Goal: Task Accomplishment & Management: Complete application form

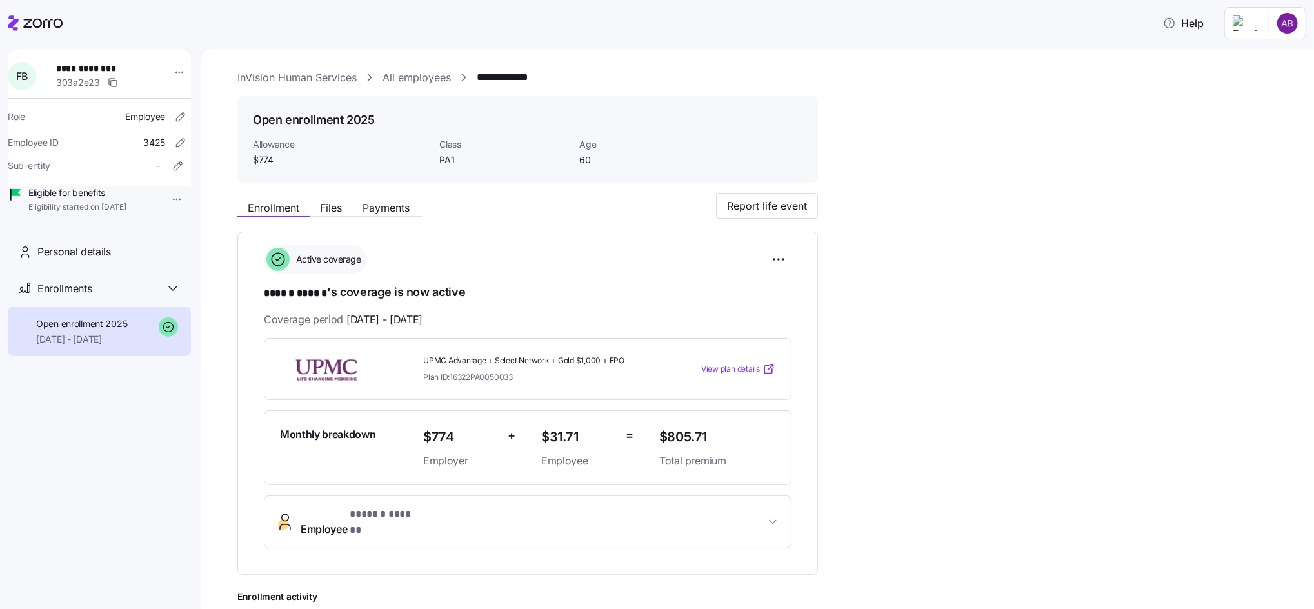
click at [487, 77] on link "**********" at bounding box center [509, 78] width 65 height 16
click at [432, 79] on link "All employees" at bounding box center [417, 78] width 68 height 16
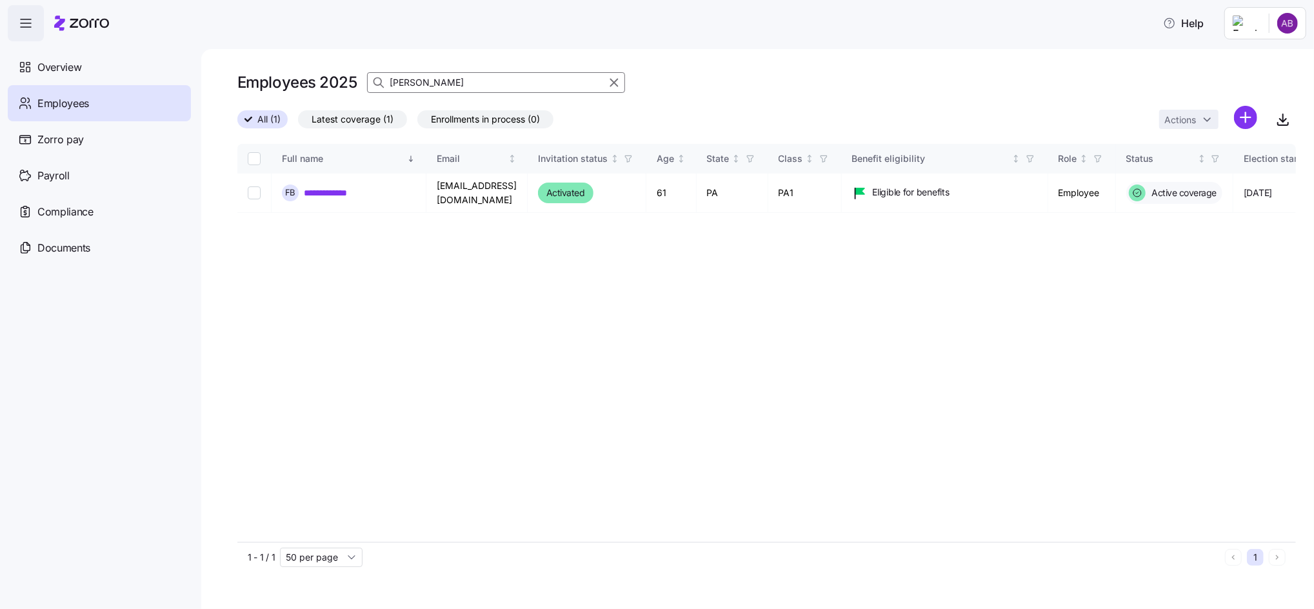
drag, startPoint x: 450, startPoint y: 86, endPoint x: 379, endPoint y: 80, distance: 70.6
click at [379, 80] on div "bryant" at bounding box center [496, 82] width 258 height 21
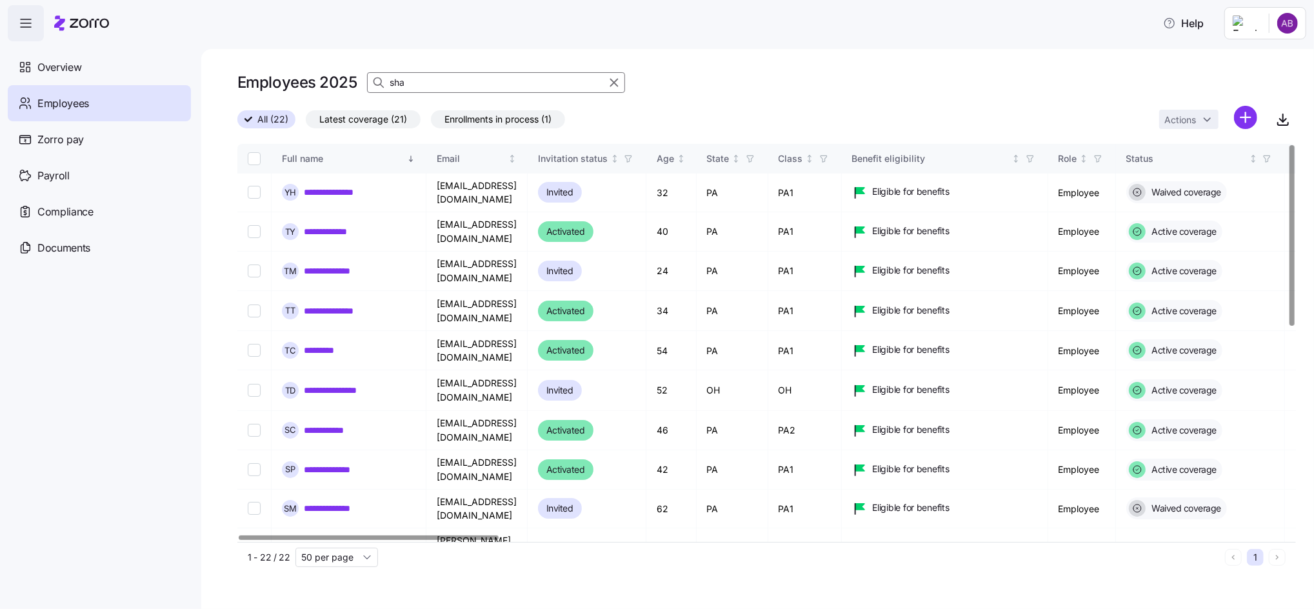
drag, startPoint x: 414, startPoint y: 84, endPoint x: 370, endPoint y: 83, distance: 43.9
click at [370, 83] on div "sha" at bounding box center [496, 82] width 258 height 21
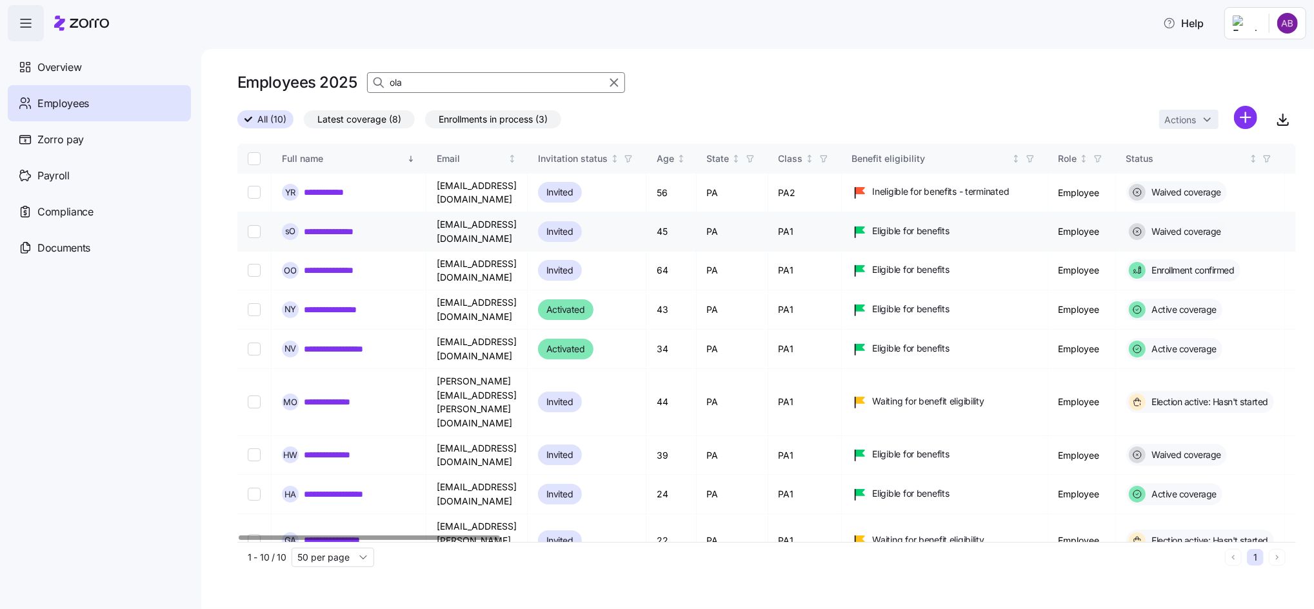
type input "ola"
click at [325, 225] on link "**********" at bounding box center [335, 231] width 63 height 13
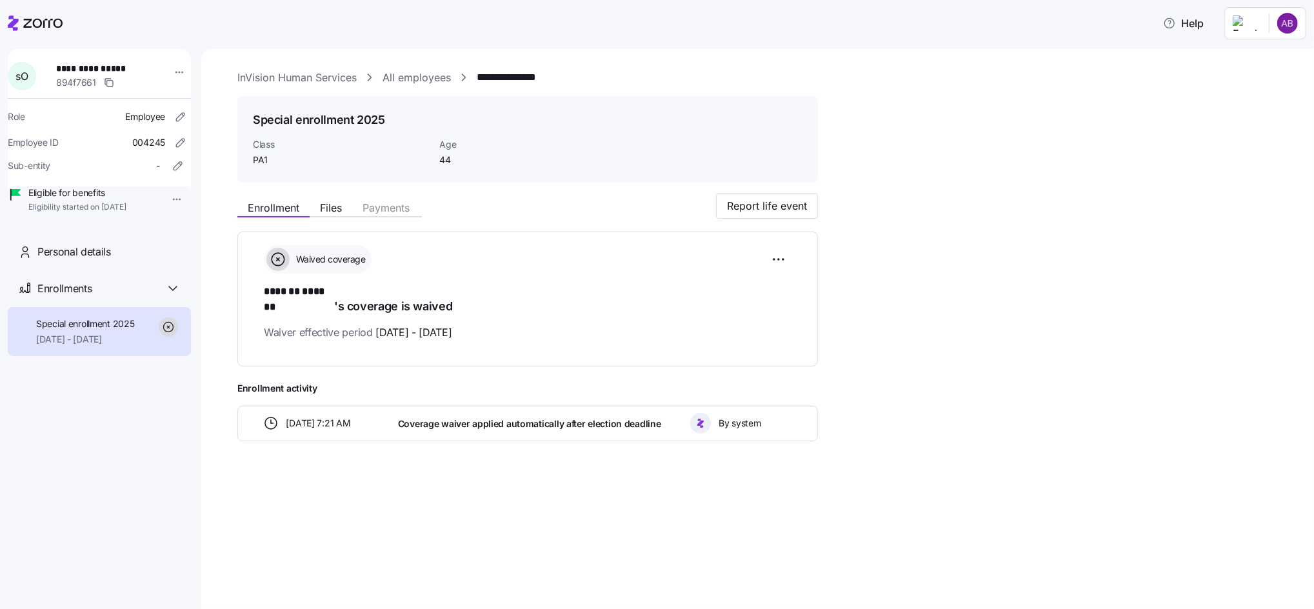
click at [390, 83] on link "All employees" at bounding box center [417, 78] width 68 height 16
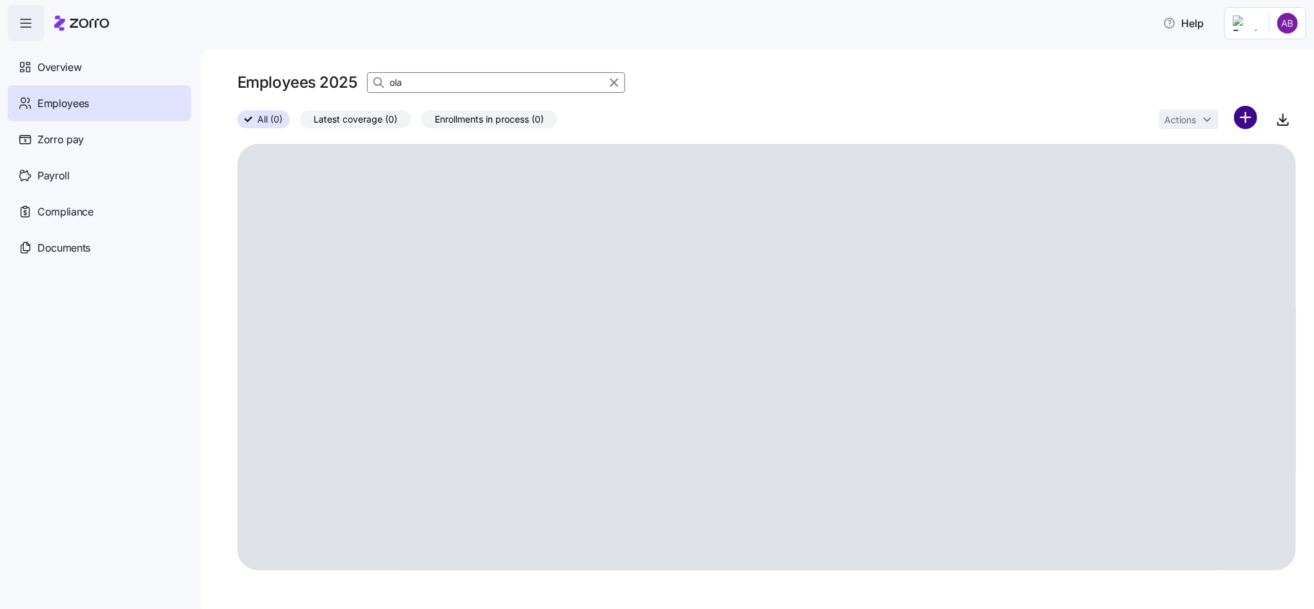
click at [1251, 114] on html "Help Overview Employees Zorro pay Payroll Compliance Documents Employees 2025 o…" at bounding box center [657, 300] width 1314 height 601
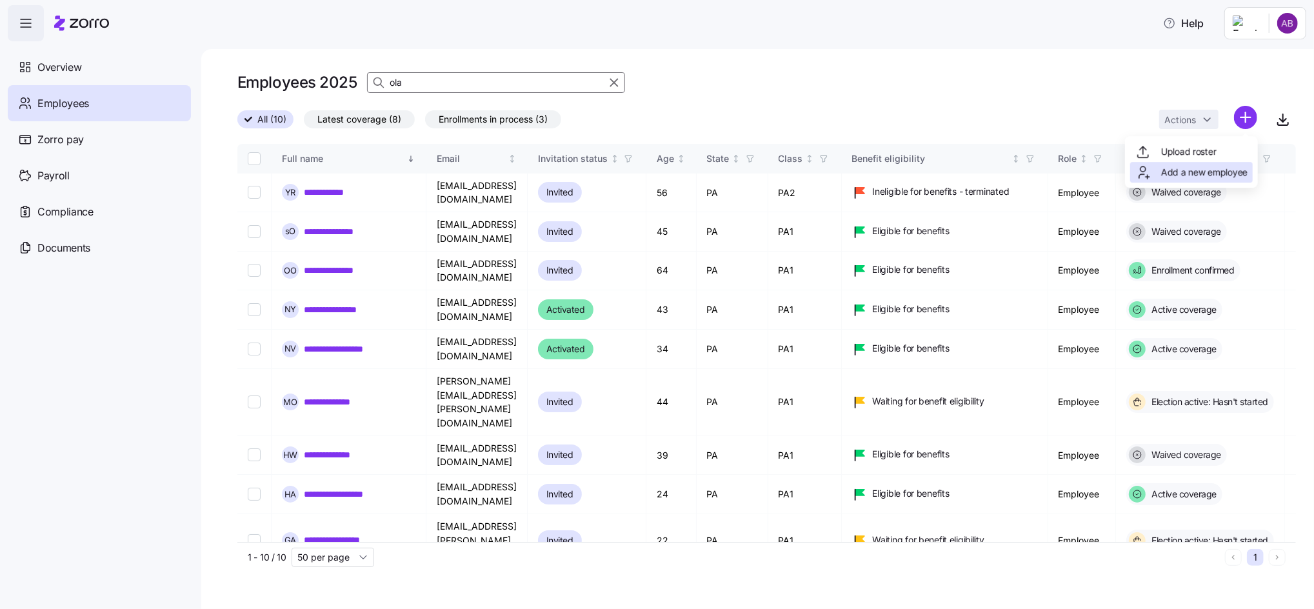
click at [1208, 169] on span "Add a new employee" at bounding box center [1204, 172] width 86 height 13
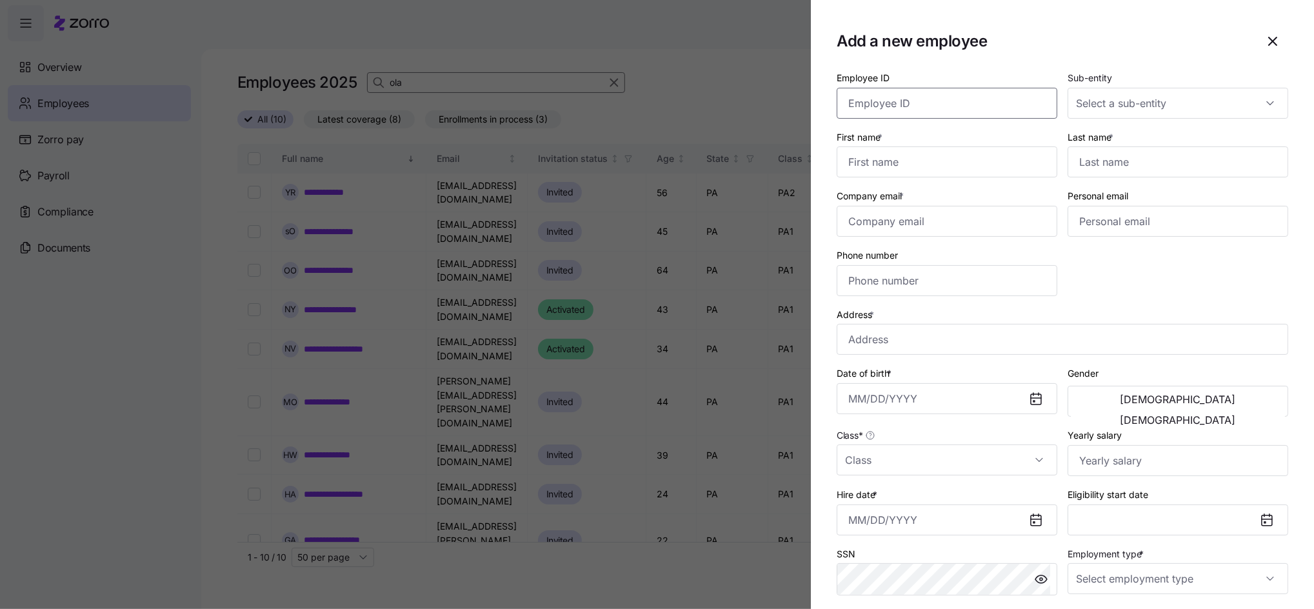
click at [901, 88] on input "Employee ID" at bounding box center [947, 103] width 221 height 31
type input "004318"
type input "Aziz"
type input "Karami"
type input "aziz.karami@invisionhs.org"
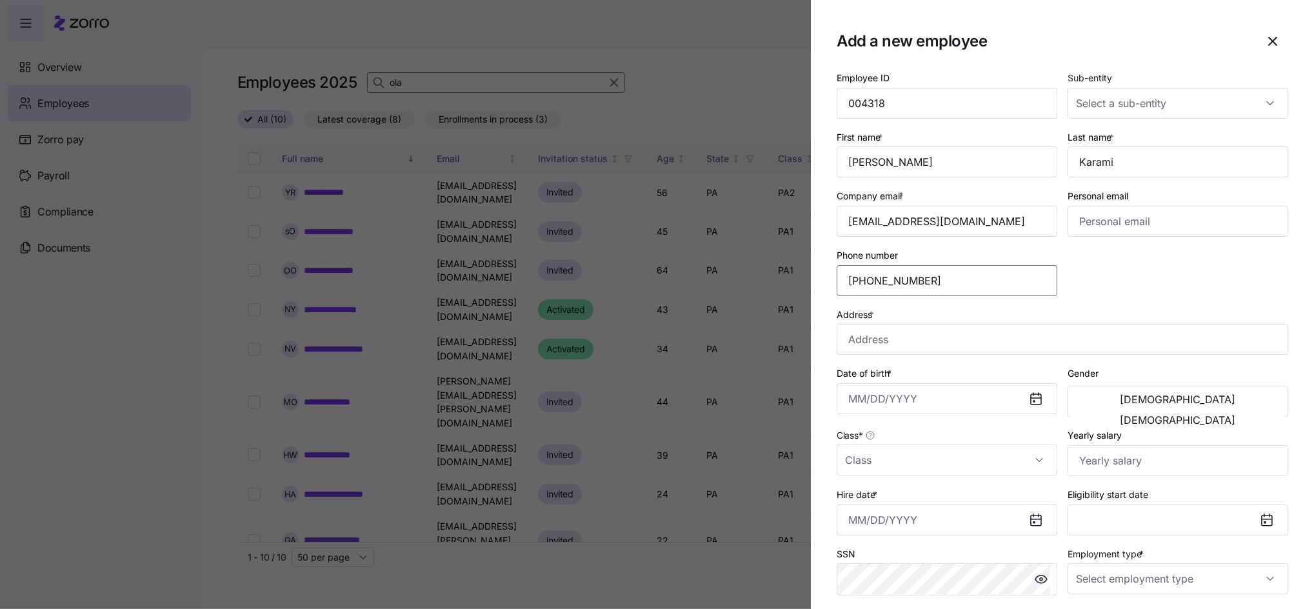
type input "(484) 937-0415"
type input "5321 Tilghman St, Allentown, PA 18104, USA"
click at [865, 397] on input "Date of birth *" at bounding box center [947, 398] width 221 height 31
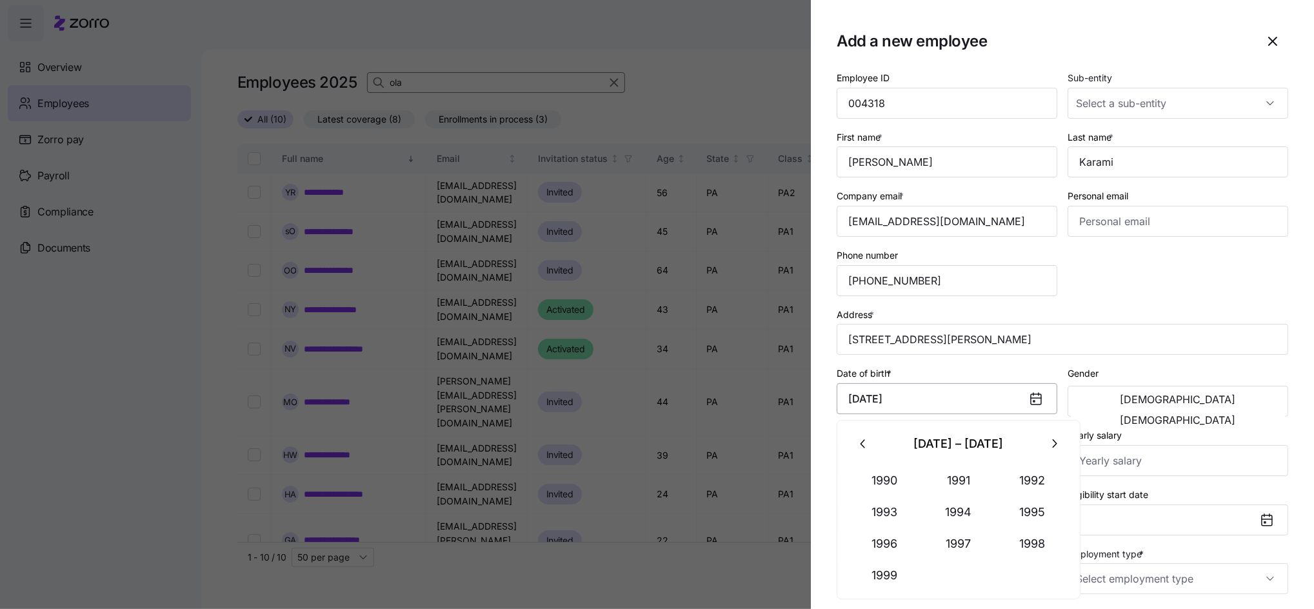
type input "October 27, 1995"
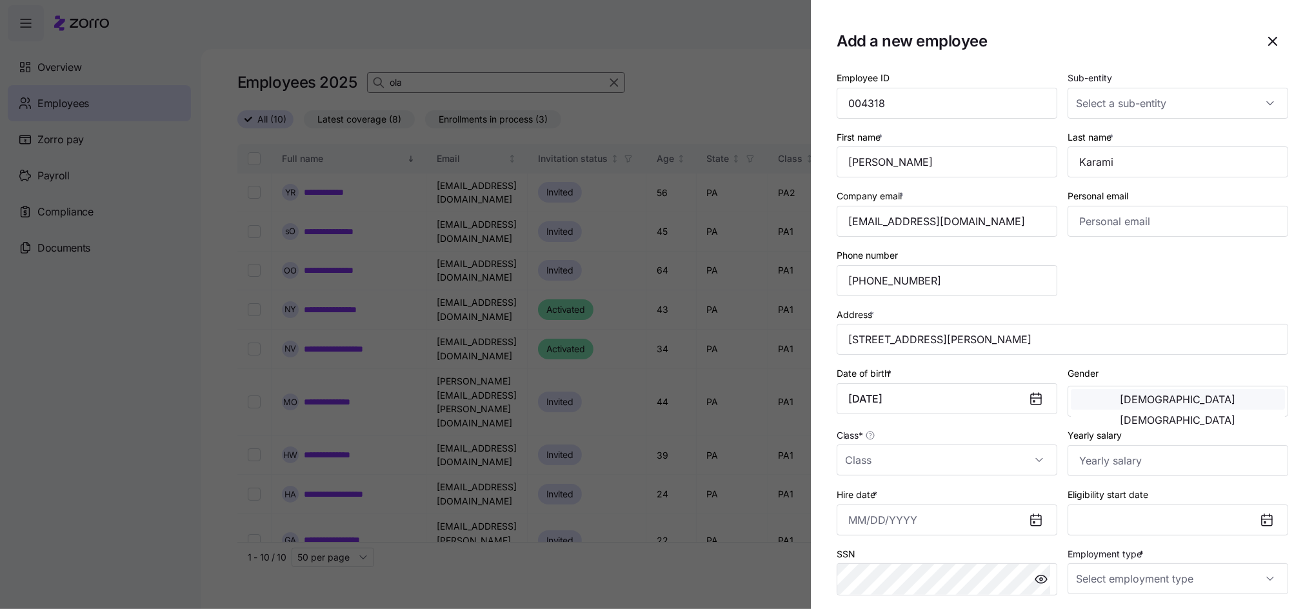
click at [1088, 405] on button "Male" at bounding box center [1178, 399] width 214 height 21
click at [903, 468] on input "Class *" at bounding box center [947, 460] width 221 height 31
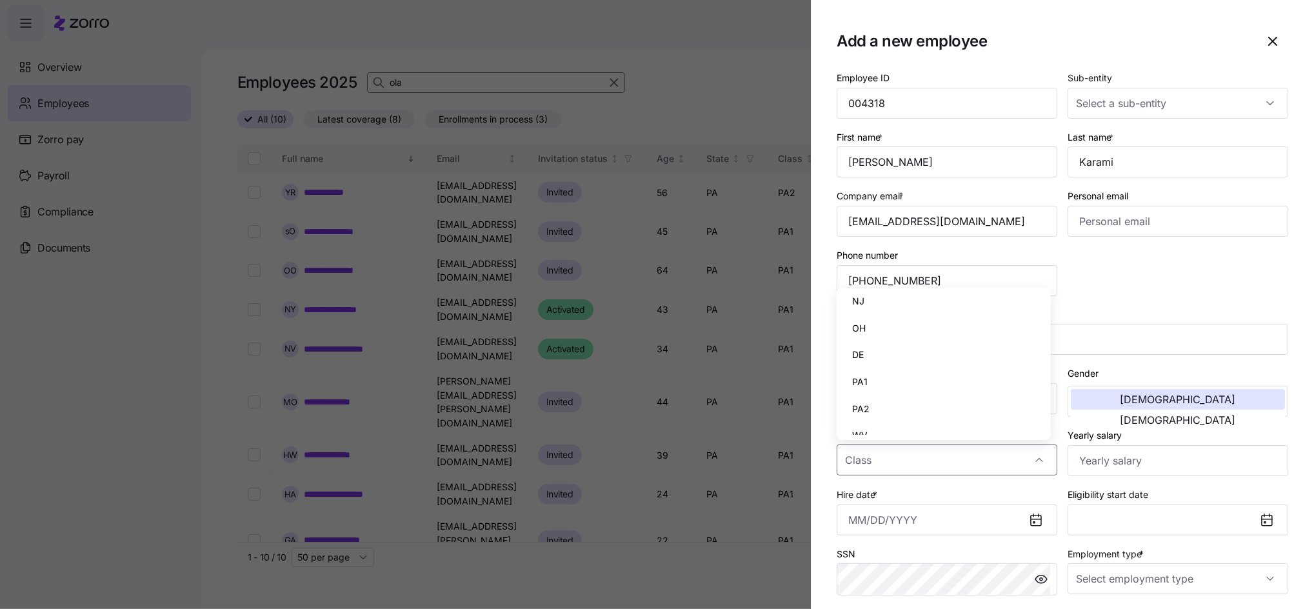
scroll to position [46, 0]
click at [854, 390] on span "PA2" at bounding box center [860, 395] width 17 height 14
type input "PA2"
click at [1089, 468] on input "Yearly salary" at bounding box center [1178, 460] width 221 height 31
type input "$36,400"
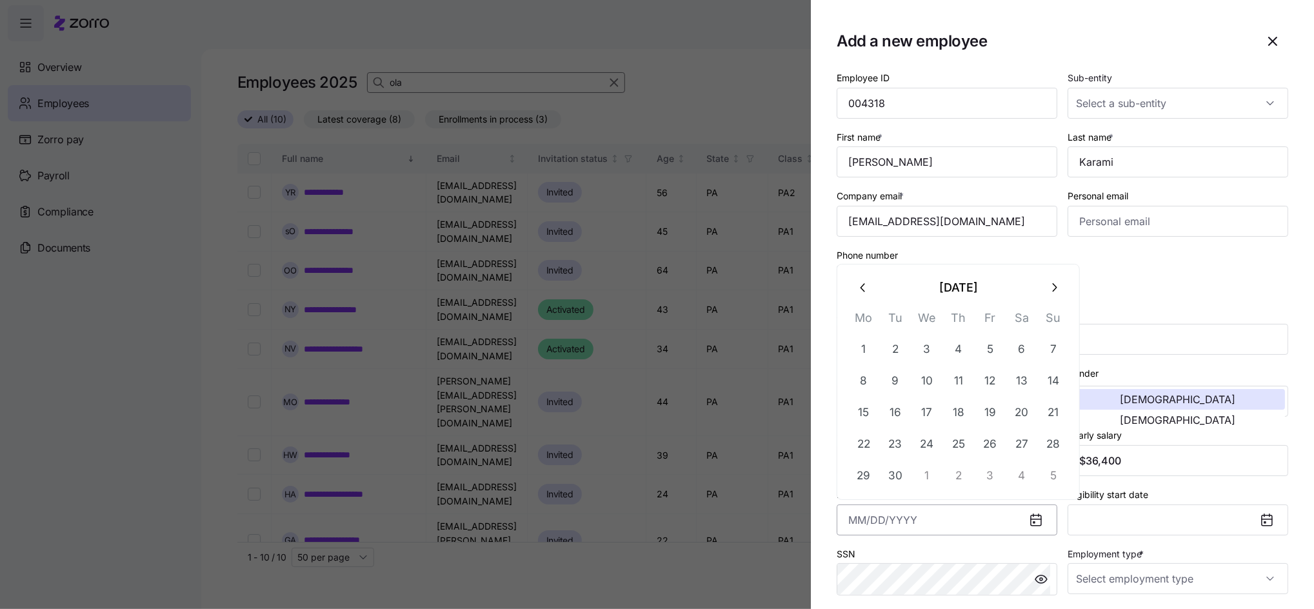
click at [935, 524] on input "Hire date *" at bounding box center [947, 520] width 221 height 31
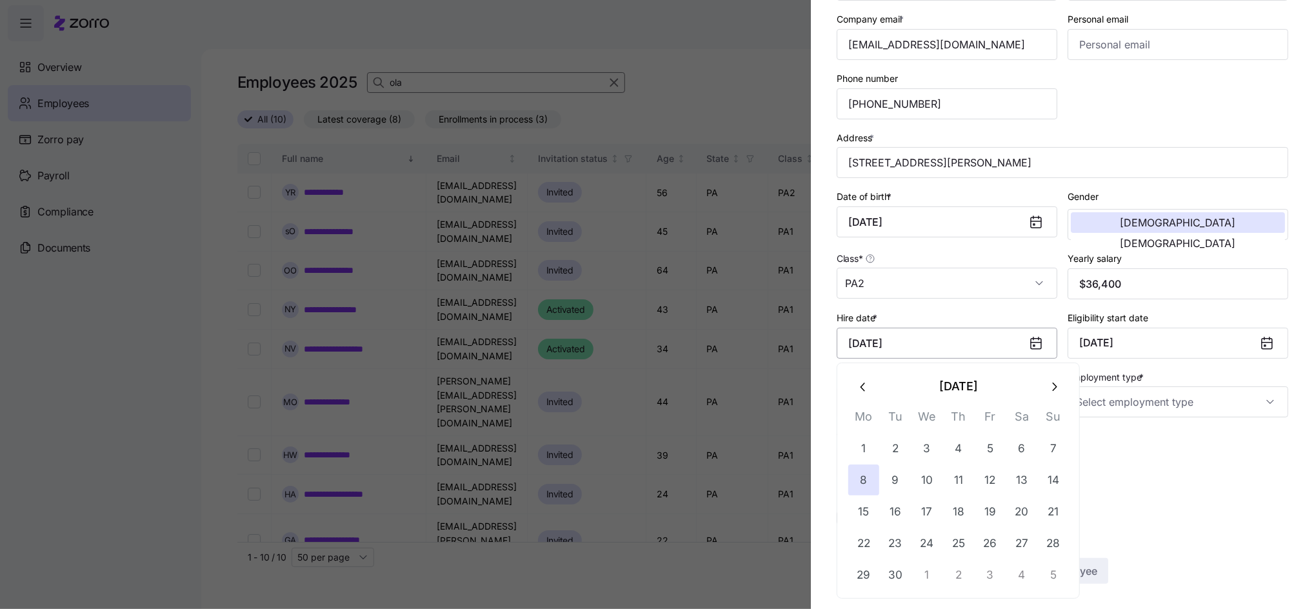
scroll to position [178, 0]
click at [863, 479] on button "8" at bounding box center [863, 480] width 31 height 31
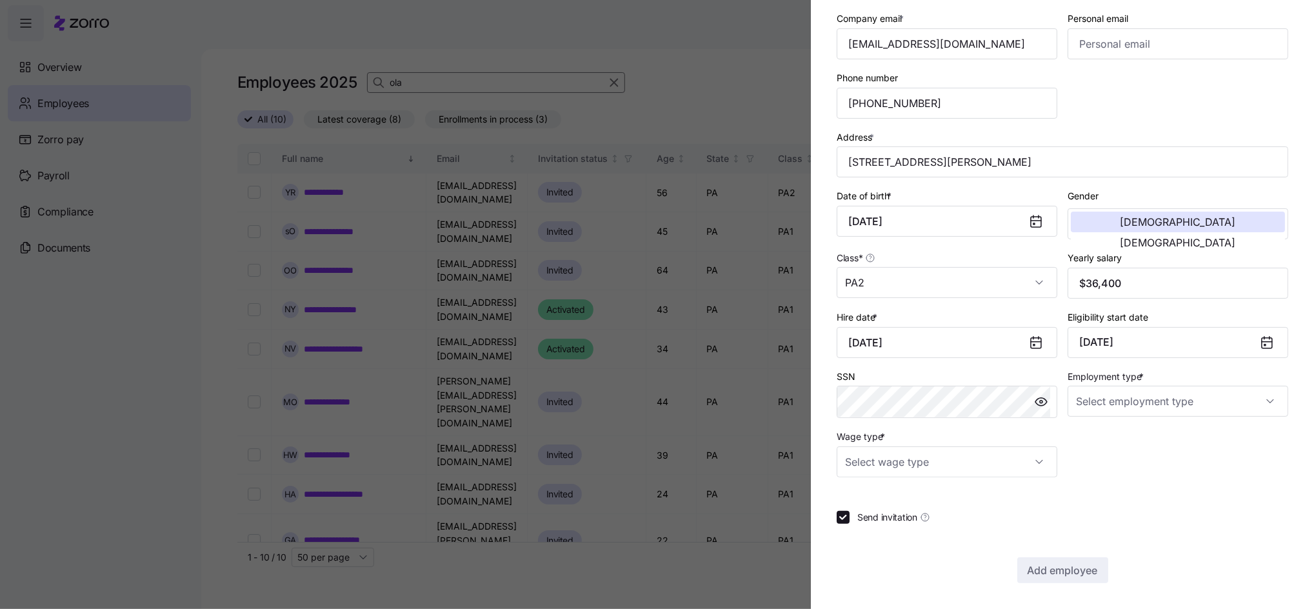
type input "September 8, 2025"
click at [1179, 403] on input "Employment type *" at bounding box center [1178, 401] width 221 height 31
click at [1097, 441] on span "Full Time" at bounding box center [1095, 441] width 37 height 14
type input "Full Time"
click at [981, 461] on input "Wage type *" at bounding box center [947, 461] width 221 height 31
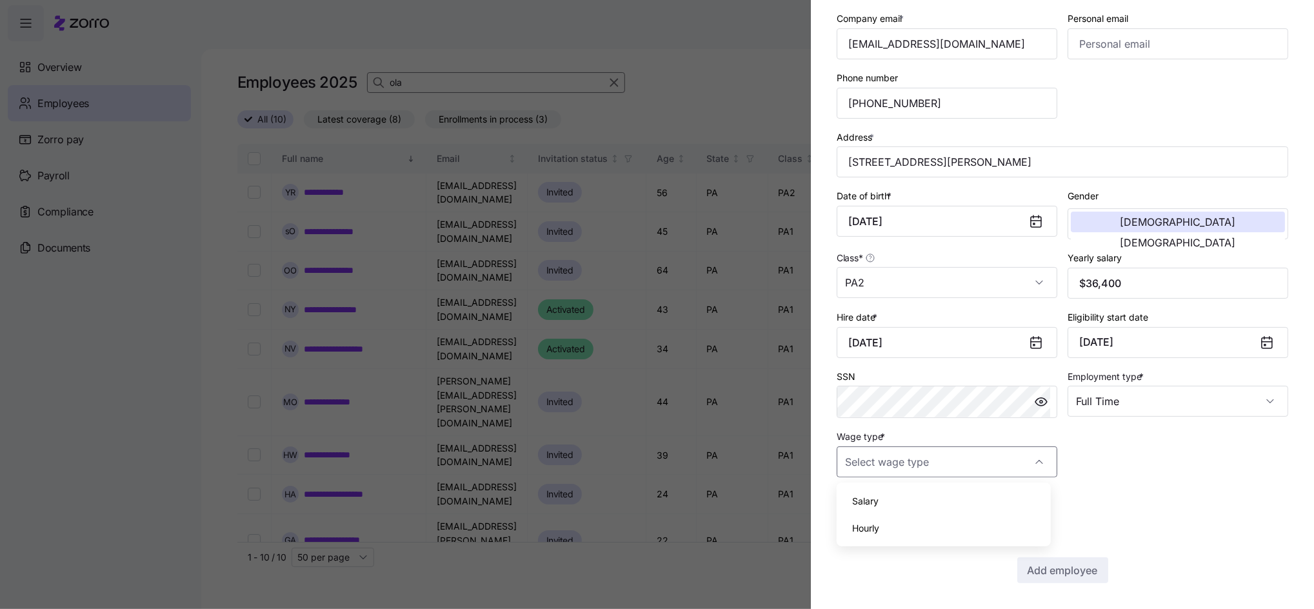
click at [861, 525] on span "Hourly" at bounding box center [865, 528] width 27 height 14
type input "Hourly"
click at [1069, 573] on span "Add employee" at bounding box center [1063, 570] width 70 height 15
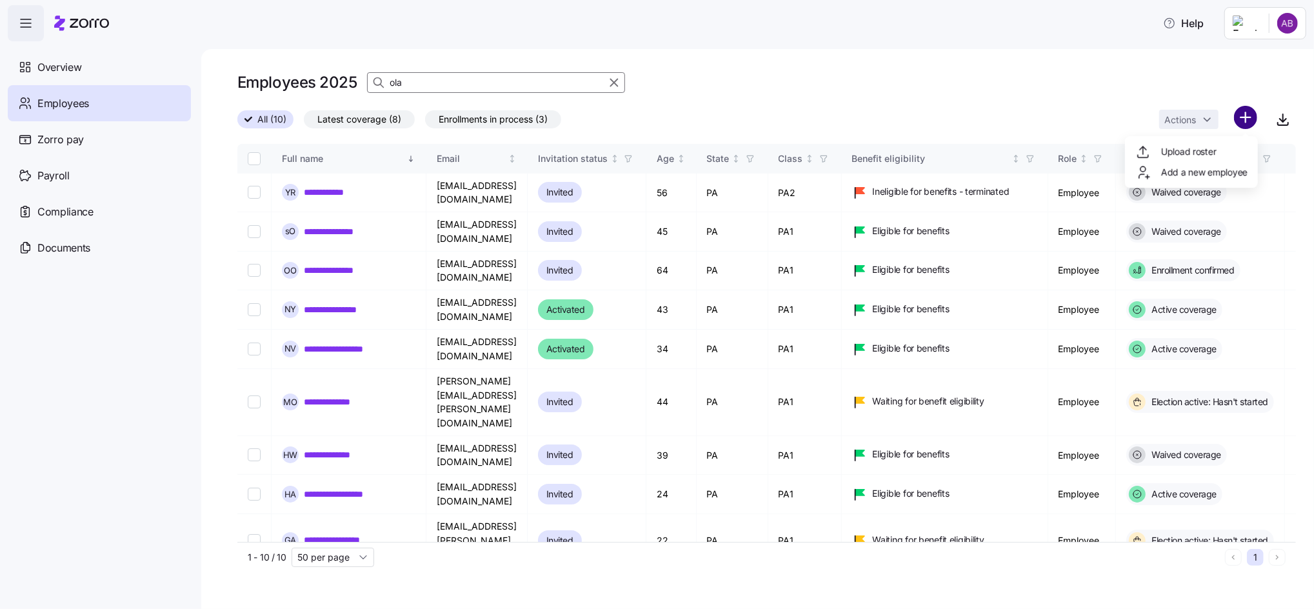
click at [1246, 126] on html "**********" at bounding box center [657, 300] width 1314 height 601
click at [1189, 166] on span "Add a new employee" at bounding box center [1204, 172] width 86 height 13
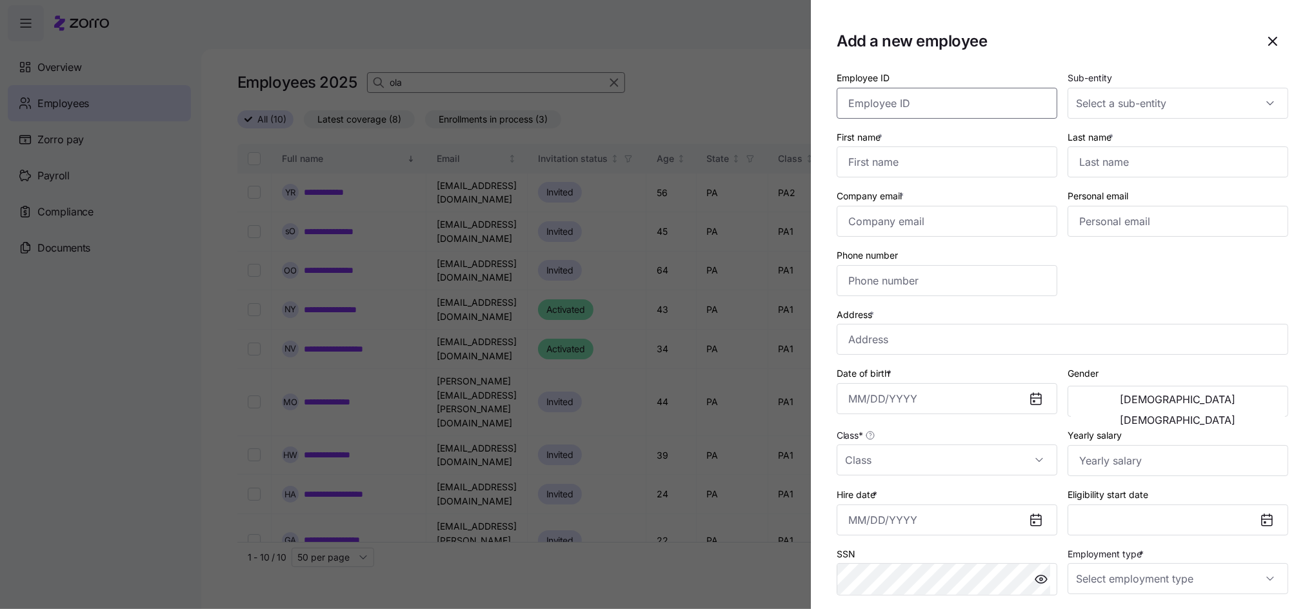
click at [916, 103] on input "Employee ID" at bounding box center [947, 103] width 221 height 31
type input "004317"
type input "Tuyizere"
drag, startPoint x: 1159, startPoint y: 169, endPoint x: 1057, endPoint y: 143, distance: 105.2
click at [1038, 168] on div "Employee ID 004317 Sub-entity First name * Tuyizere Last name * Ollivier Compan…" at bounding box center [1063, 363] width 462 height 596
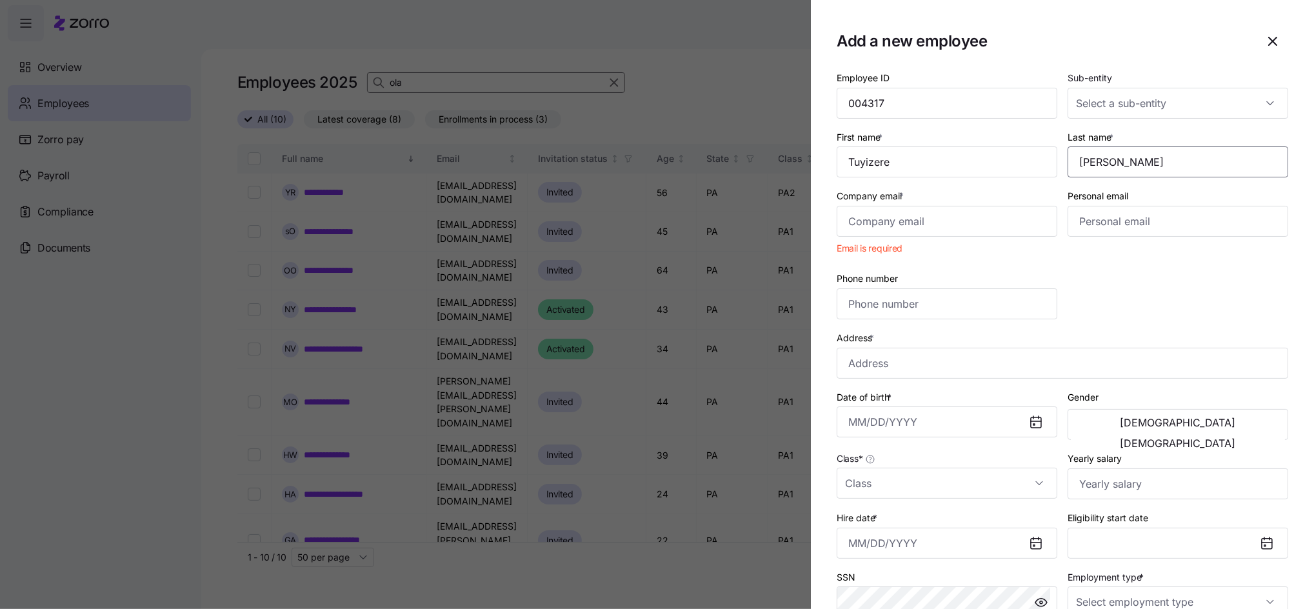
type input "Olivier"
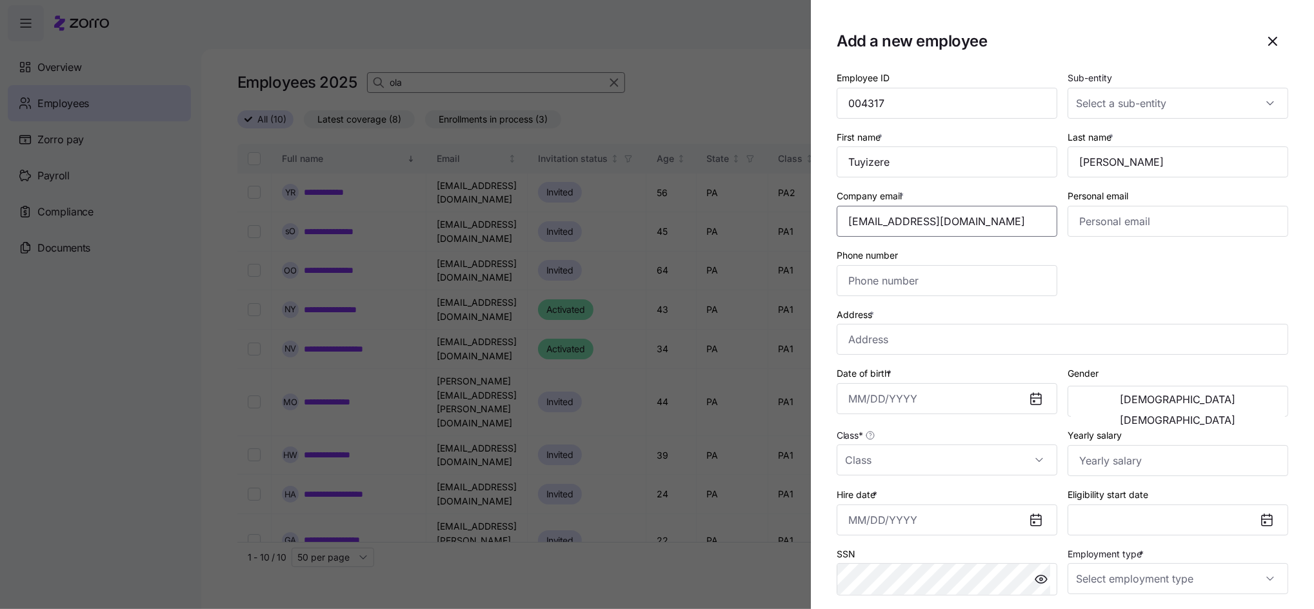
type input "tuyizere.olivier@invisionhs.org"
type input "(412) 452-2099"
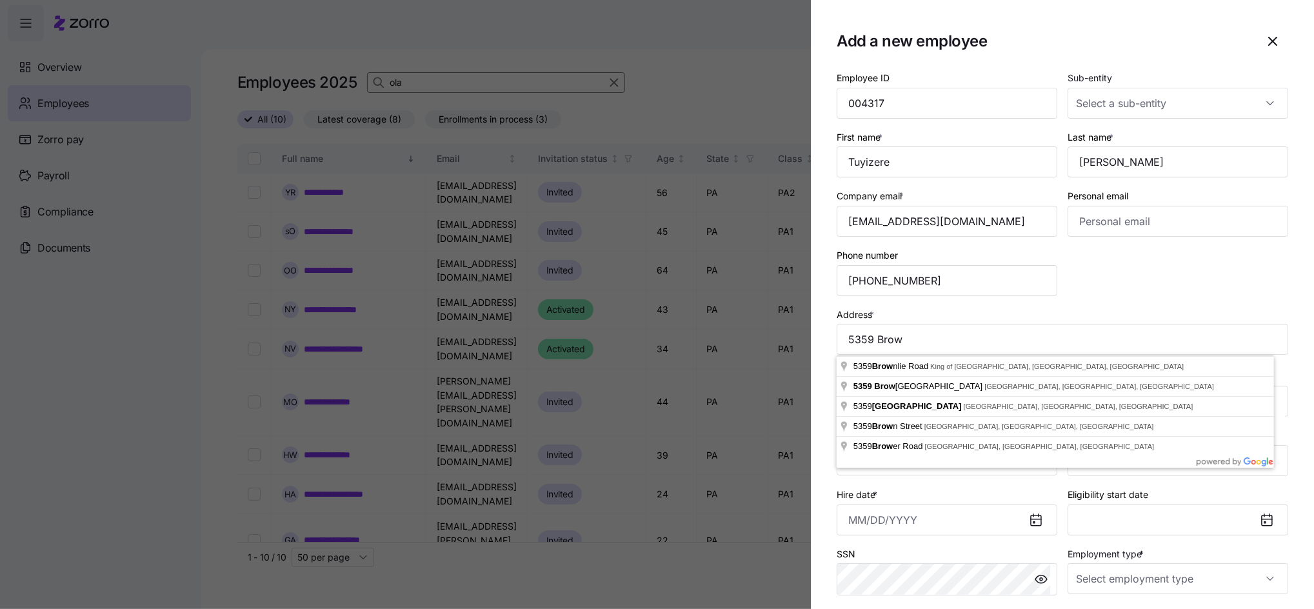
type input "5359 Brownsville Rd, Pittsburgh, PA 15236, USA"
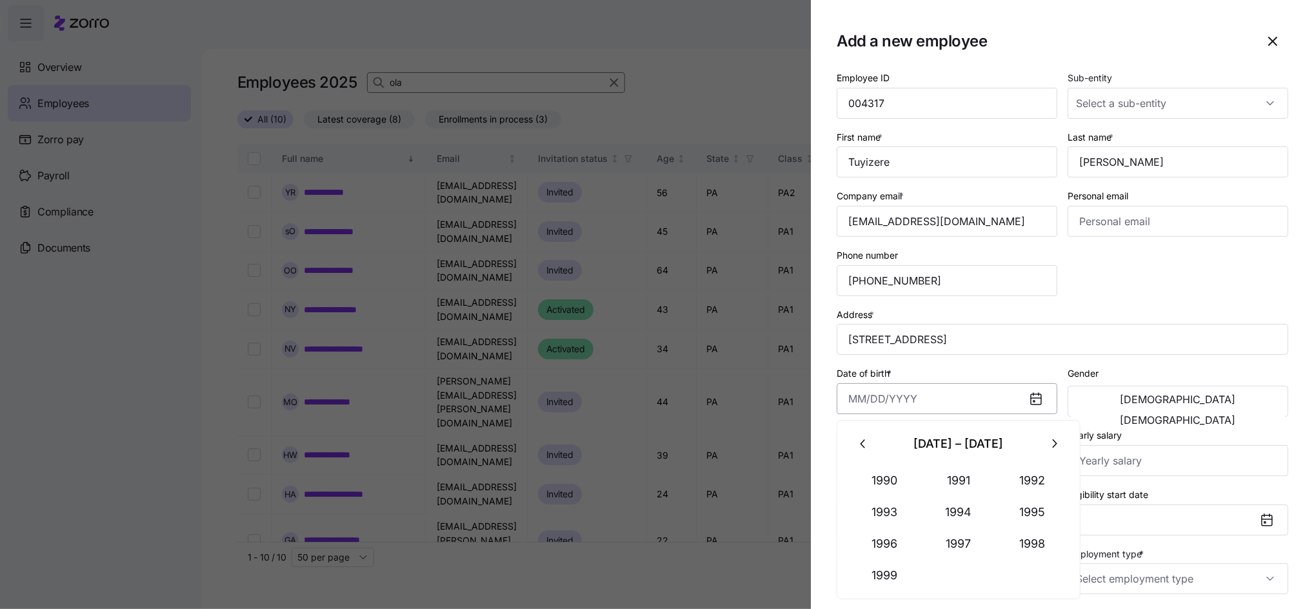
click at [883, 400] on input "Date of birth *" at bounding box center [947, 398] width 221 height 31
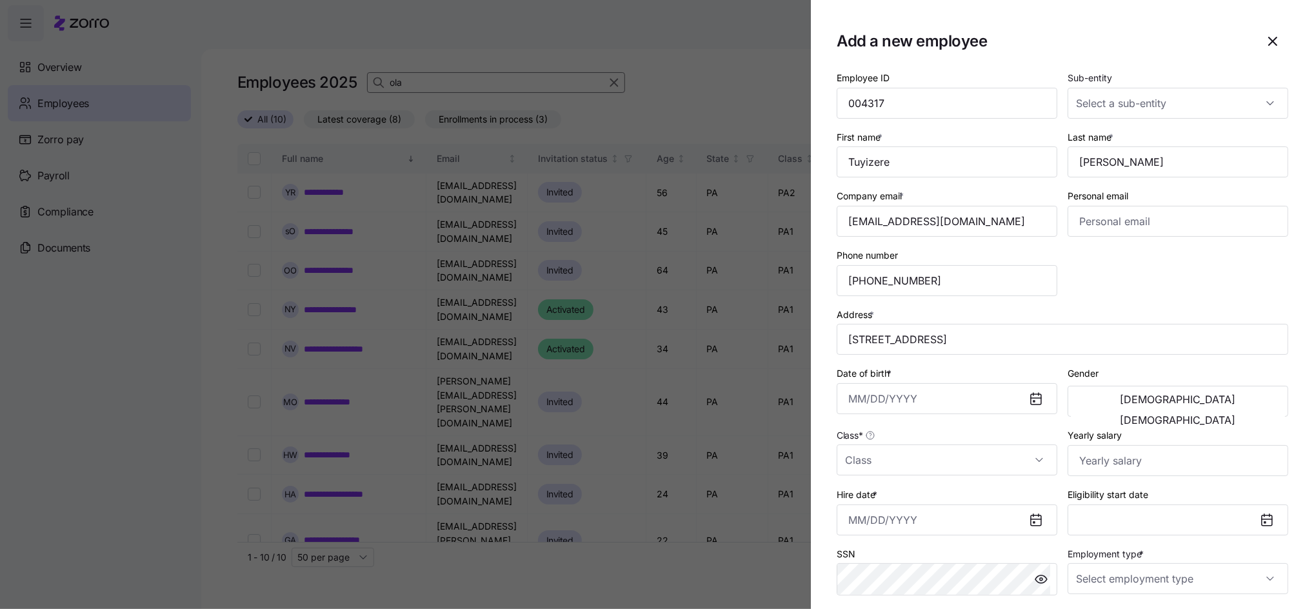
click at [840, 375] on label "Date of birth *" at bounding box center [865, 373] width 57 height 14
click at [840, 383] on input "Date of birth *" at bounding box center [947, 398] width 221 height 31
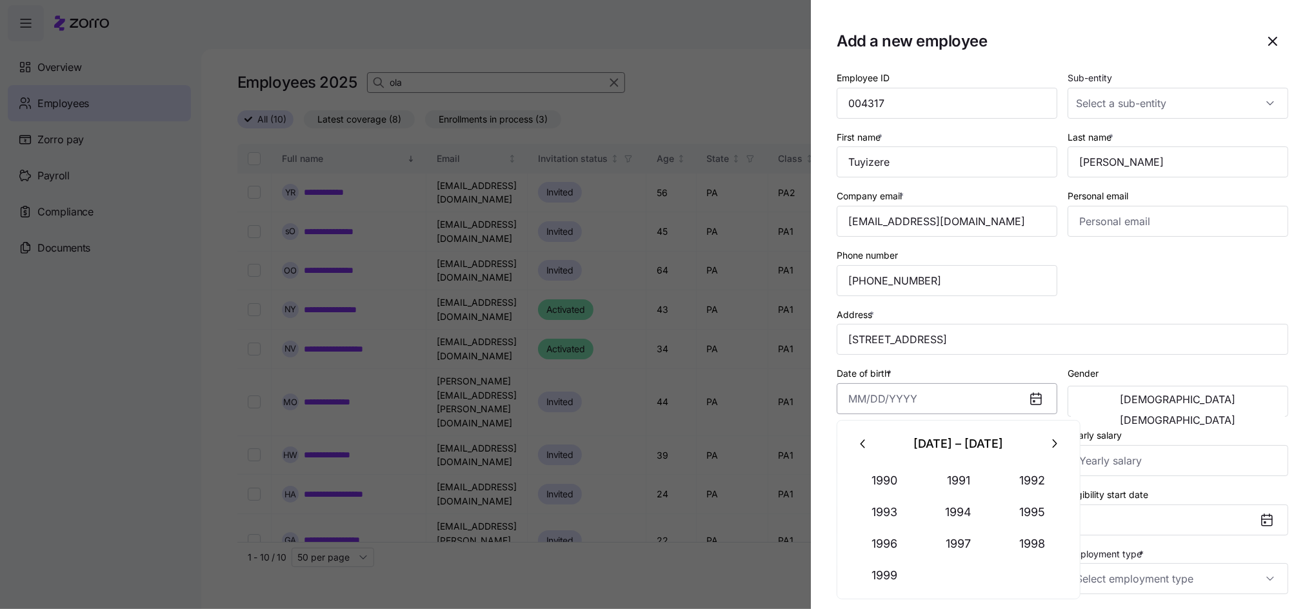
click at [876, 391] on input "Date of birth *" at bounding box center [947, 398] width 221 height 31
type input "August 17, 1996"
click at [1107, 394] on button "Male" at bounding box center [1178, 399] width 214 height 21
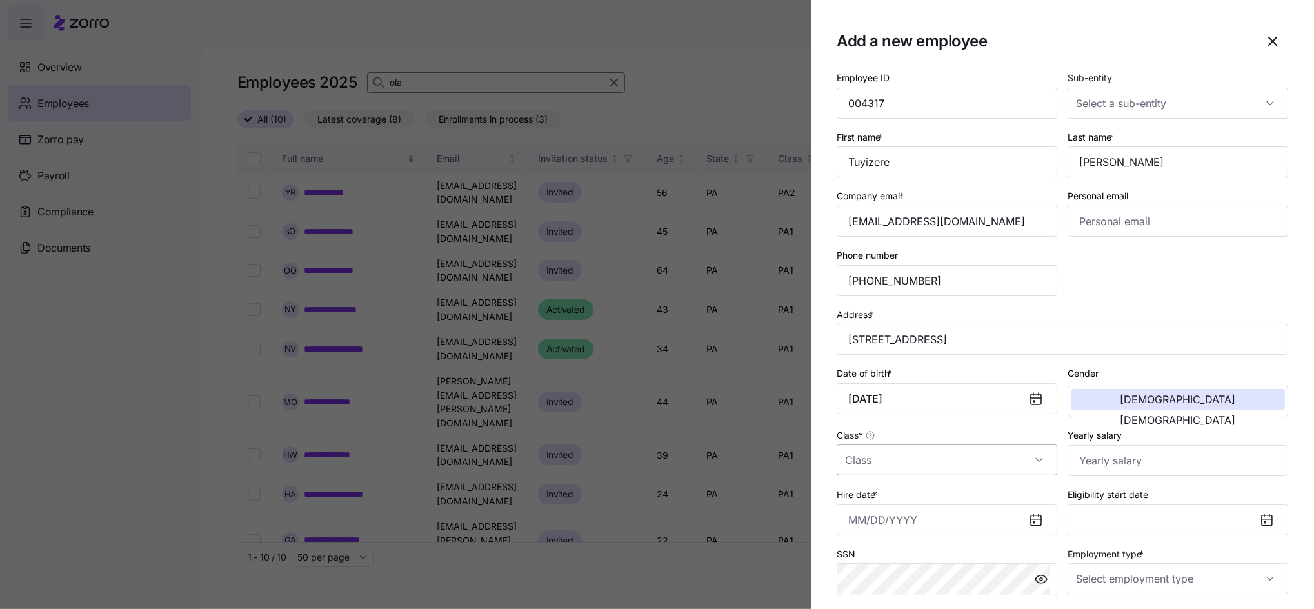
click at [895, 466] on input "Class *" at bounding box center [947, 460] width 221 height 31
click at [865, 358] on span "PA1" at bounding box center [859, 361] width 15 height 14
type input "PA1"
click at [1101, 468] on input "Yearly salary" at bounding box center [1178, 460] width 221 height 31
type input "$55,000"
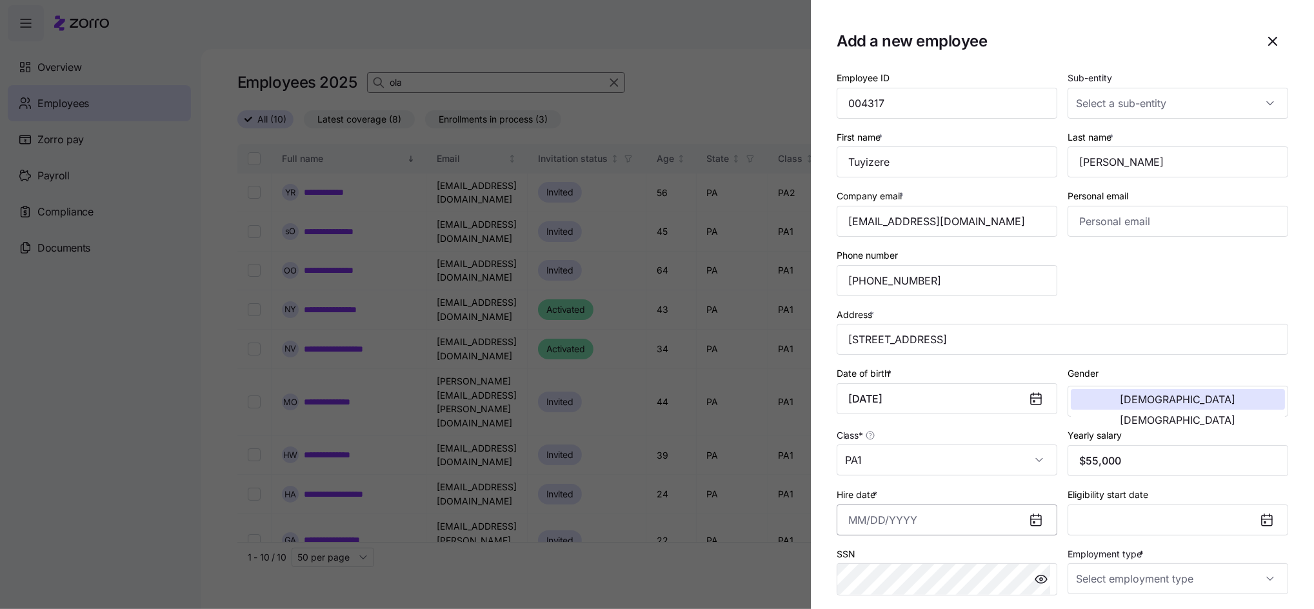
click at [921, 527] on input "Hire date *" at bounding box center [947, 520] width 221 height 31
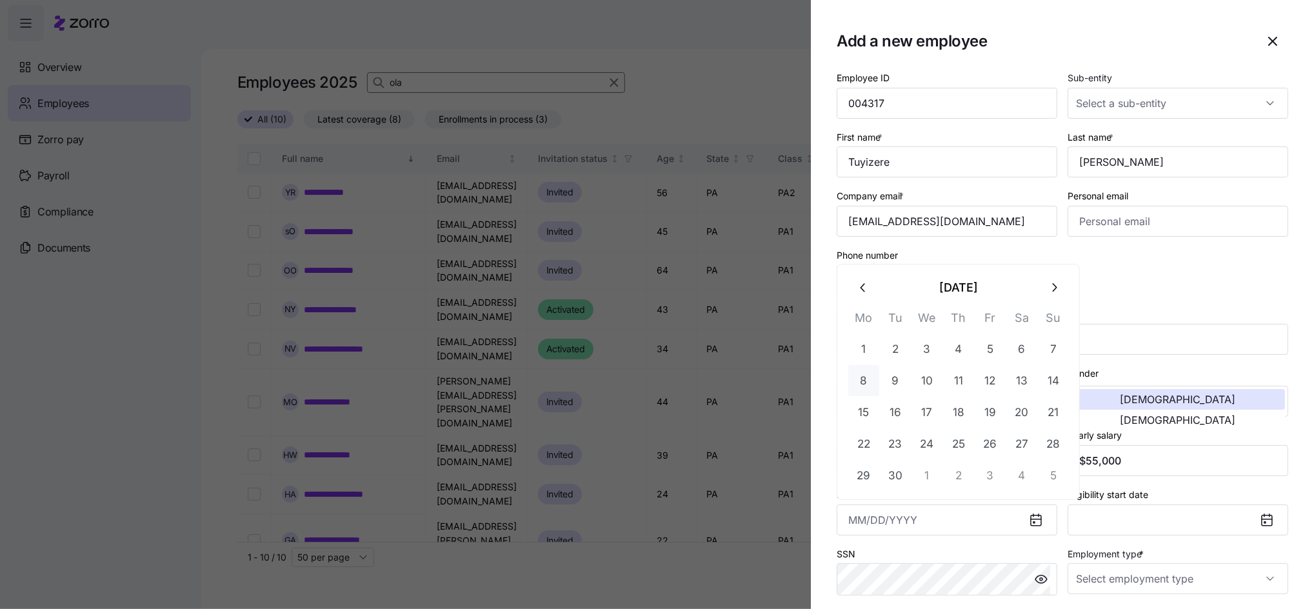
click at [866, 382] on button "8" at bounding box center [863, 380] width 31 height 31
type input "September 8, 2025"
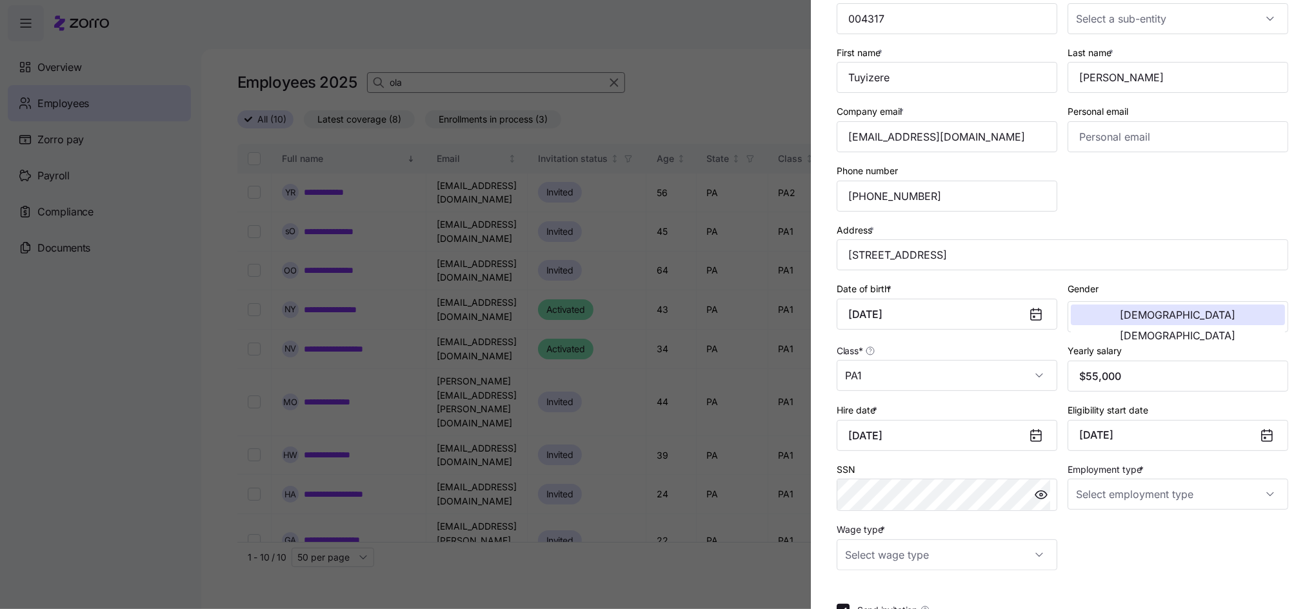
scroll to position [172, 0]
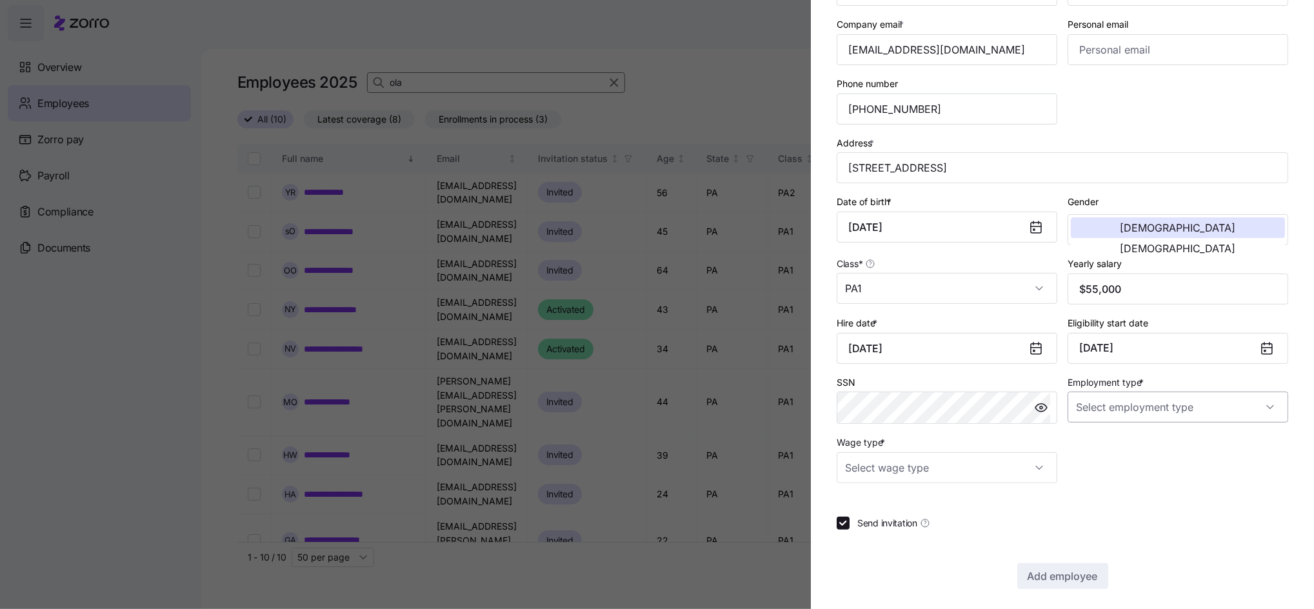
click at [1154, 416] on input "Employment type *" at bounding box center [1178, 407] width 221 height 31
click at [1099, 444] on span "Full Time" at bounding box center [1095, 447] width 37 height 14
type input "Full Time"
click at [957, 466] on input "Wage type *" at bounding box center [947, 467] width 221 height 31
click at [865, 506] on span "Salary" at bounding box center [865, 508] width 26 height 14
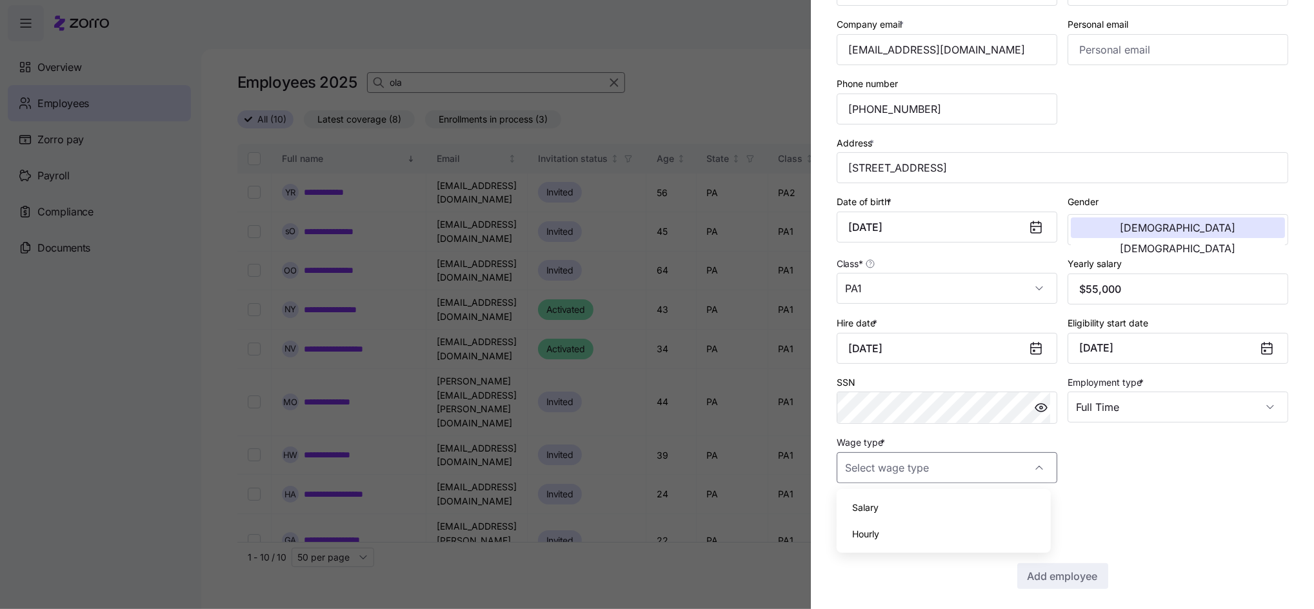
type input "Salary"
click at [1059, 570] on span "Add employee" at bounding box center [1063, 575] width 70 height 15
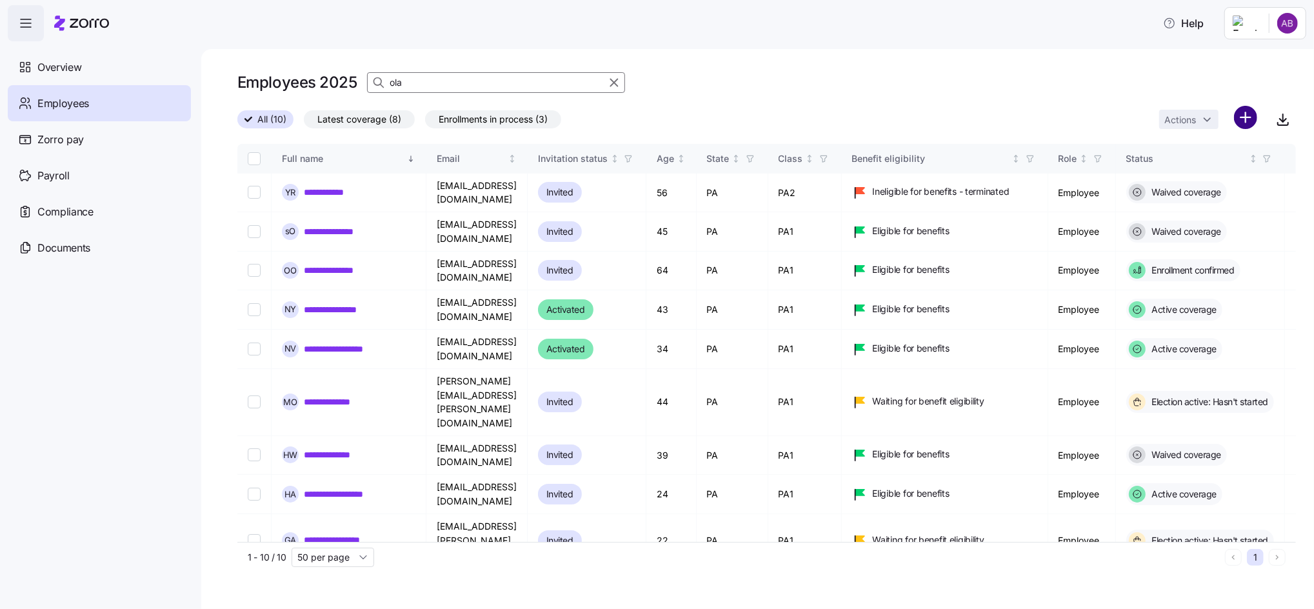
click at [1243, 119] on html "**********" at bounding box center [657, 300] width 1314 height 601
click at [1193, 172] on span "Add a new employee" at bounding box center [1204, 172] width 86 height 13
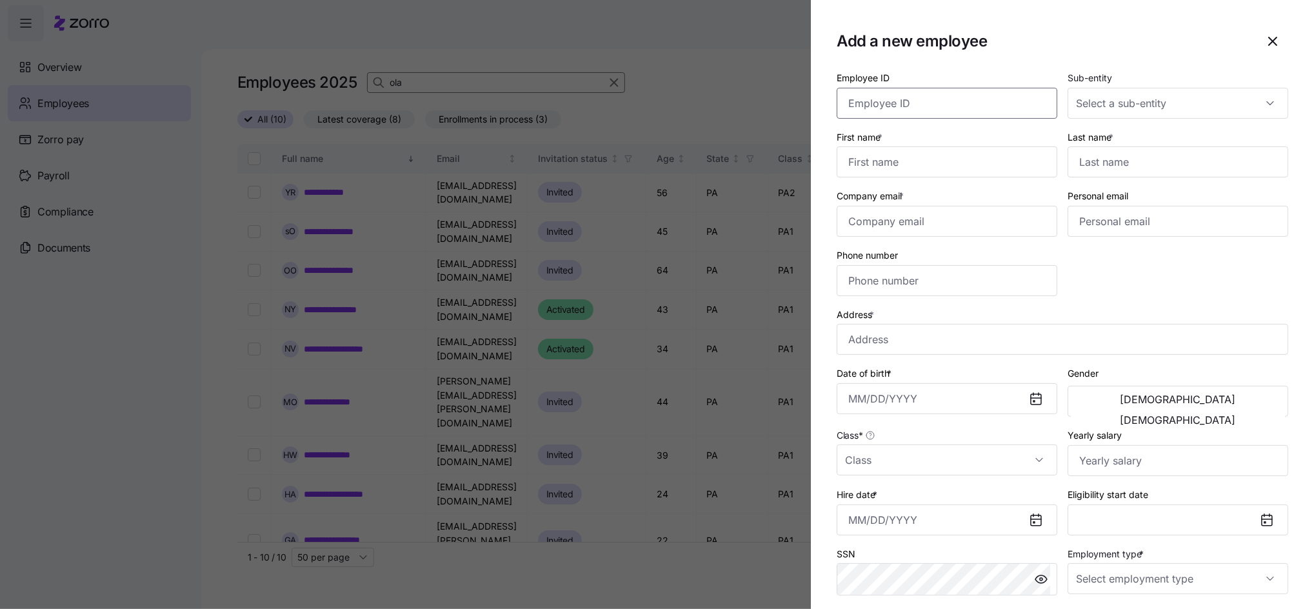
click at [994, 114] on input "Employee ID" at bounding box center [947, 103] width 221 height 31
type input "004316"
click at [922, 162] on input "First name *" at bounding box center [947, 161] width 221 height 31
type input "Terrence"
type input "Ruffin"
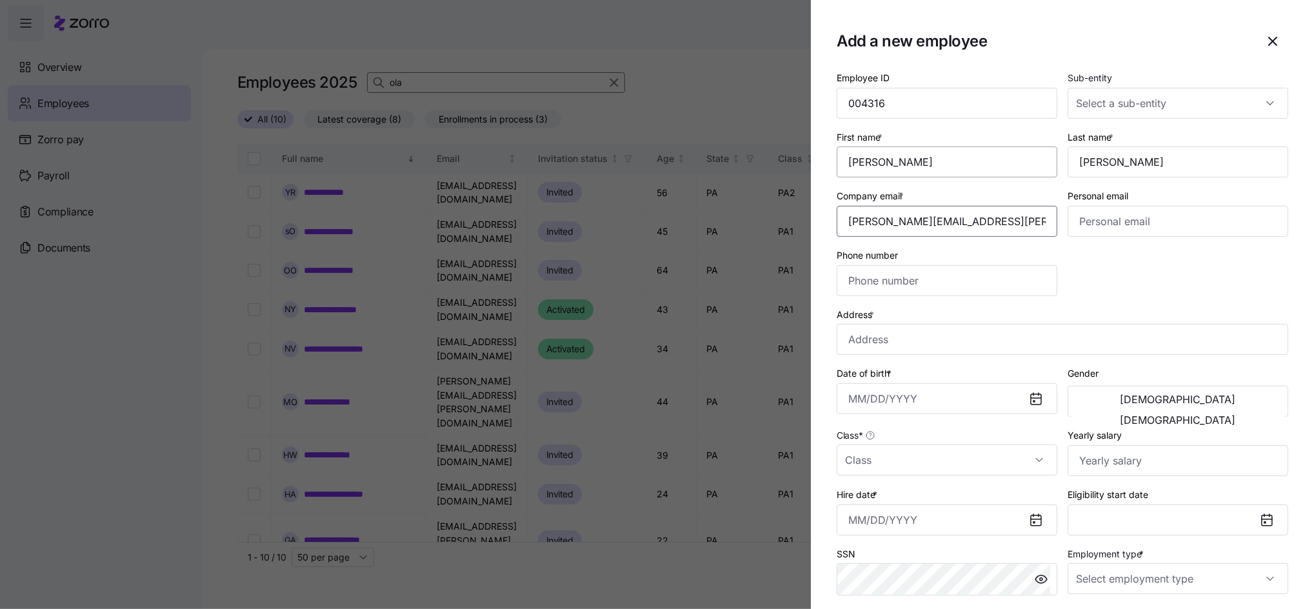
type input "terrence.l.ruffin@invisionhs.org"
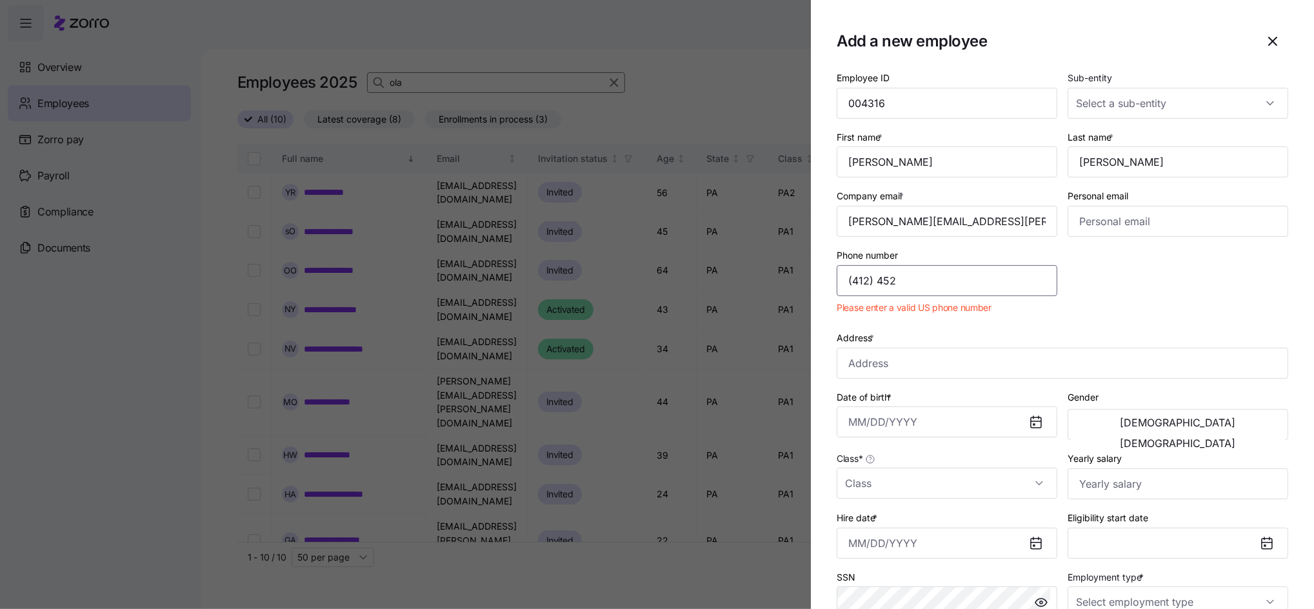
drag, startPoint x: 901, startPoint y: 281, endPoint x: 806, endPoint y: 282, distance: 95.5
click at [806, 601] on div "Add a new employee Employee ID 004316 Sub-entity First name * Terrence Last nam…" at bounding box center [657, 601] width 1314 height 0
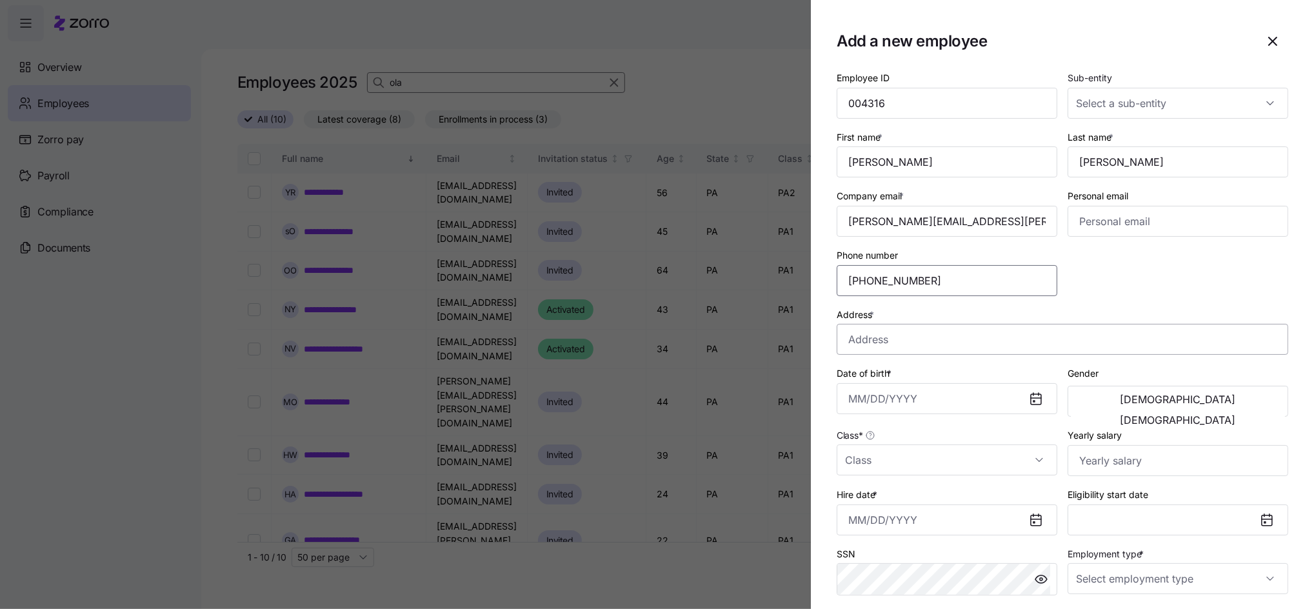
type input "(484) 529-7659"
click at [928, 343] on input "Address *" at bounding box center [1063, 339] width 452 height 31
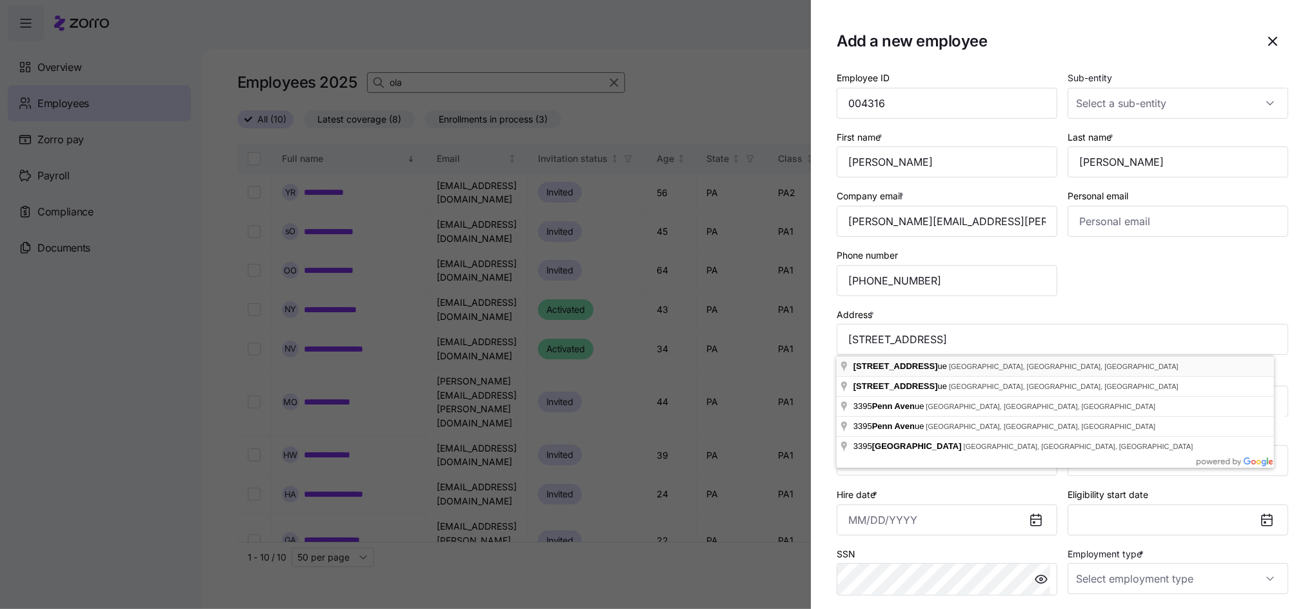
type input "3395 Penn Ave, Reading, PA 19608, USA"
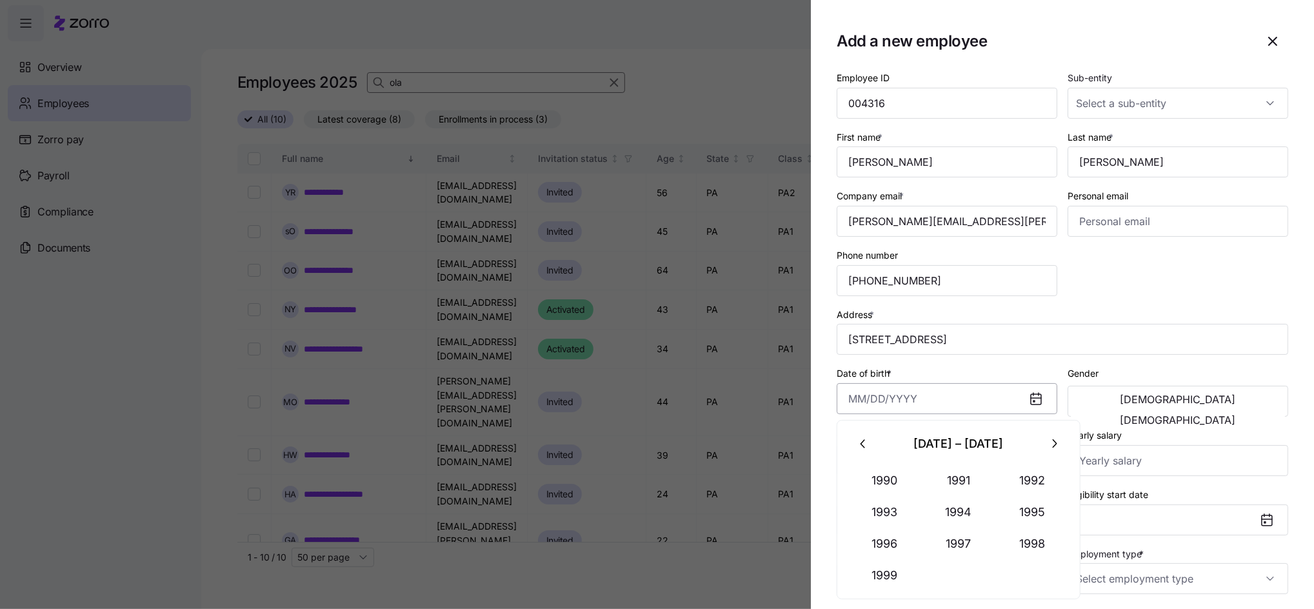
click at [900, 397] on input "Date of birth *" at bounding box center [947, 398] width 221 height 31
type input "July 15, 1999"
click at [1103, 415] on div "Male Female" at bounding box center [1178, 401] width 221 height 31
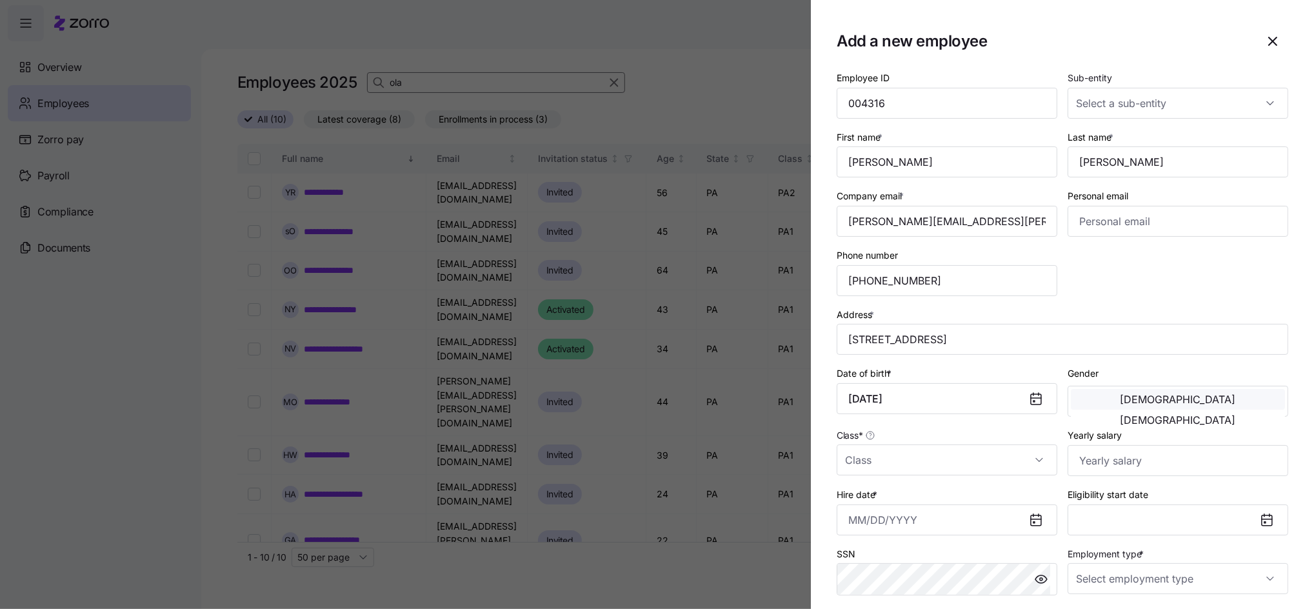
click at [1103, 406] on button "Male" at bounding box center [1178, 399] width 214 height 21
click at [914, 458] on input "Class *" at bounding box center [947, 460] width 221 height 31
click at [865, 411] on span "PA2" at bounding box center [860, 414] width 17 height 14
type input "PA2"
click at [1082, 467] on input "Yearly salary" at bounding box center [1178, 460] width 221 height 31
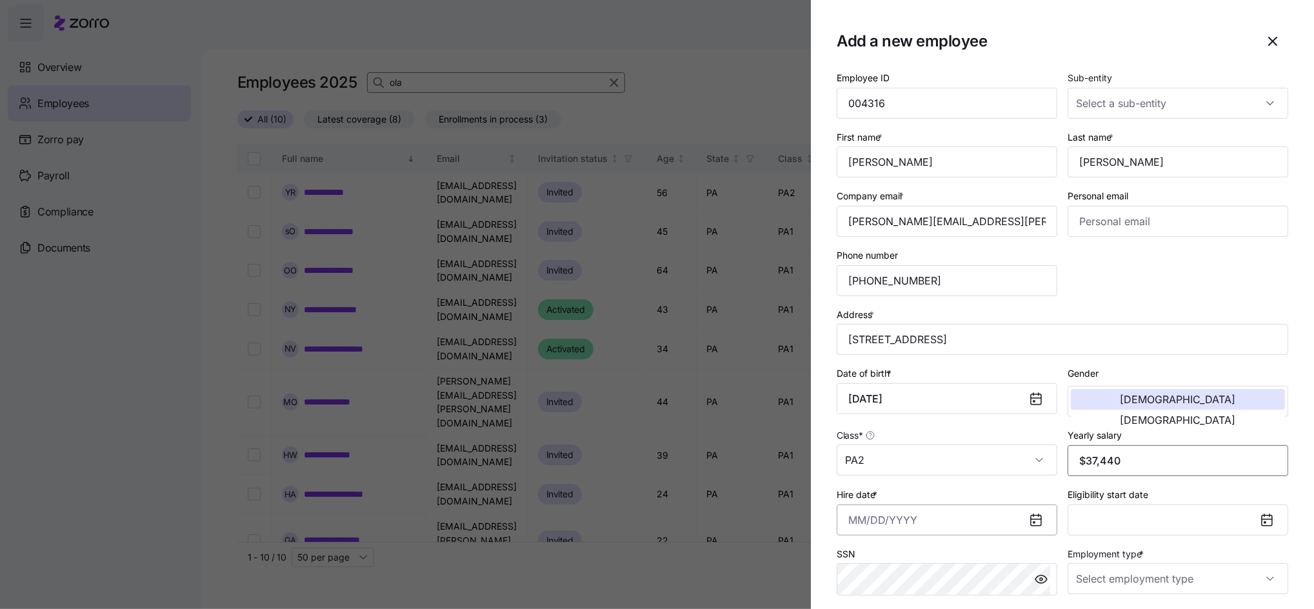
type input "$37,440"
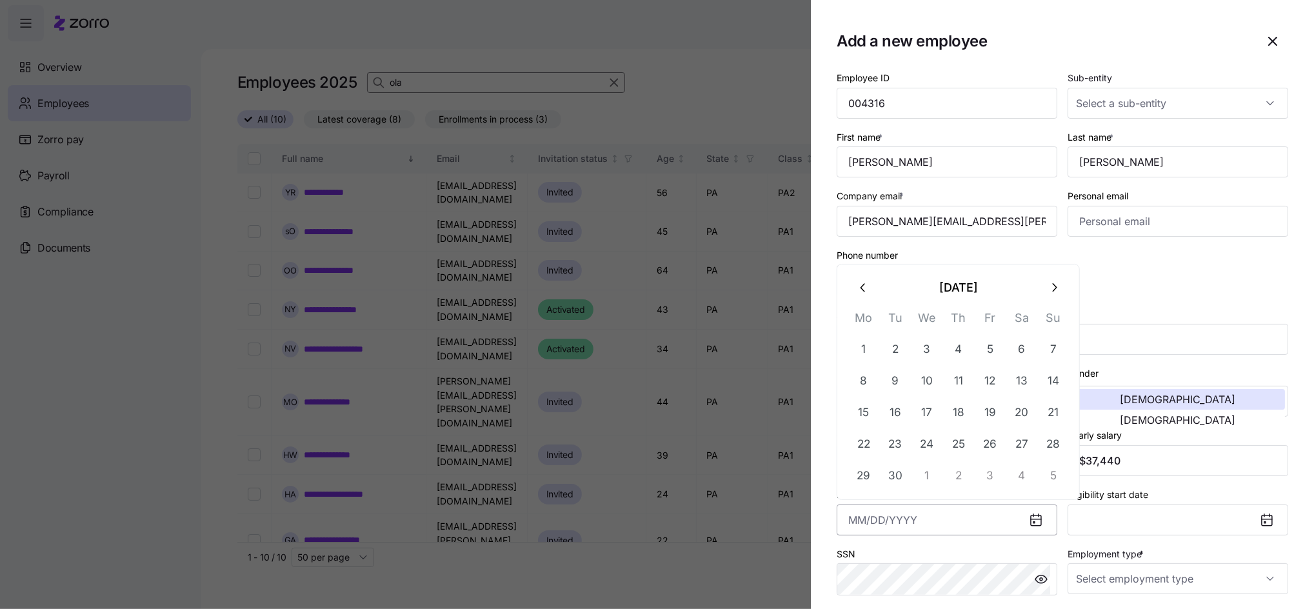
click at [960, 513] on input "Hire date *" at bounding box center [947, 520] width 221 height 31
click at [865, 376] on button "8" at bounding box center [863, 380] width 31 height 31
type input "September 8, 2025"
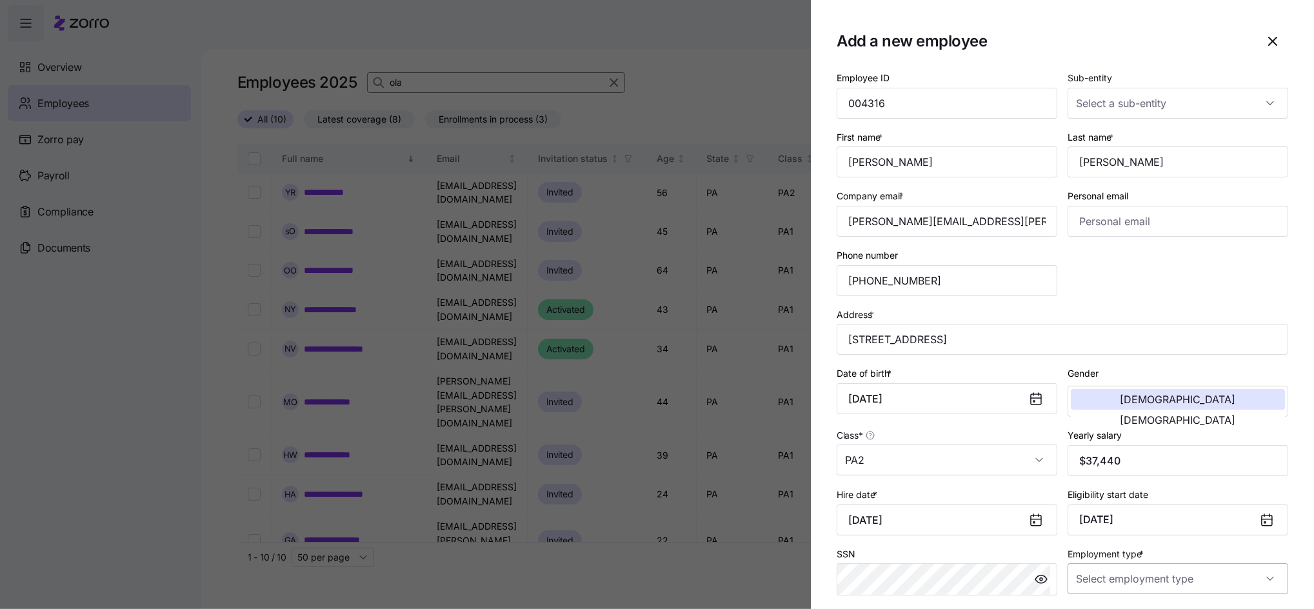
click at [1144, 593] on input "Employment type *" at bounding box center [1178, 578] width 221 height 31
click at [1099, 512] on span "Full Time" at bounding box center [1095, 513] width 37 height 14
type input "Full Time"
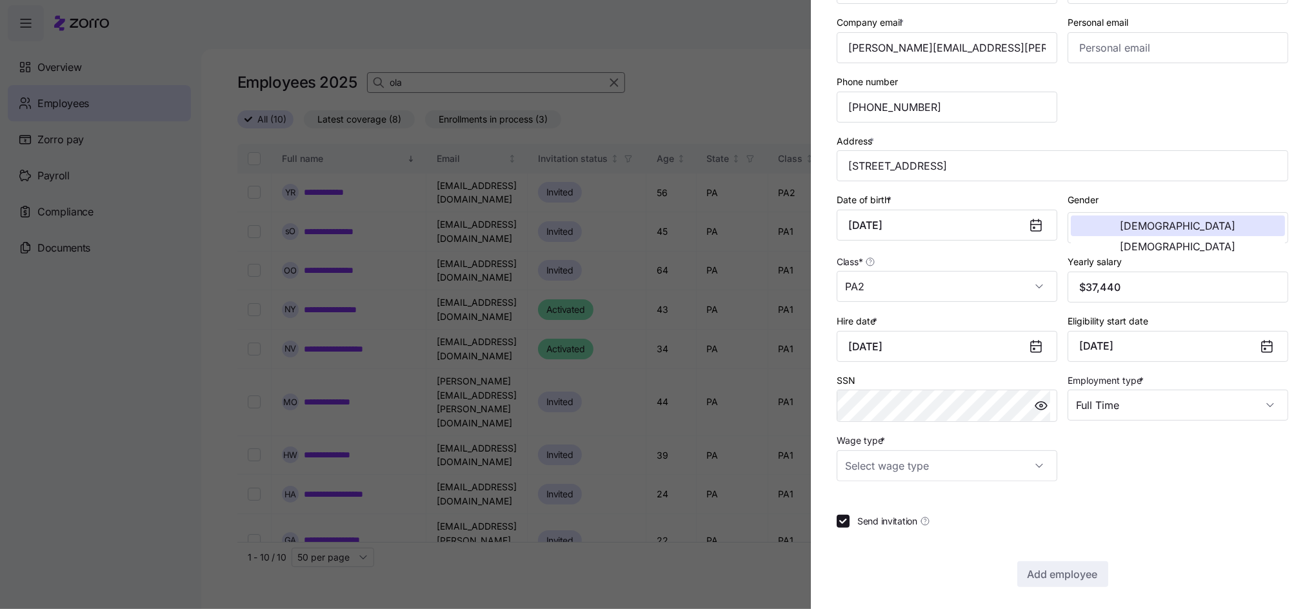
scroll to position [178, 0]
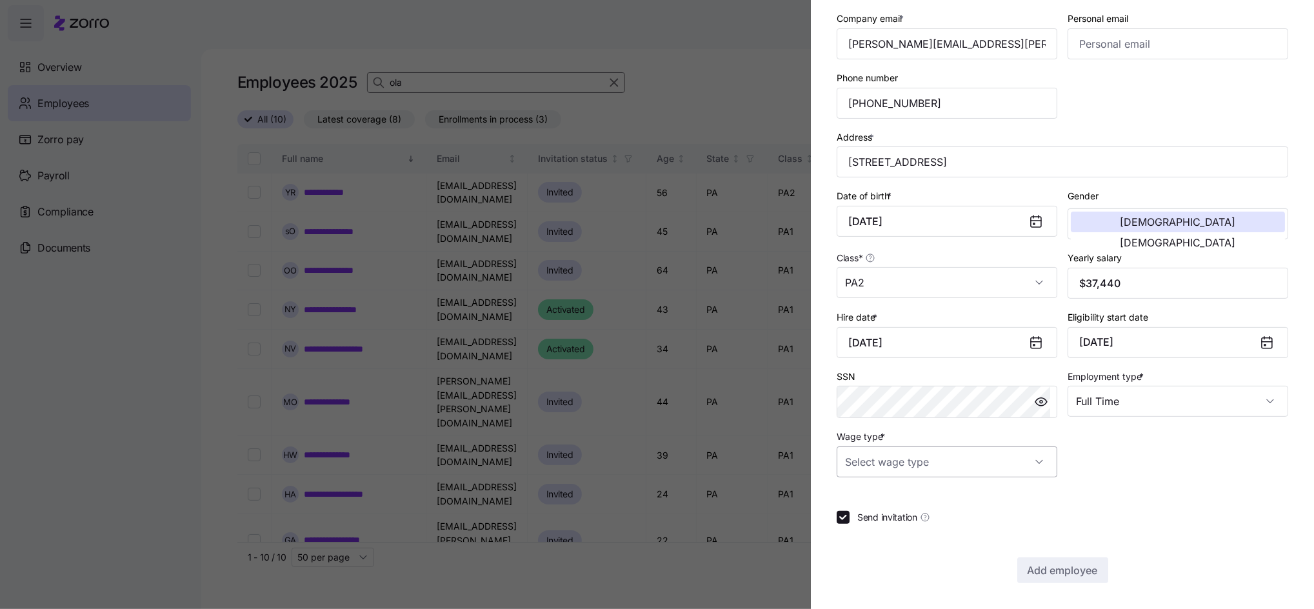
click at [937, 461] on input "Wage type *" at bounding box center [947, 461] width 221 height 31
click at [868, 523] on span "Hourly" at bounding box center [865, 528] width 27 height 14
type input "Hourly"
click at [1041, 563] on span "Add employee" at bounding box center [1063, 570] width 70 height 15
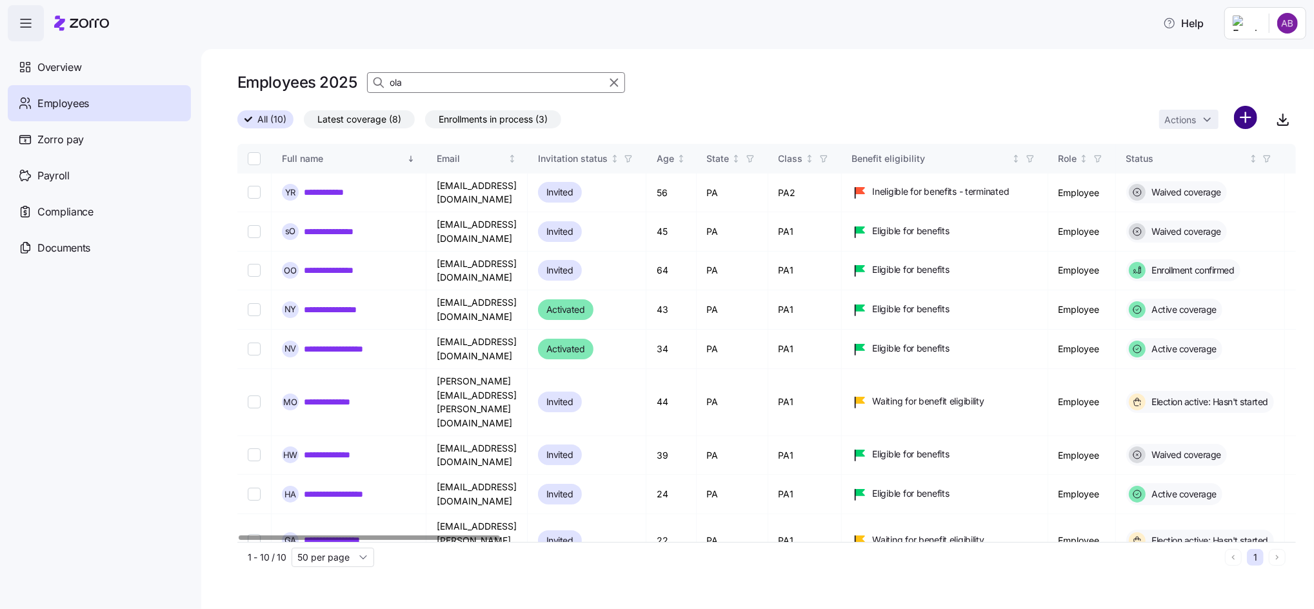
click at [1247, 126] on html "**********" at bounding box center [657, 300] width 1314 height 601
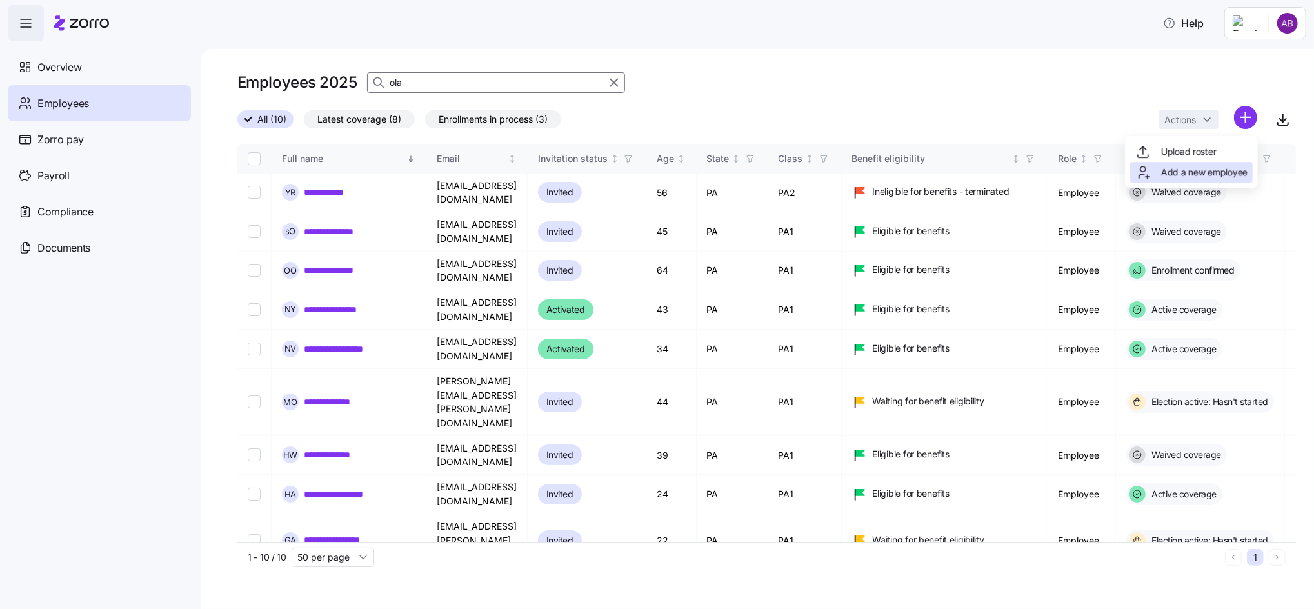
click at [1231, 170] on span "Add a new employee" at bounding box center [1204, 172] width 86 height 13
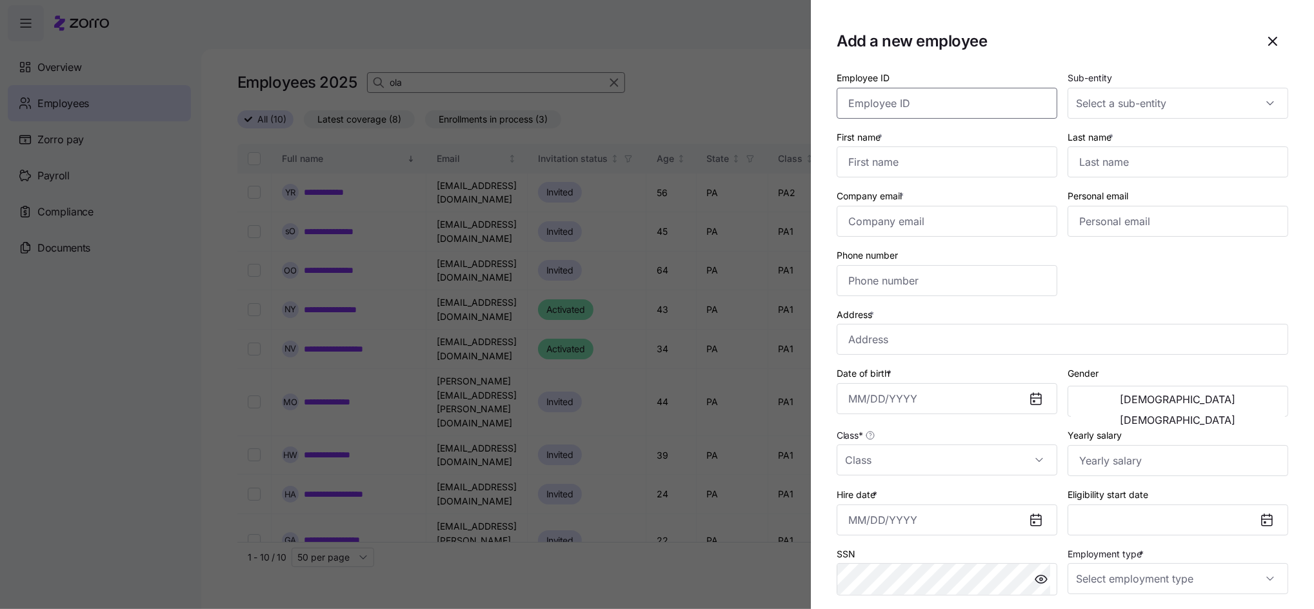
click at [915, 103] on input "Employee ID" at bounding box center [947, 103] width 221 height 31
type input "004315"
type input "Earin"
type input "Daniels"
type input "earin.a.daniels@invisionhs.org"
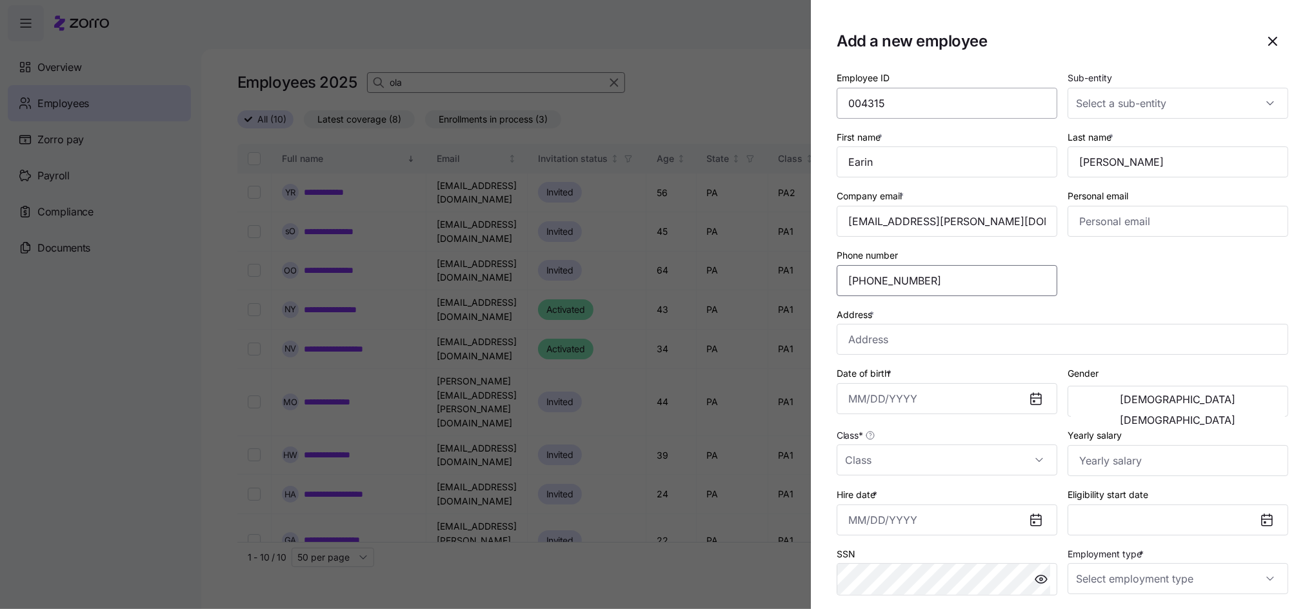
type input "(330) 716-8158"
type input "68 N Brockway Ave, Youngstown, OH 44509, USA"
click at [857, 403] on input "Date of birth *" at bounding box center [947, 398] width 221 height 31
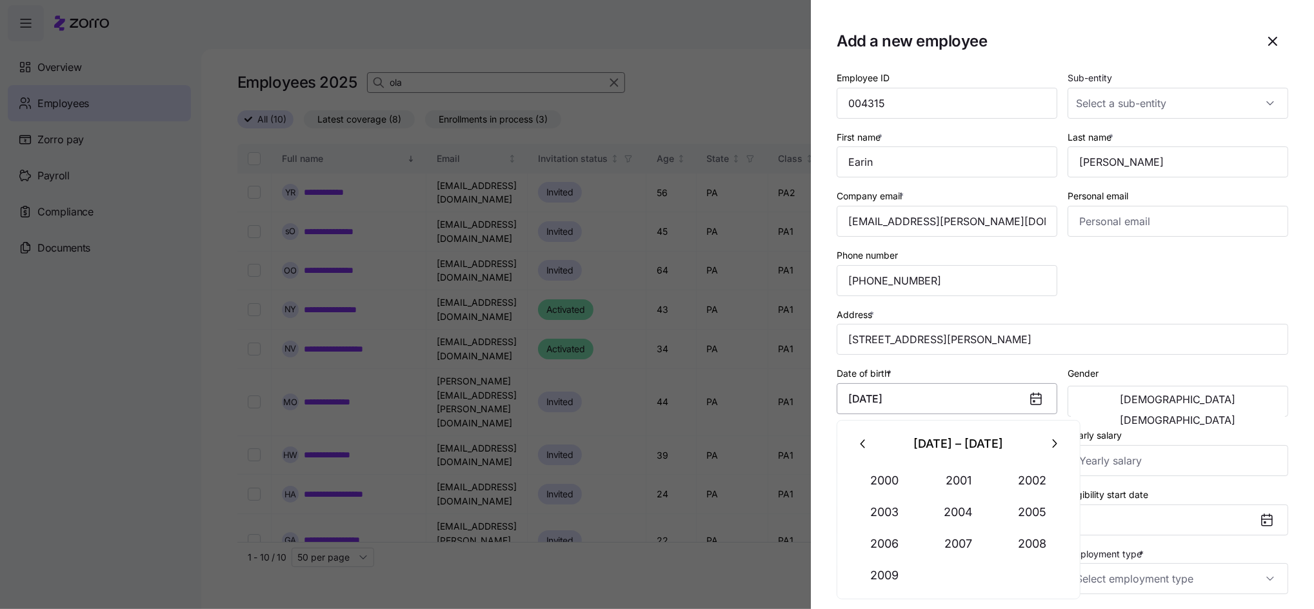
type input "June 10, 2002"
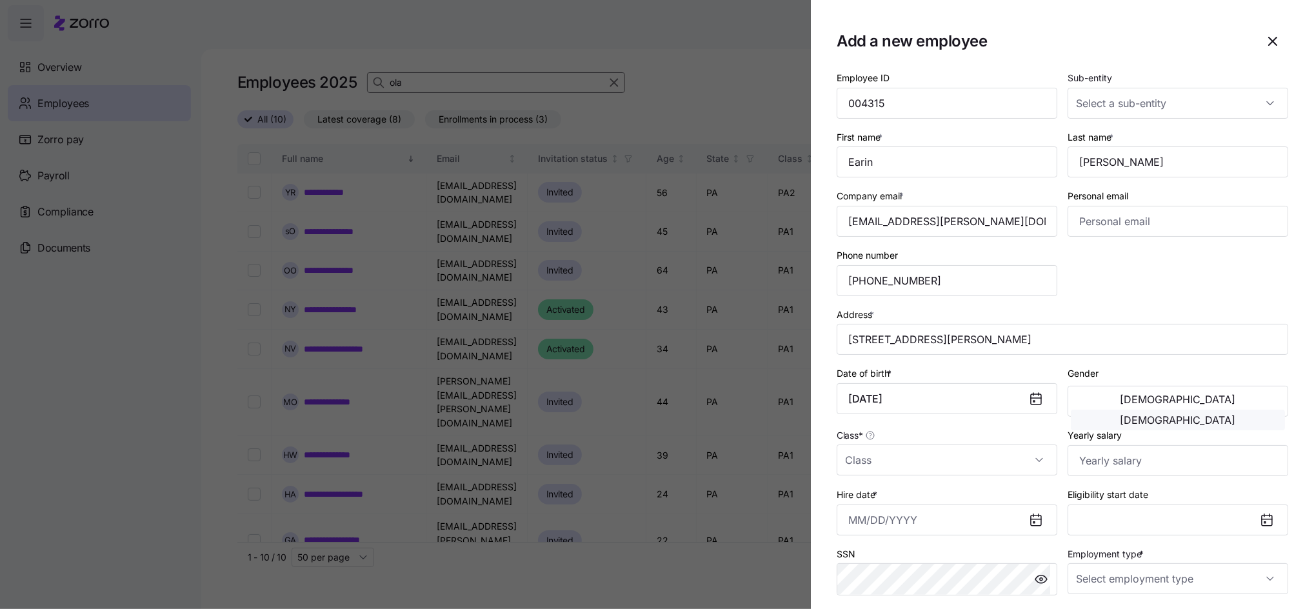
click at [1199, 410] on button "[DEMOGRAPHIC_DATA]" at bounding box center [1178, 420] width 214 height 21
click at [920, 462] on input "Class *" at bounding box center [947, 460] width 221 height 31
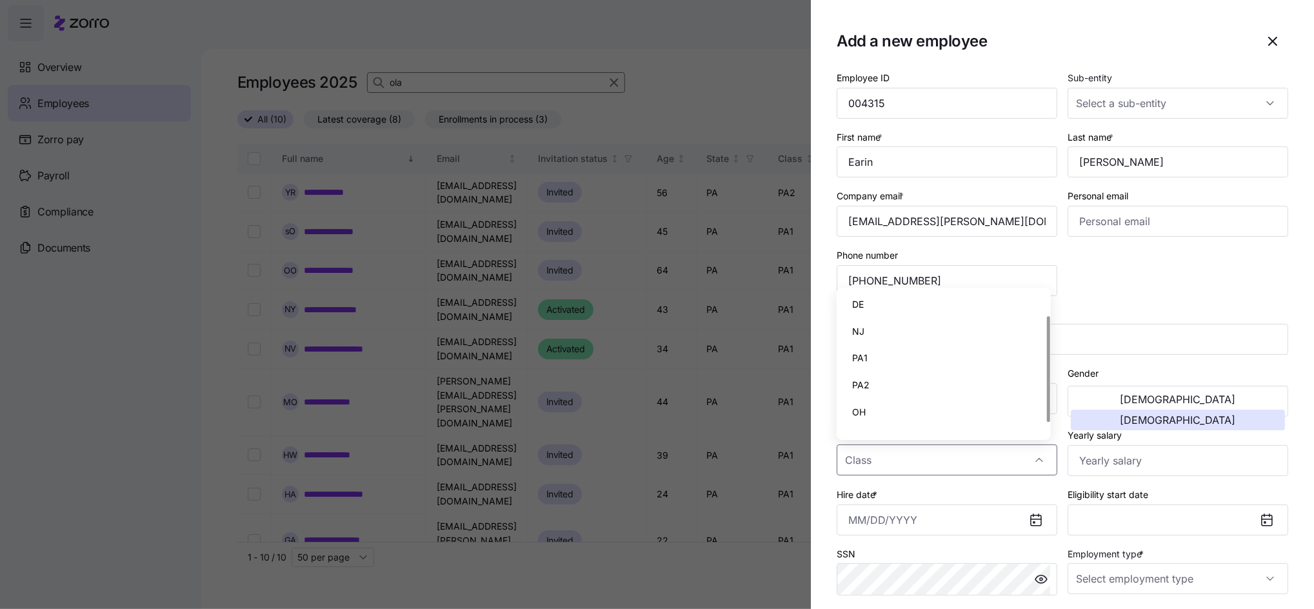
scroll to position [46, 0]
click at [853, 390] on span "OH" at bounding box center [859, 395] width 14 height 14
type input "OH"
click at [1086, 463] on input "Yearly salary" at bounding box center [1178, 460] width 221 height 31
type input "$35,360"
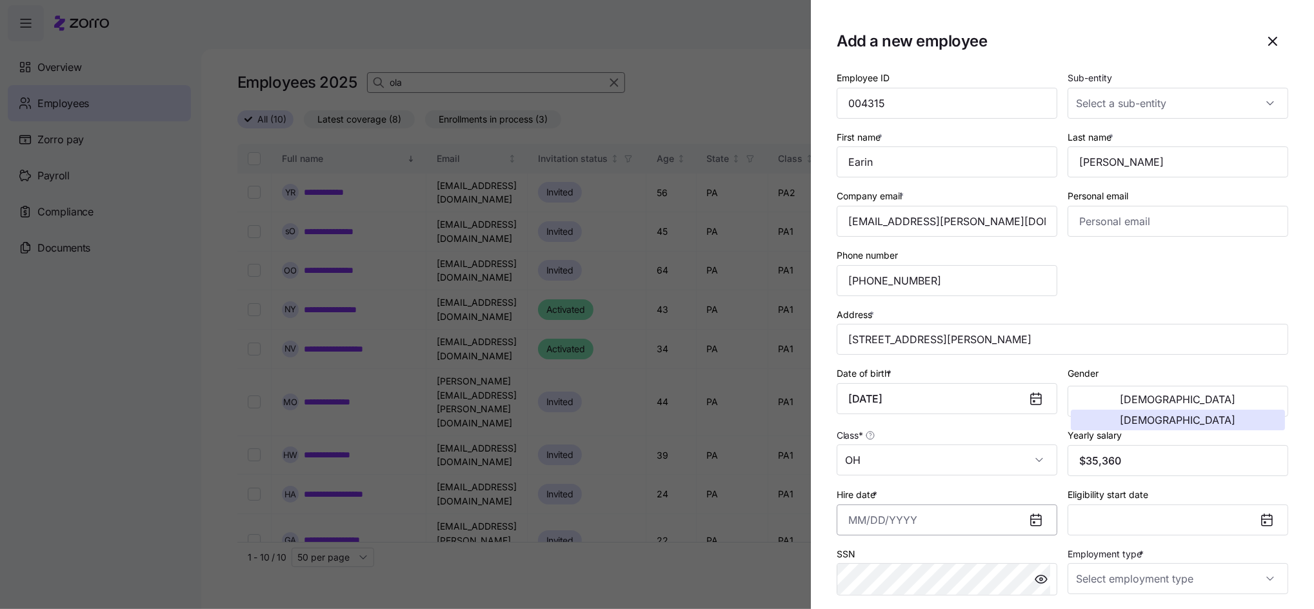
click at [879, 529] on input "Hire date *" at bounding box center [947, 520] width 221 height 31
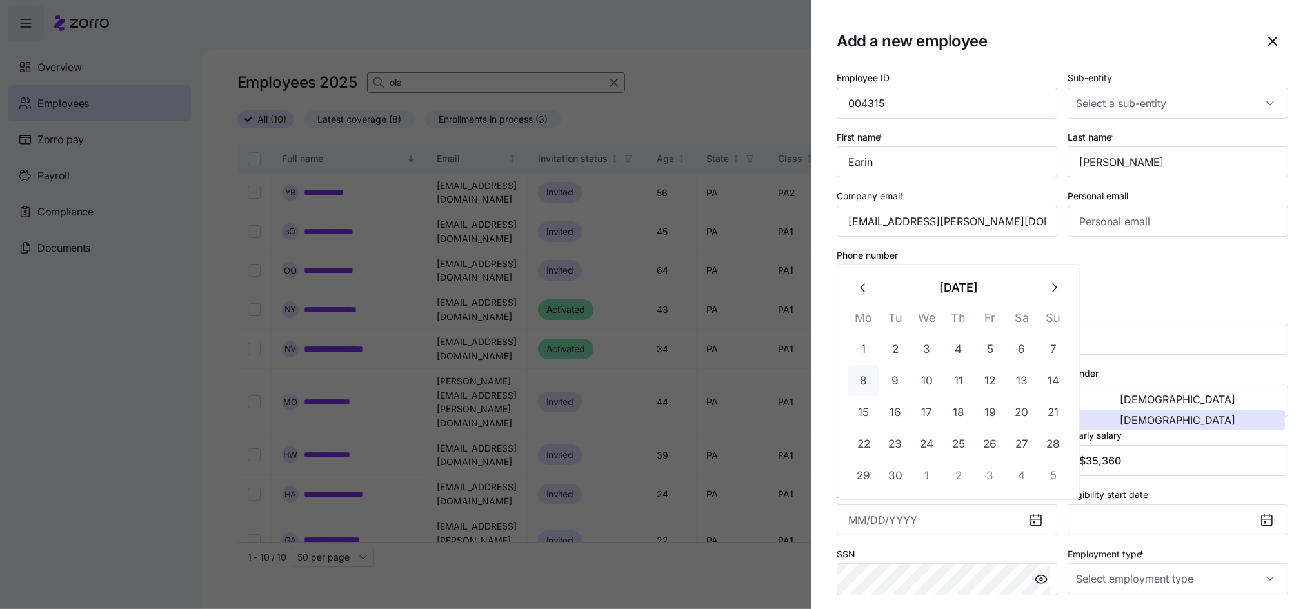
click at [862, 383] on button "8" at bounding box center [863, 380] width 31 height 31
type input "September 8, 2025"
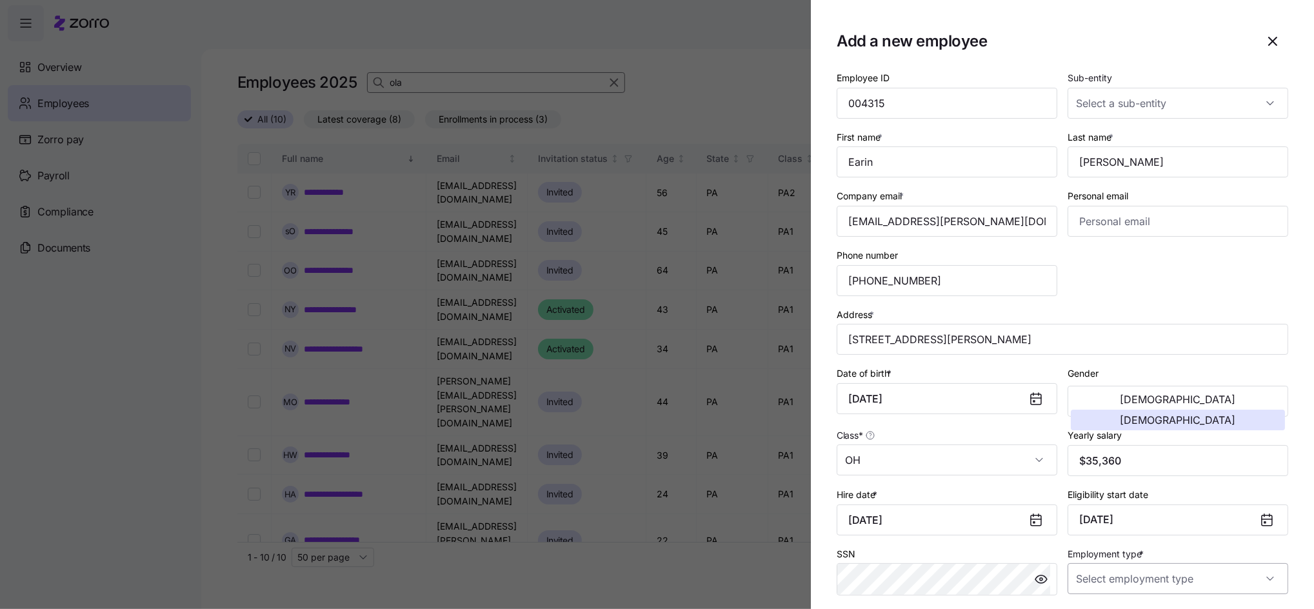
click at [1105, 574] on input "Employment type *" at bounding box center [1178, 578] width 221 height 31
click at [1079, 509] on span "Full Time" at bounding box center [1095, 513] width 37 height 14
type input "Full Time"
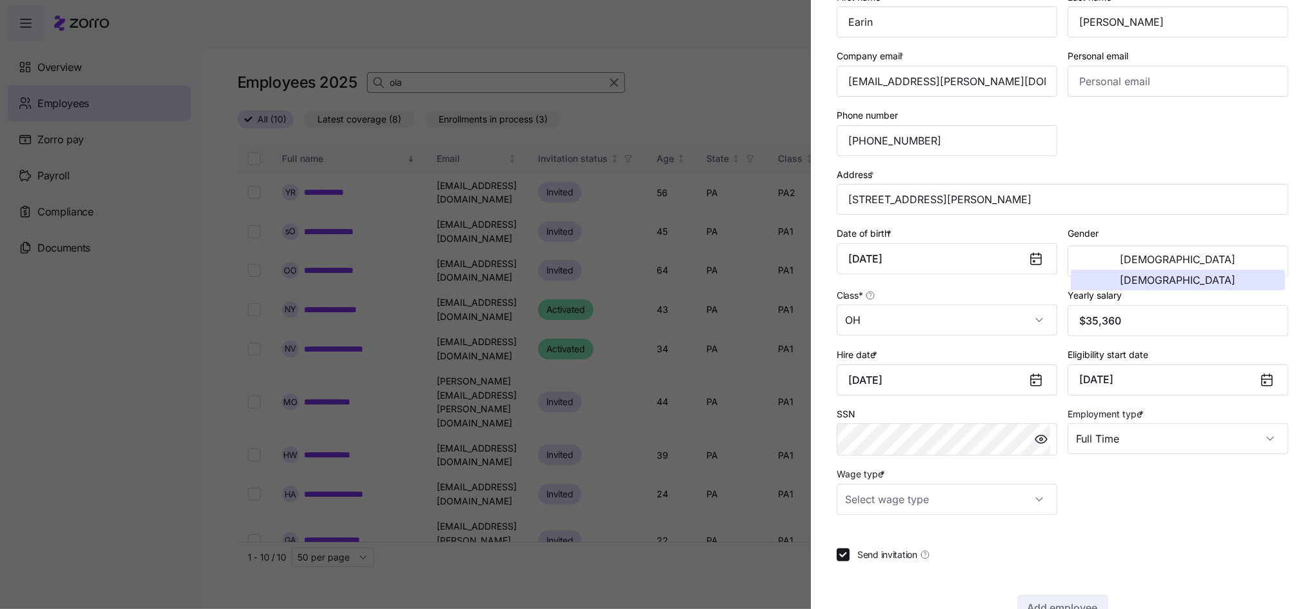
scroll to position [178, 0]
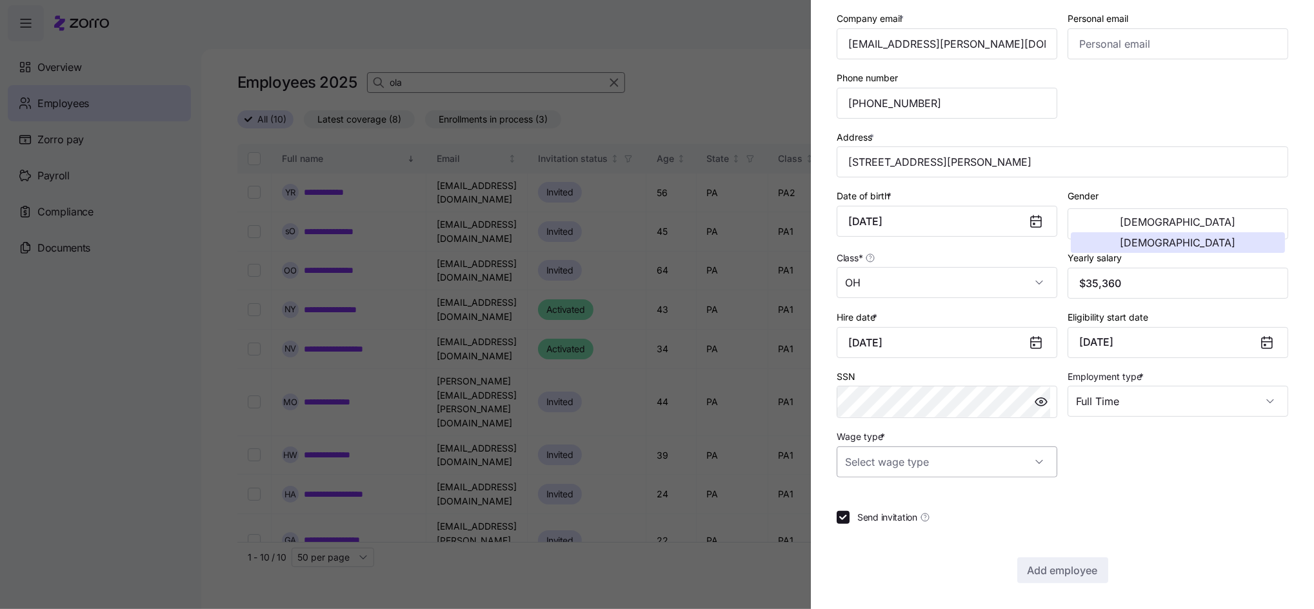
click at [925, 456] on input "Wage type *" at bounding box center [947, 461] width 221 height 31
click at [861, 526] on span "Hourly" at bounding box center [865, 528] width 27 height 14
type input "Hourly"
click at [1030, 576] on span "Add employee" at bounding box center [1063, 570] width 70 height 15
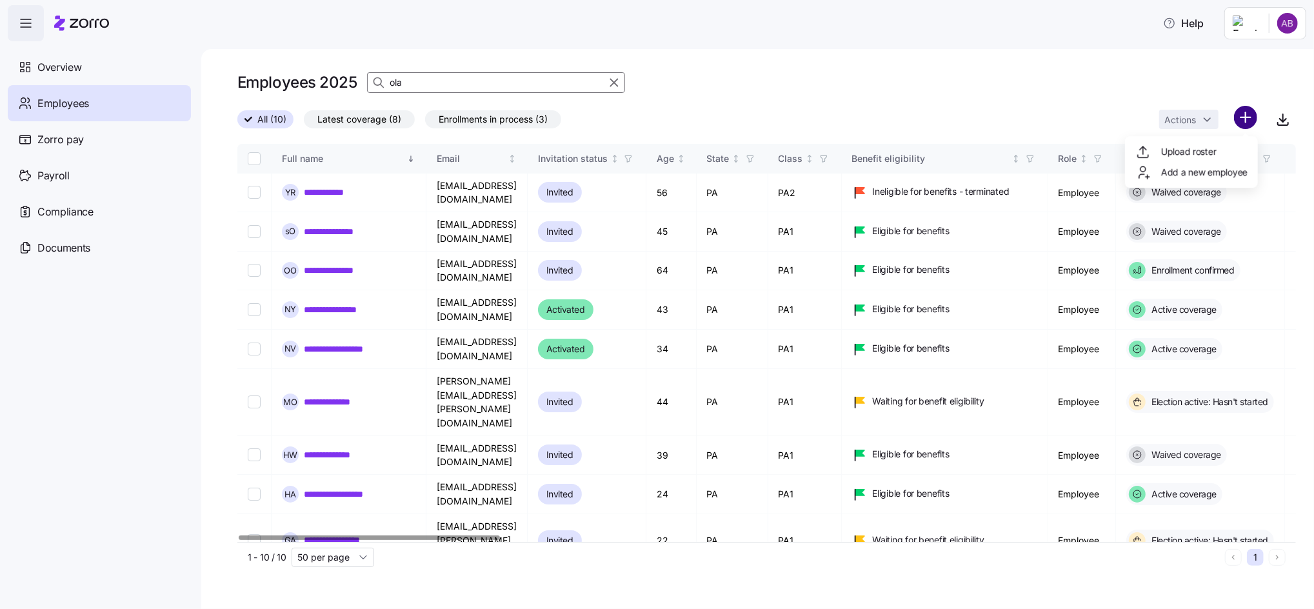
click at [1243, 119] on html "**********" at bounding box center [657, 300] width 1314 height 601
click at [1205, 172] on span "Add a new employee" at bounding box center [1204, 172] width 86 height 13
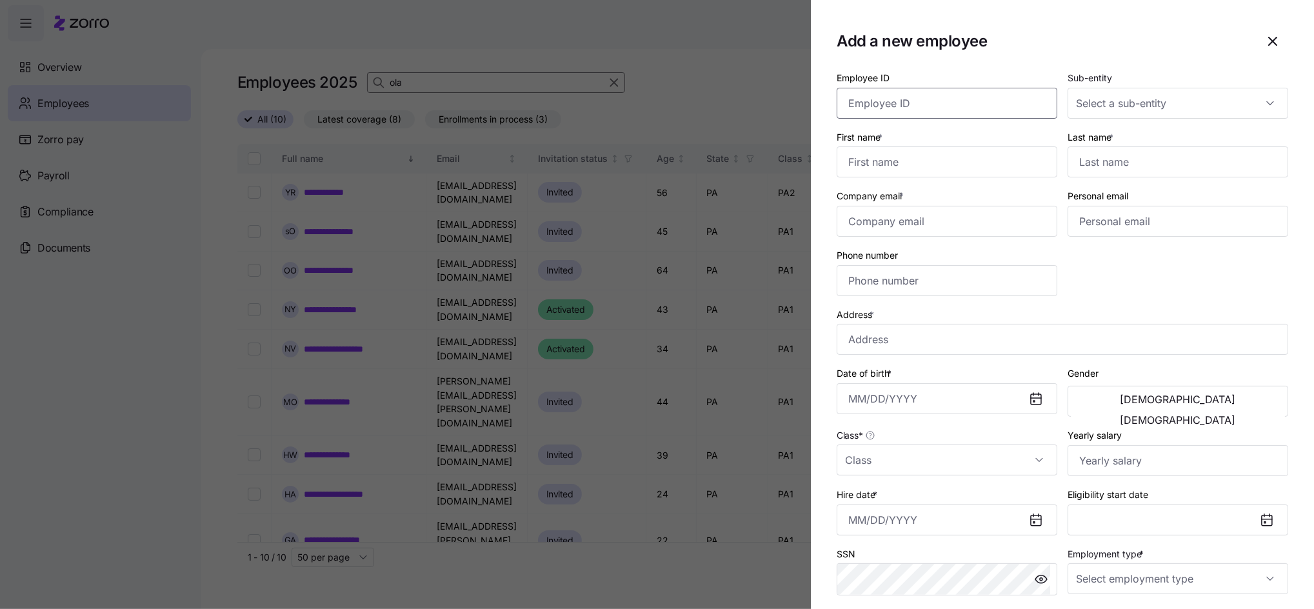
click at [920, 106] on input "Employee ID" at bounding box center [947, 103] width 221 height 31
type input "004314"
type input "Tiffany"
type input "Baumgardner"
type input "tiffany.j.baumgardner@invisionhs.org"
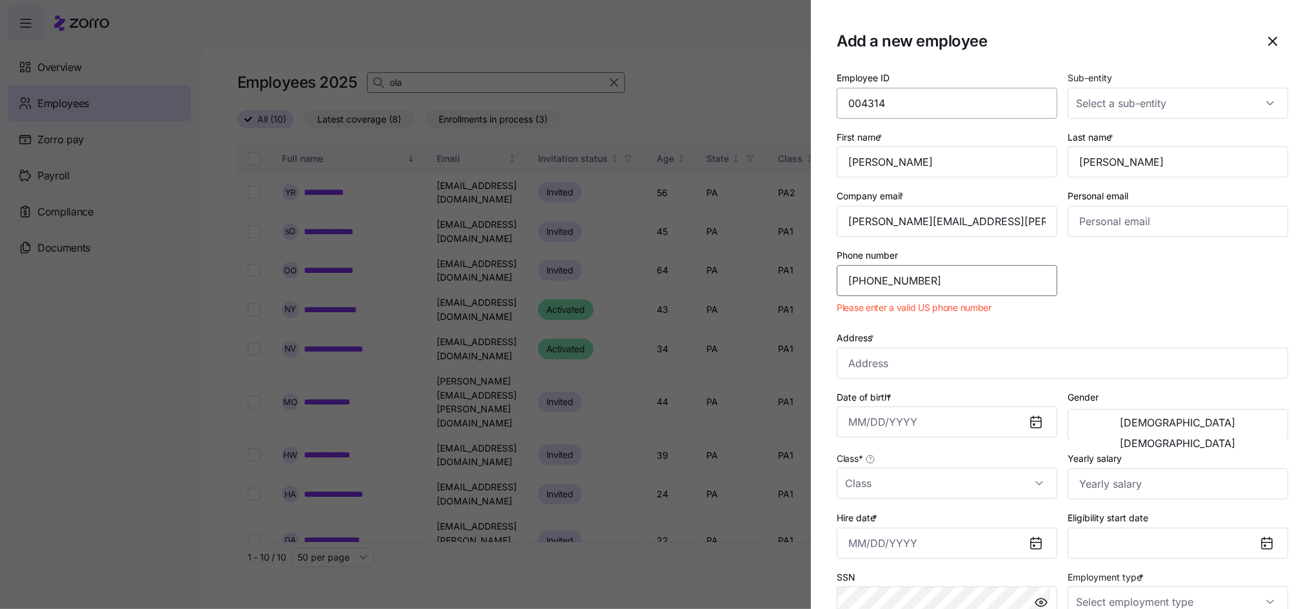
type input "(570) 447-7550"
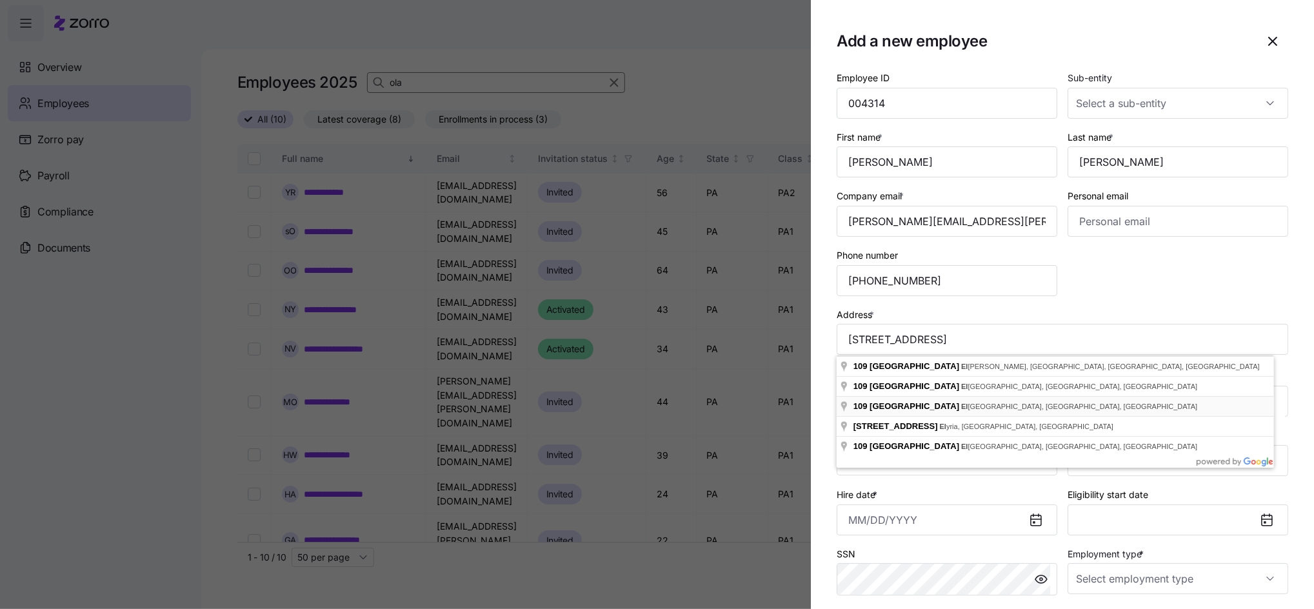
type input "109 Franklin Ave, Ellwood City, PA 16117, USA"
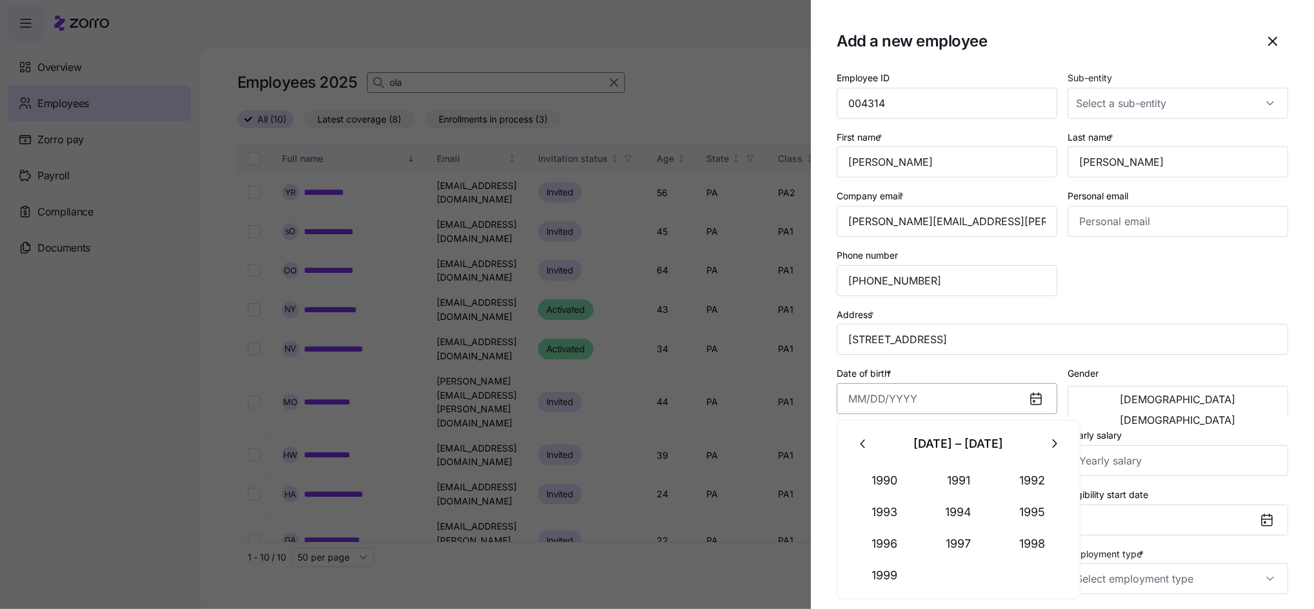
click at [919, 401] on input "Date of birth *" at bounding box center [947, 398] width 221 height 31
type input "February 5, 1981"
click at [1239, 410] on button "[DEMOGRAPHIC_DATA]" at bounding box center [1178, 420] width 214 height 21
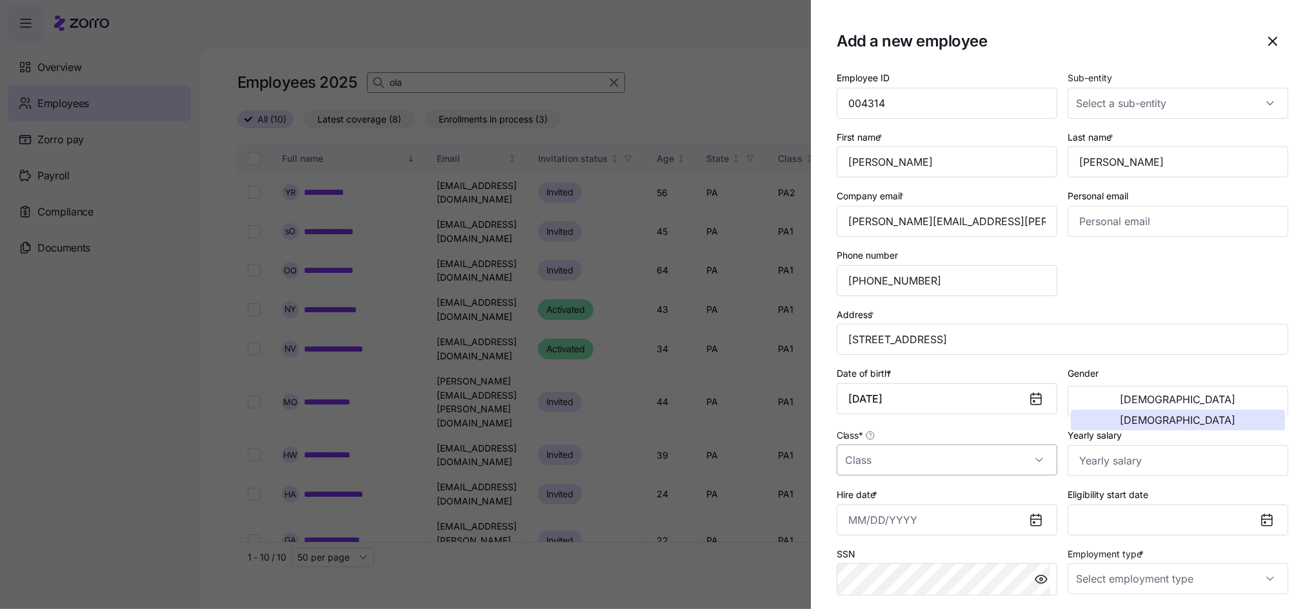
click at [881, 461] on input "Class *" at bounding box center [947, 460] width 221 height 31
click at [861, 305] on span "PA1" at bounding box center [859, 306] width 15 height 14
type input "PA1"
click at [1112, 462] on input "Yearly salary" at bounding box center [1178, 460] width 221 height 31
type input "$35,360"
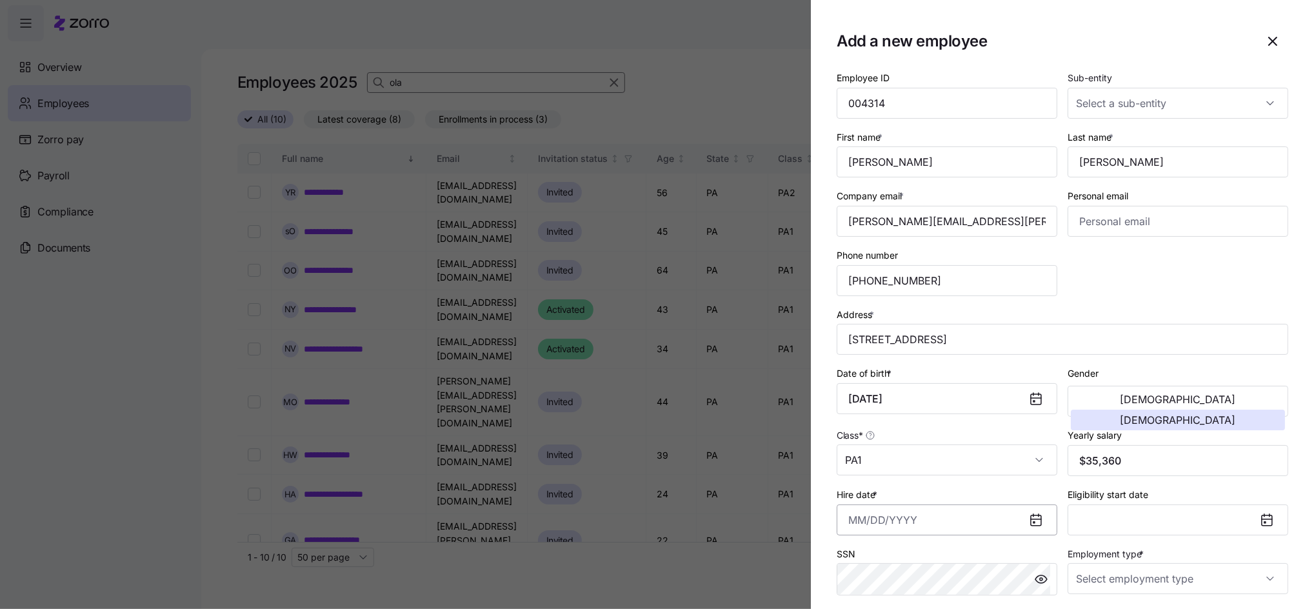
click at [931, 512] on input "Hire date *" at bounding box center [947, 520] width 221 height 31
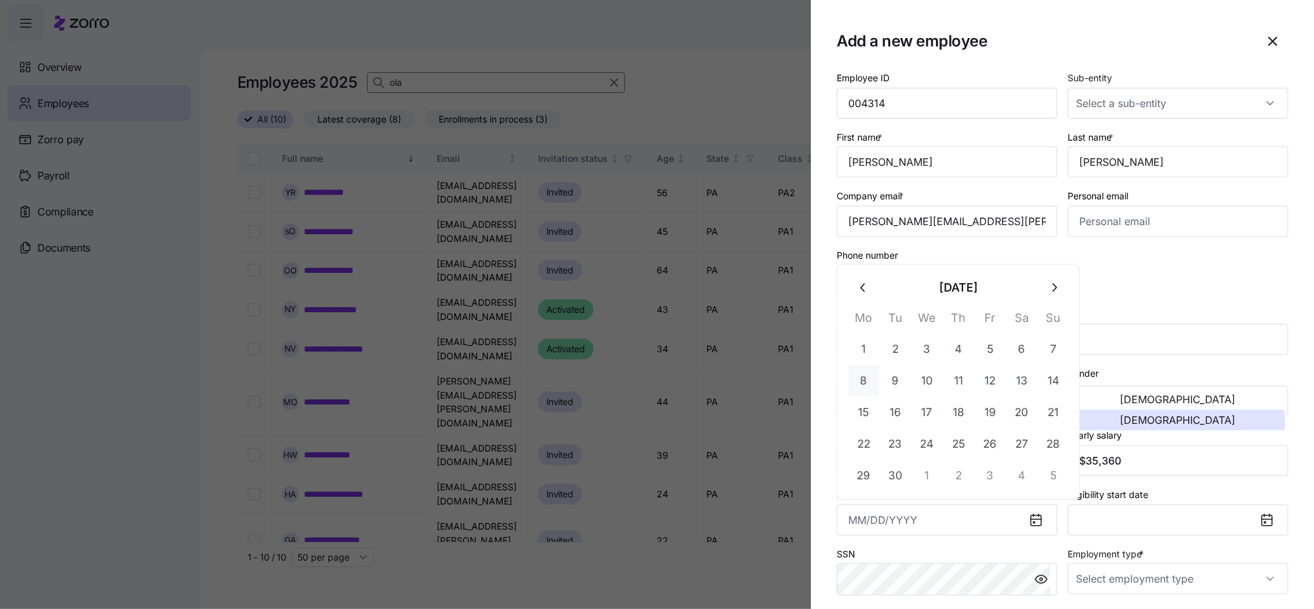
click at [856, 381] on button "8" at bounding box center [863, 380] width 31 height 31
type input "September 8, 2025"
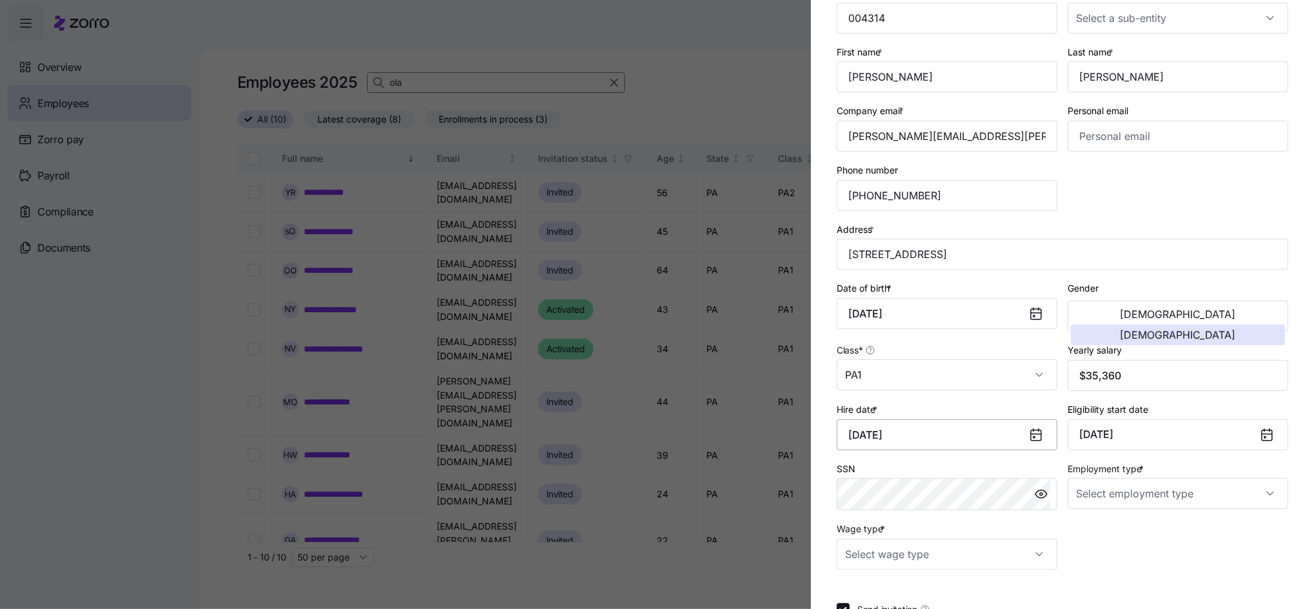
scroll to position [172, 0]
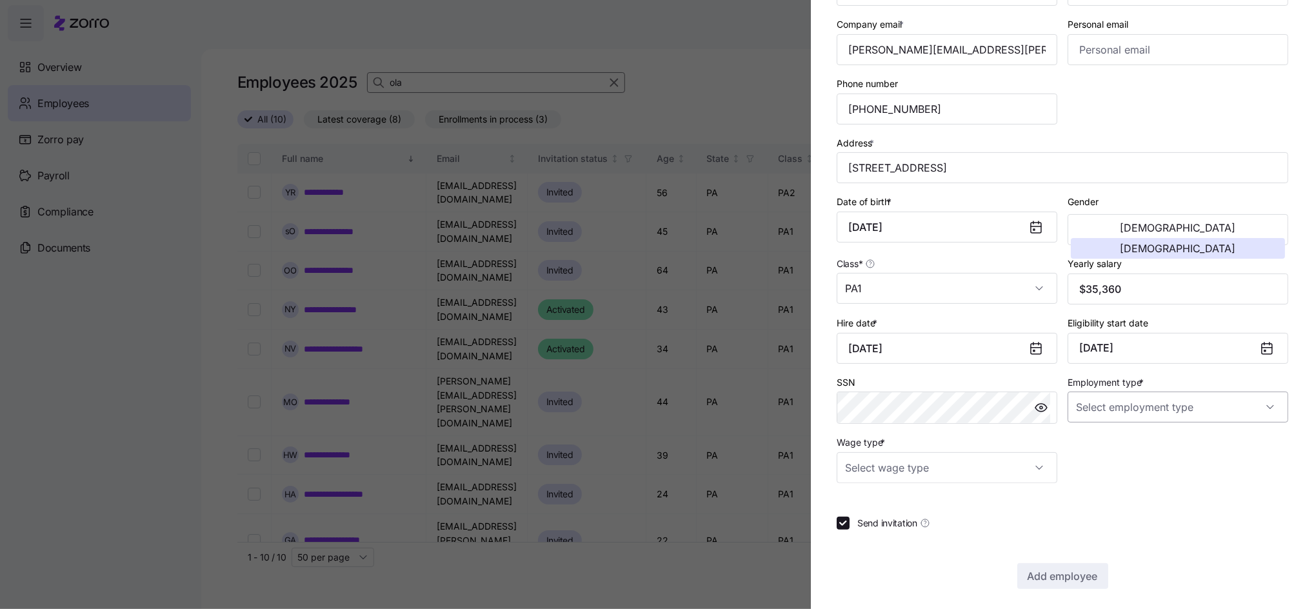
click at [1170, 403] on input "Employment type *" at bounding box center [1178, 407] width 221 height 31
click at [1110, 447] on span "Full Time" at bounding box center [1095, 447] width 37 height 14
type input "Full Time"
click at [945, 474] on input "Wage type *" at bounding box center [947, 467] width 221 height 31
click at [863, 536] on span "Hourly" at bounding box center [865, 534] width 27 height 14
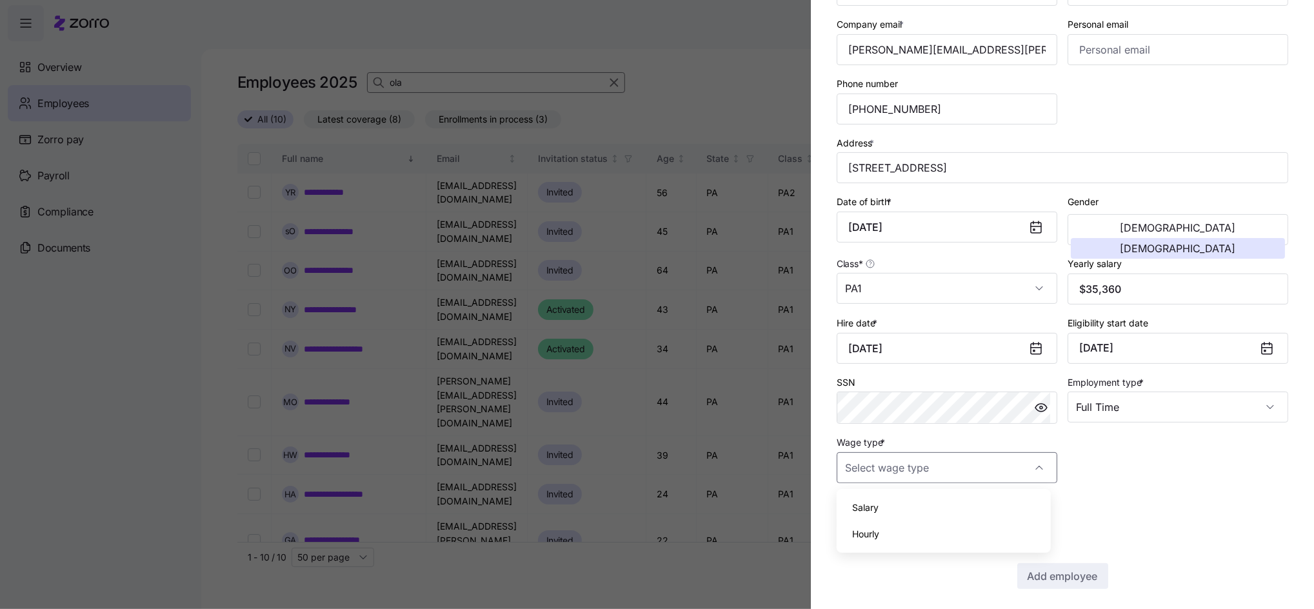
type input "Hourly"
click at [1030, 575] on span "Add employee" at bounding box center [1063, 575] width 70 height 15
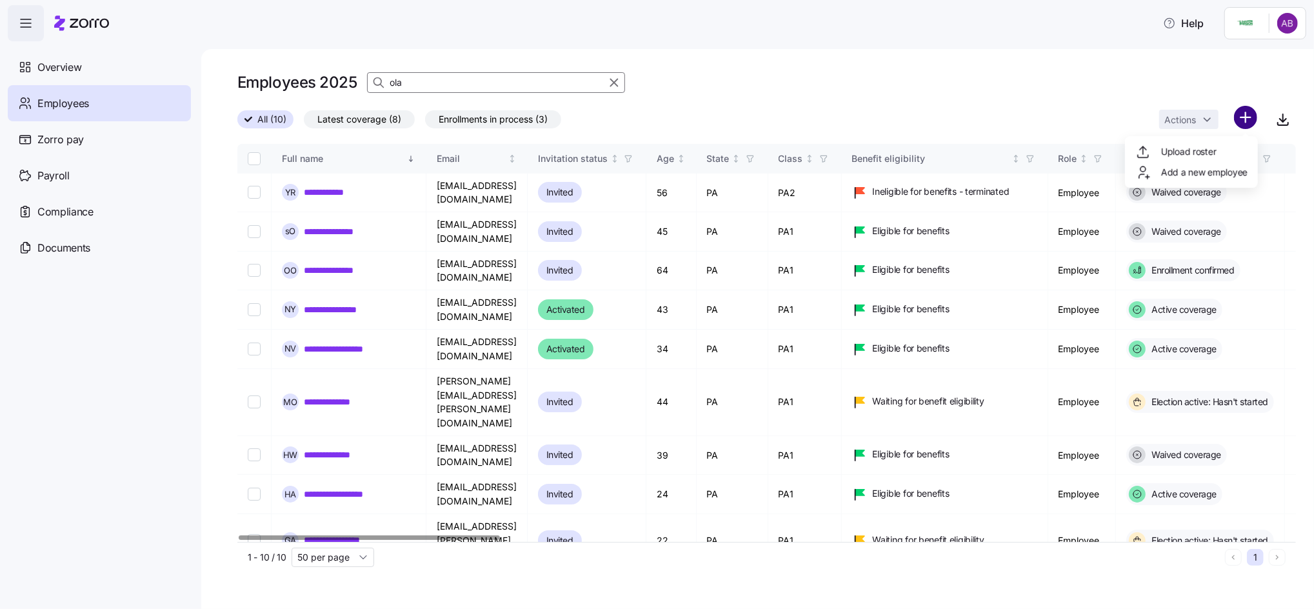
click at [1252, 112] on html "**********" at bounding box center [657, 300] width 1314 height 601
click at [1219, 178] on span "Add a new employee" at bounding box center [1204, 172] width 86 height 13
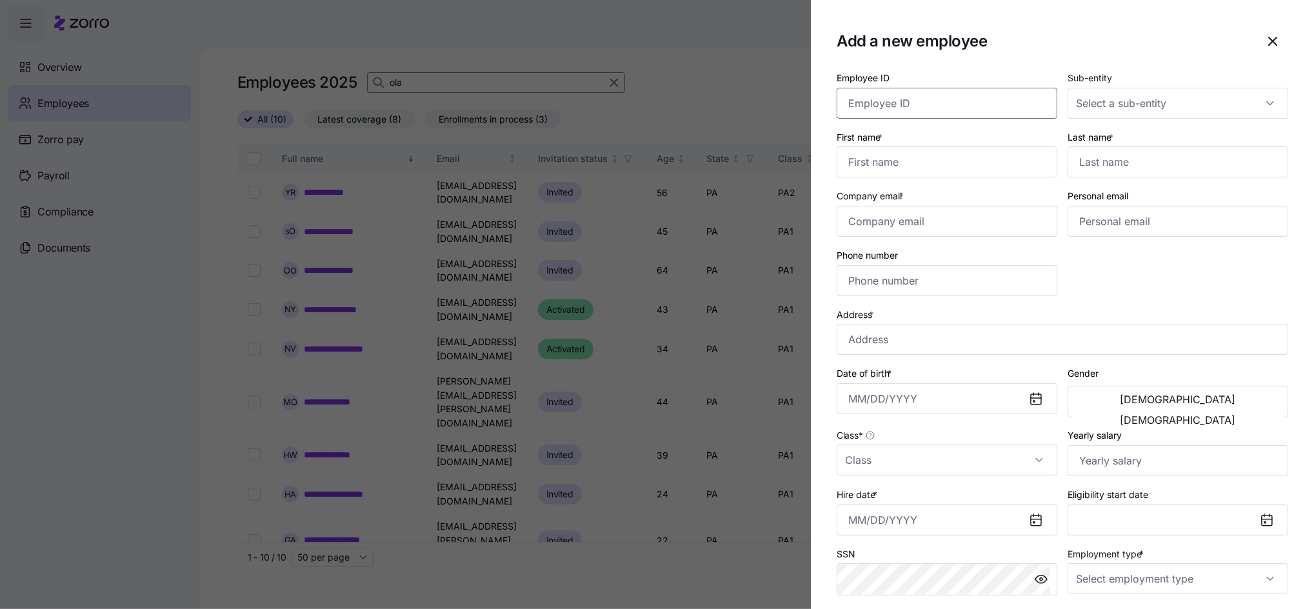
click at [899, 116] on input "Employee ID" at bounding box center [947, 103] width 221 height 31
type input "004313"
type input "Folasade"
type input "Afolayan"
type input "folasade.afolayan@invisionhs.org"
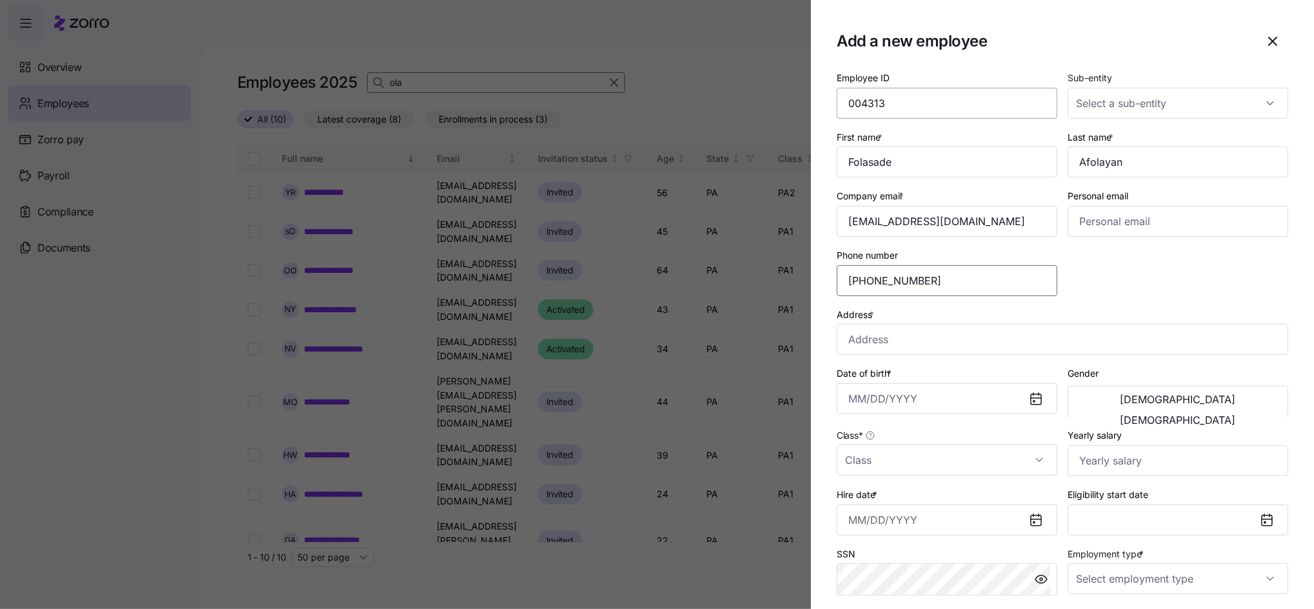
type input "(908) 344-2407"
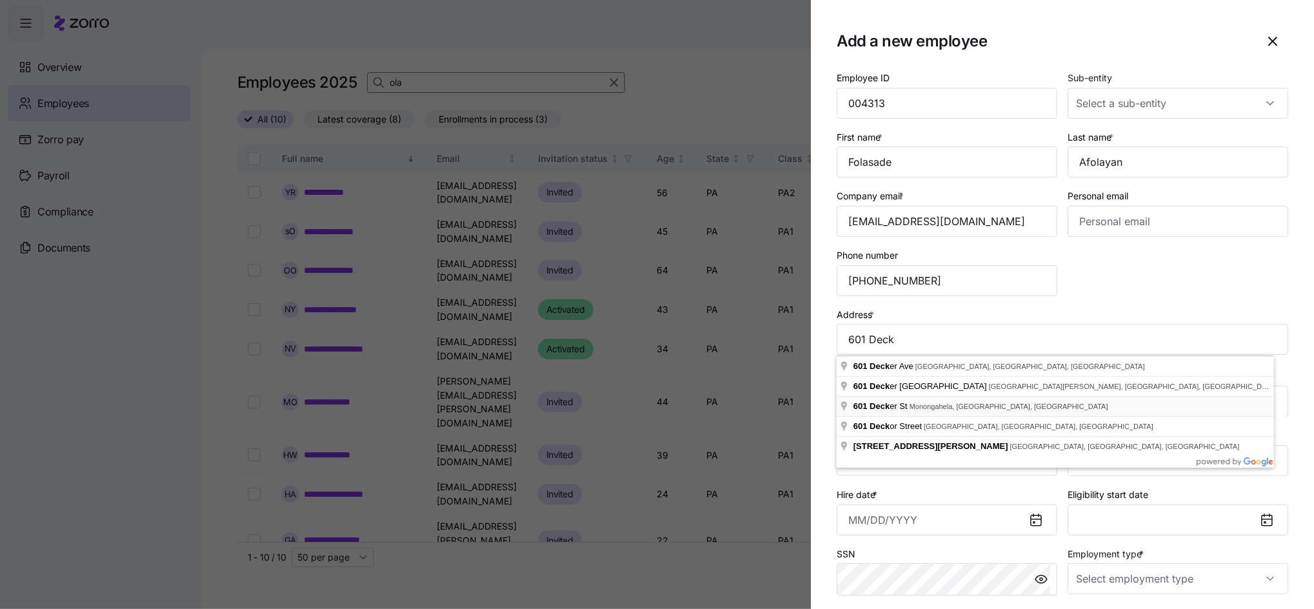
type input "601 Decker St, Monongahela, PA 15063, USA"
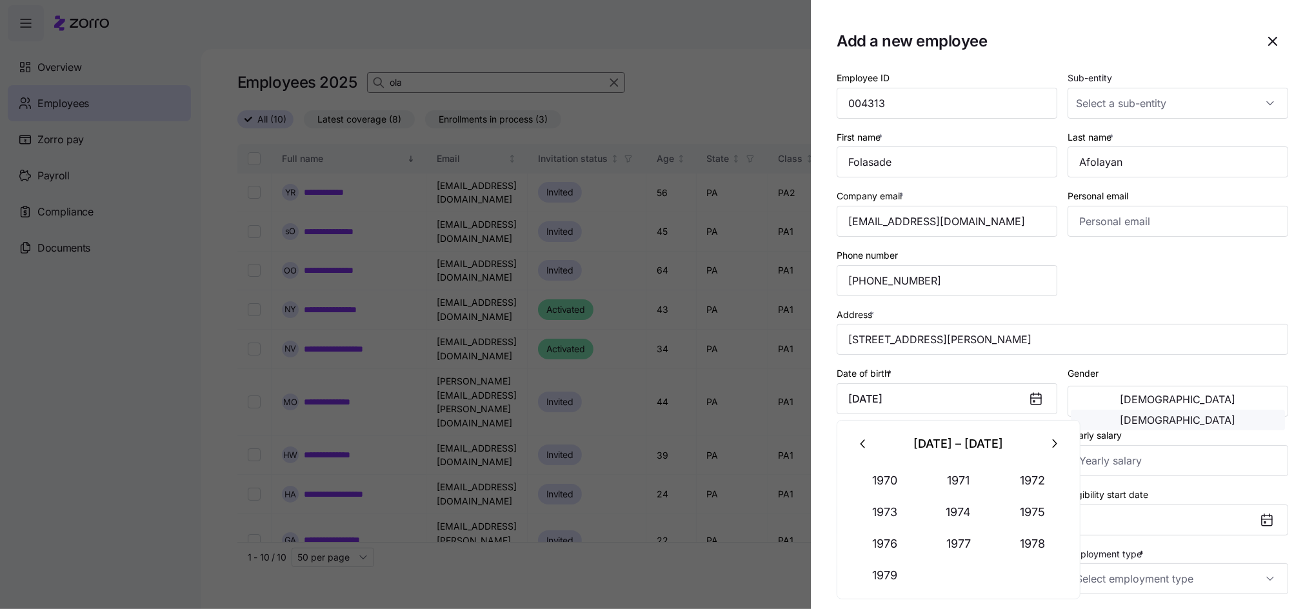
type input "February 11, 1977"
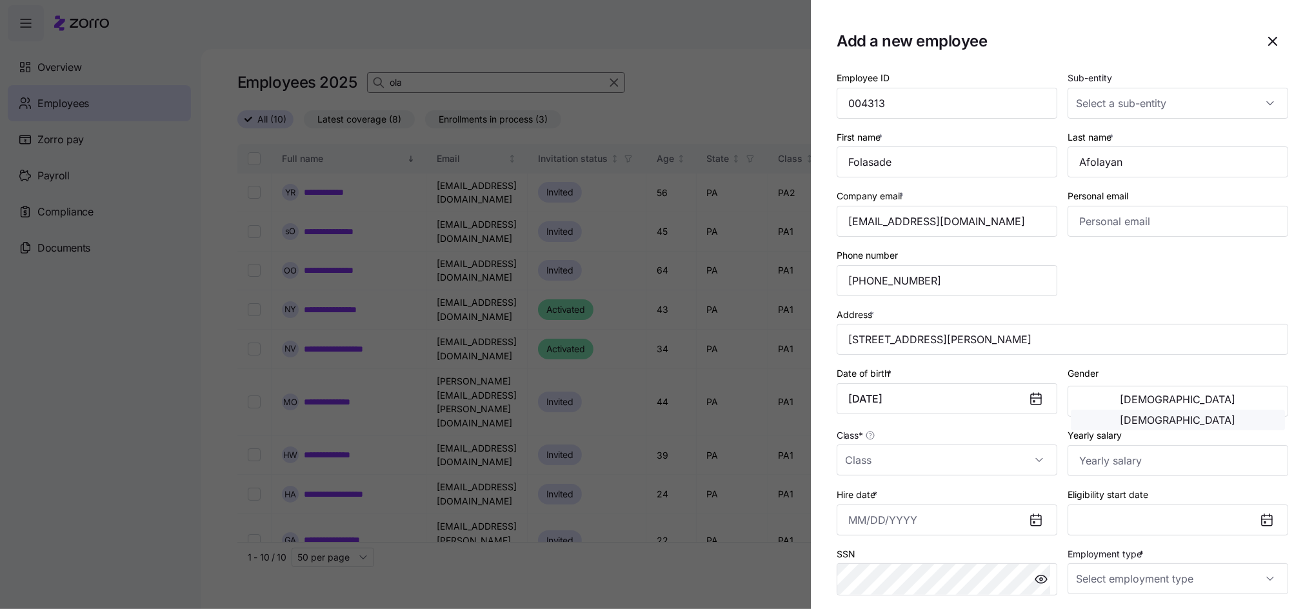
click at [1234, 415] on span "[DEMOGRAPHIC_DATA]" at bounding box center [1178, 420] width 115 height 10
click at [893, 466] on input "Class *" at bounding box center [947, 460] width 221 height 31
click at [862, 334] on span "PA1" at bounding box center [859, 333] width 15 height 14
type input "PA1"
click at [1106, 470] on input "Yearly salary" at bounding box center [1178, 460] width 221 height 31
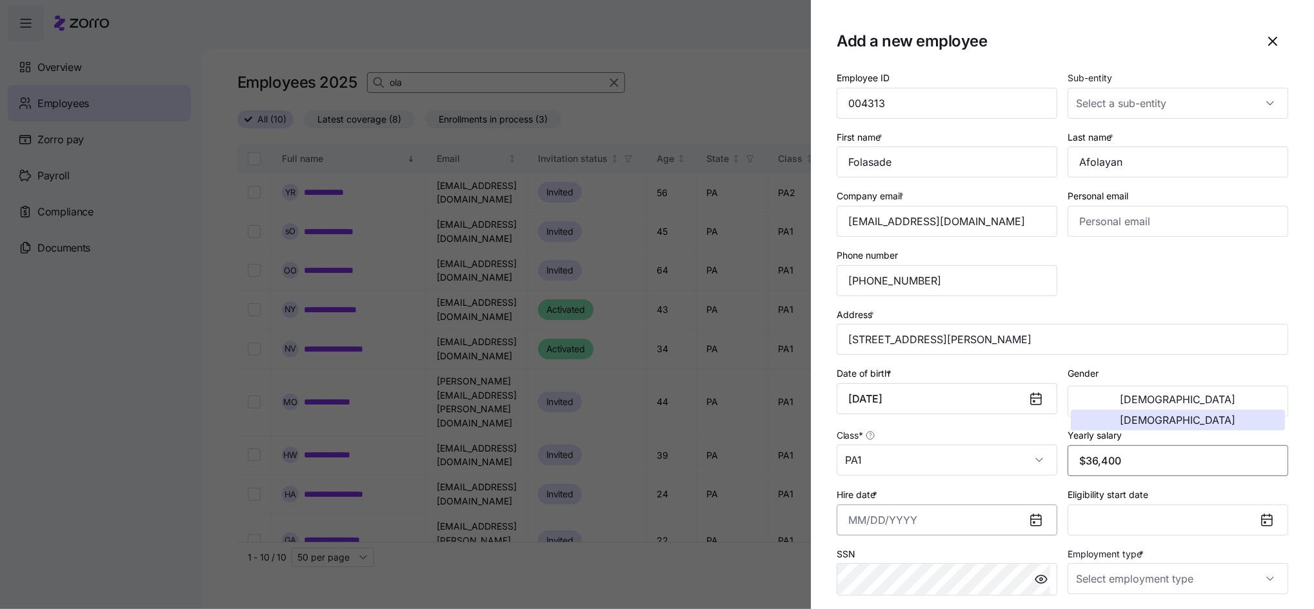
type input "$36,400"
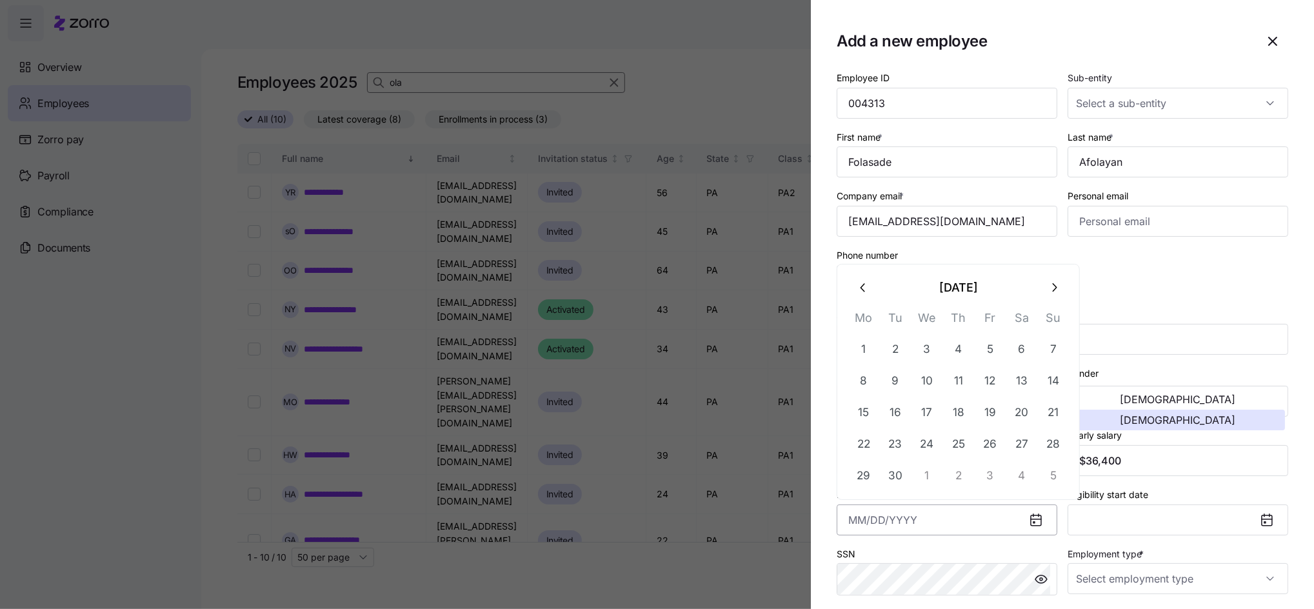
click at [950, 528] on input "Hire date *" at bounding box center [947, 520] width 221 height 31
click at [862, 380] on button "8" at bounding box center [863, 380] width 31 height 31
type input "September 8, 2025"
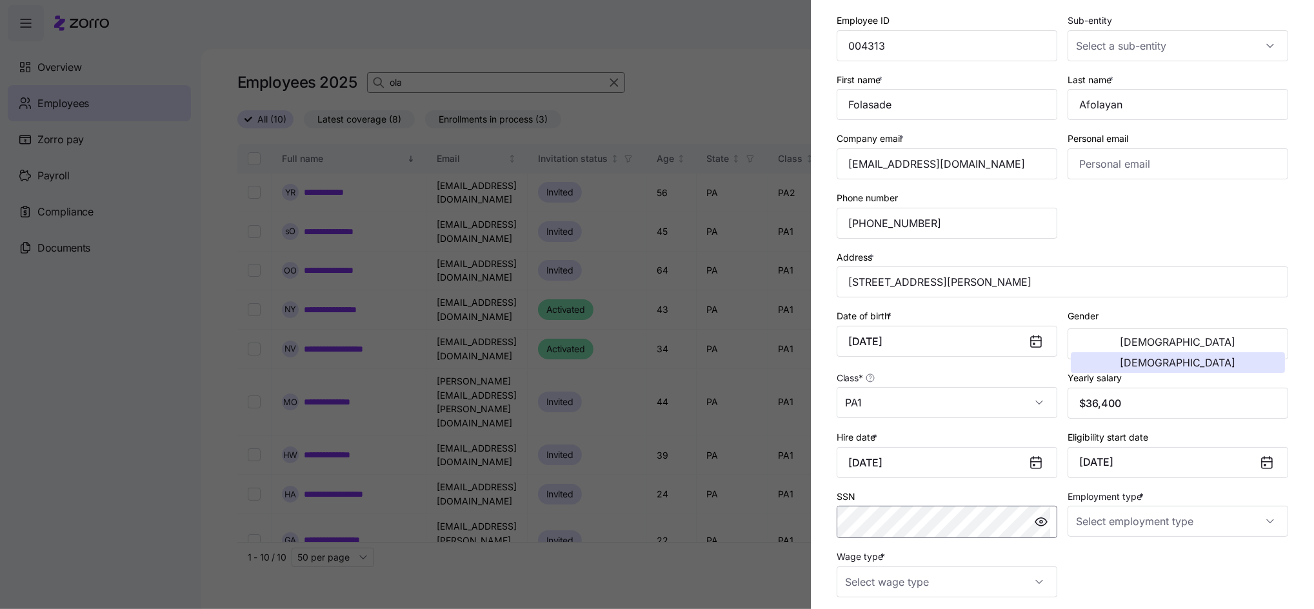
scroll to position [86, 0]
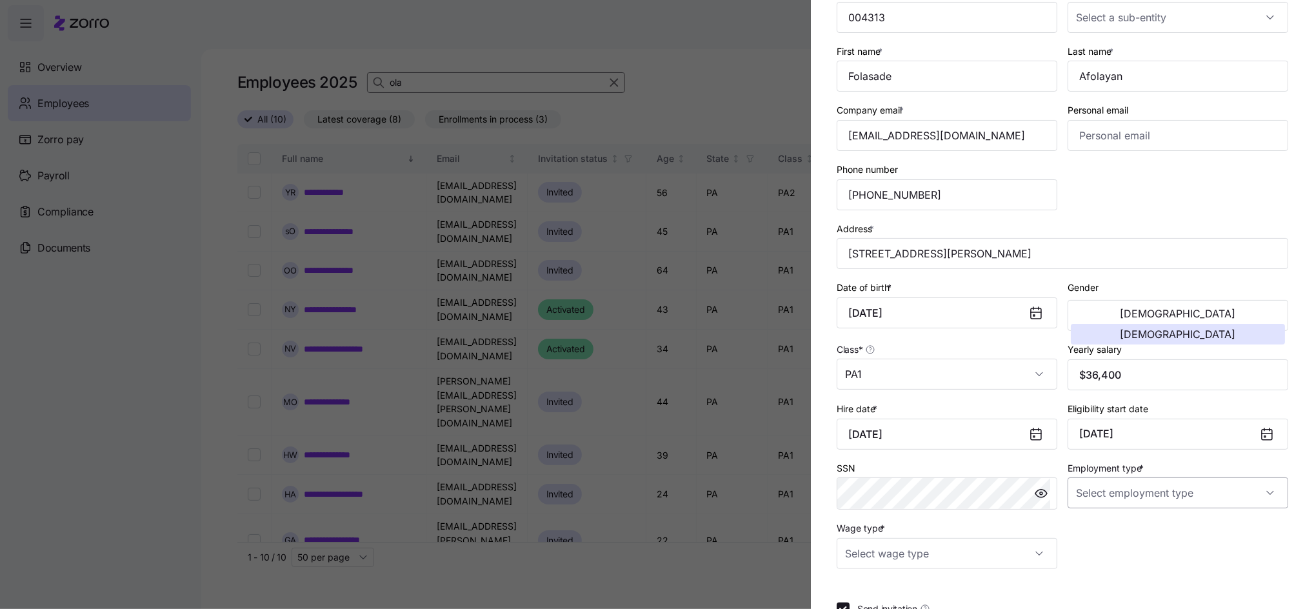
click at [1120, 499] on input "Employment type *" at bounding box center [1178, 492] width 221 height 31
click at [1092, 530] on span "Full Time" at bounding box center [1095, 533] width 37 height 14
type input "Full Time"
click at [928, 553] on input "Wage type *" at bounding box center [947, 553] width 221 height 31
click at [879, 514] on span "Hourly" at bounding box center [865, 515] width 27 height 14
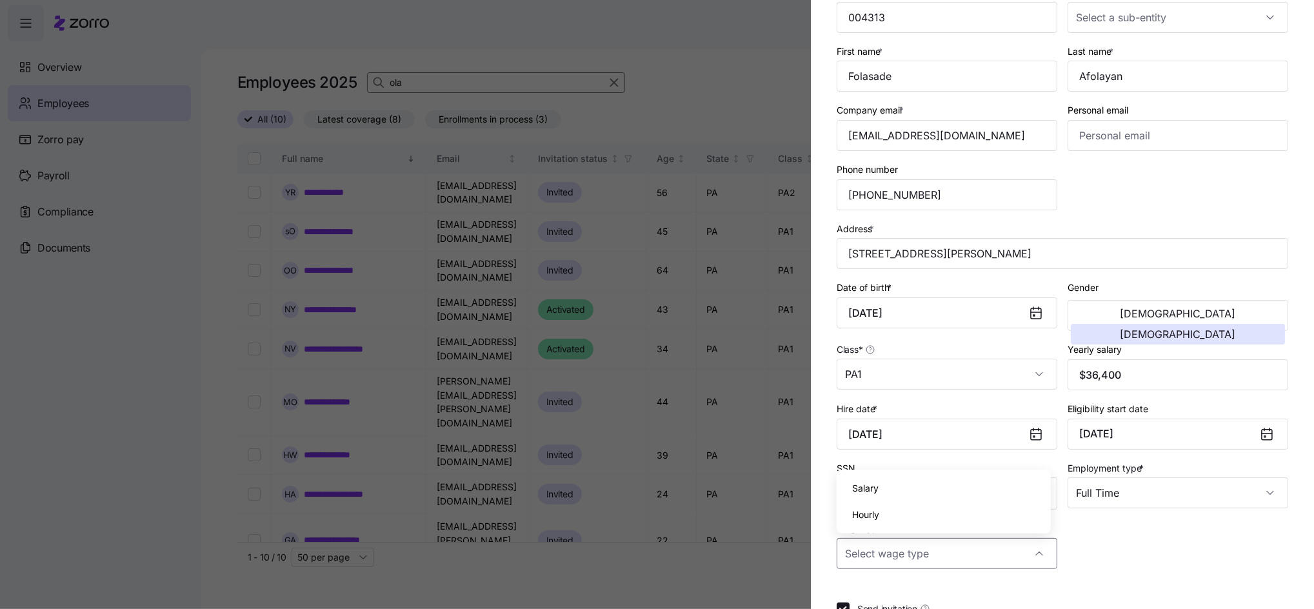
type input "Hourly"
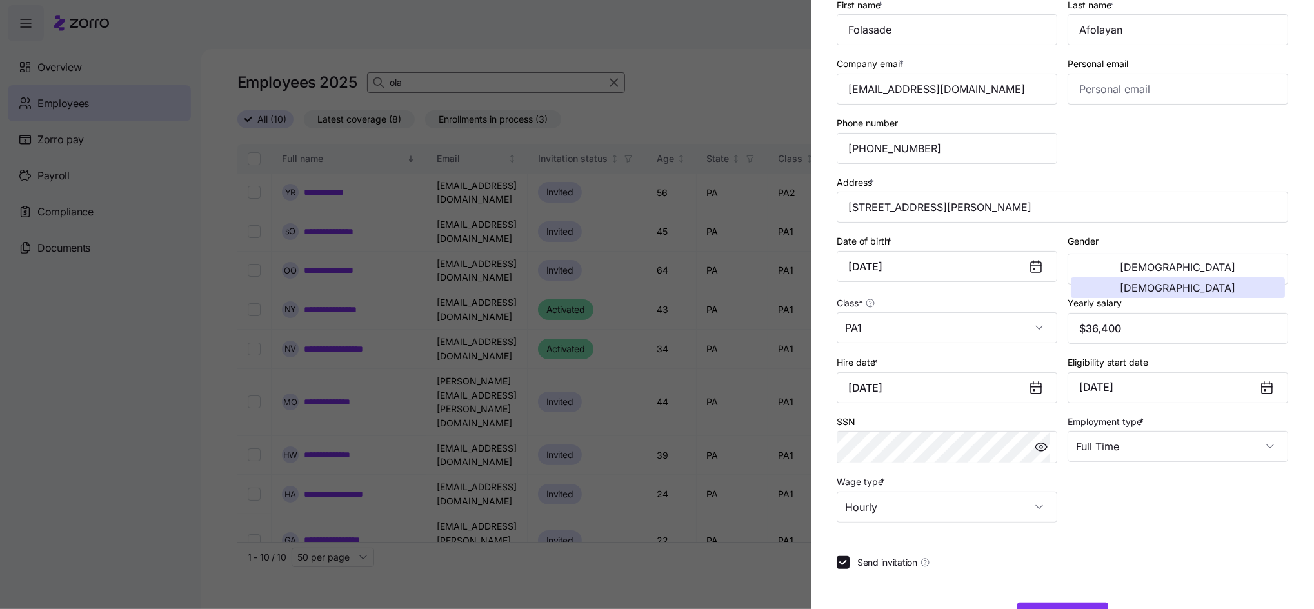
scroll to position [178, 0]
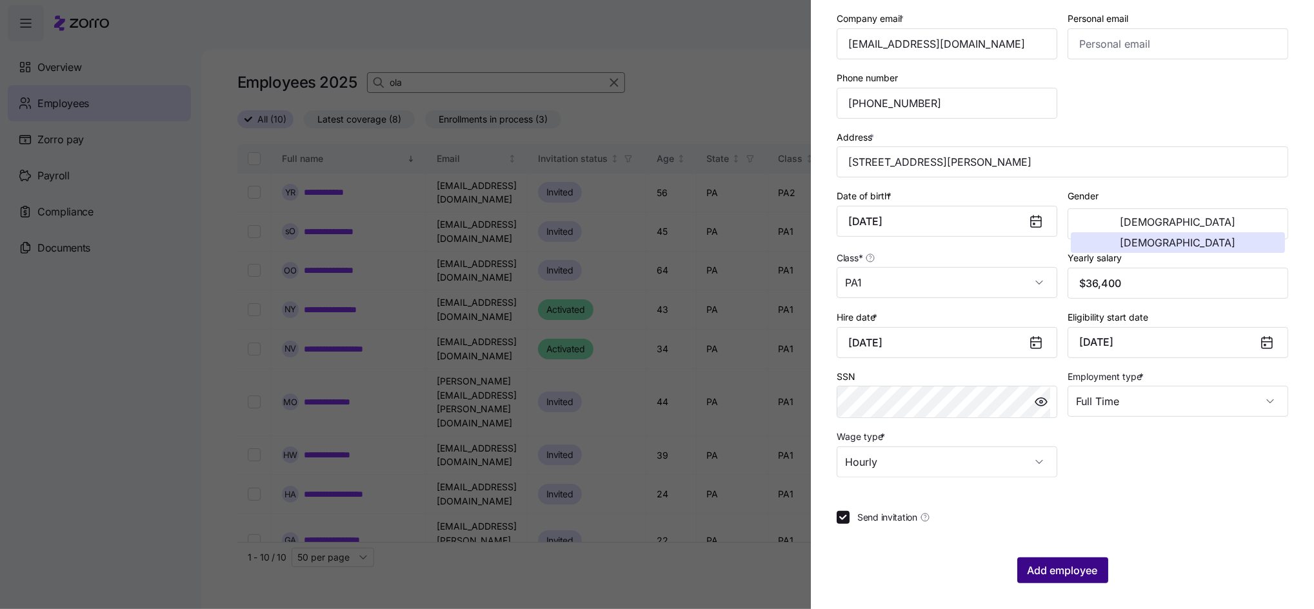
click at [1080, 569] on span "Add employee" at bounding box center [1063, 570] width 70 height 15
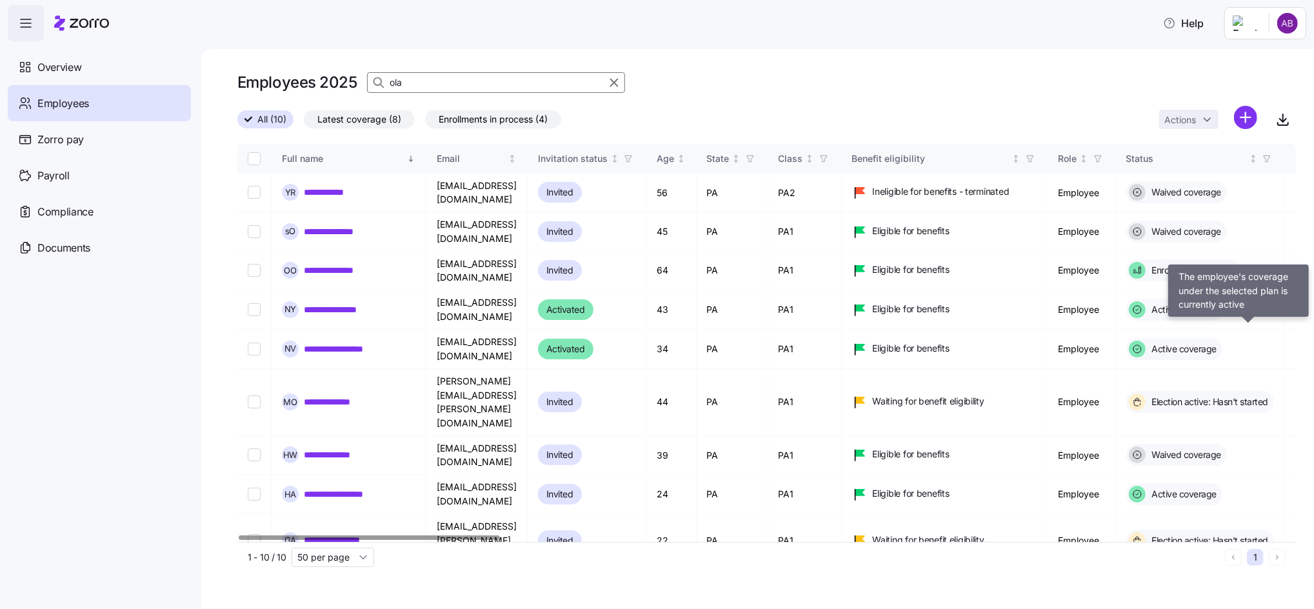
click at [1245, 118] on html "**********" at bounding box center [657, 300] width 1314 height 601
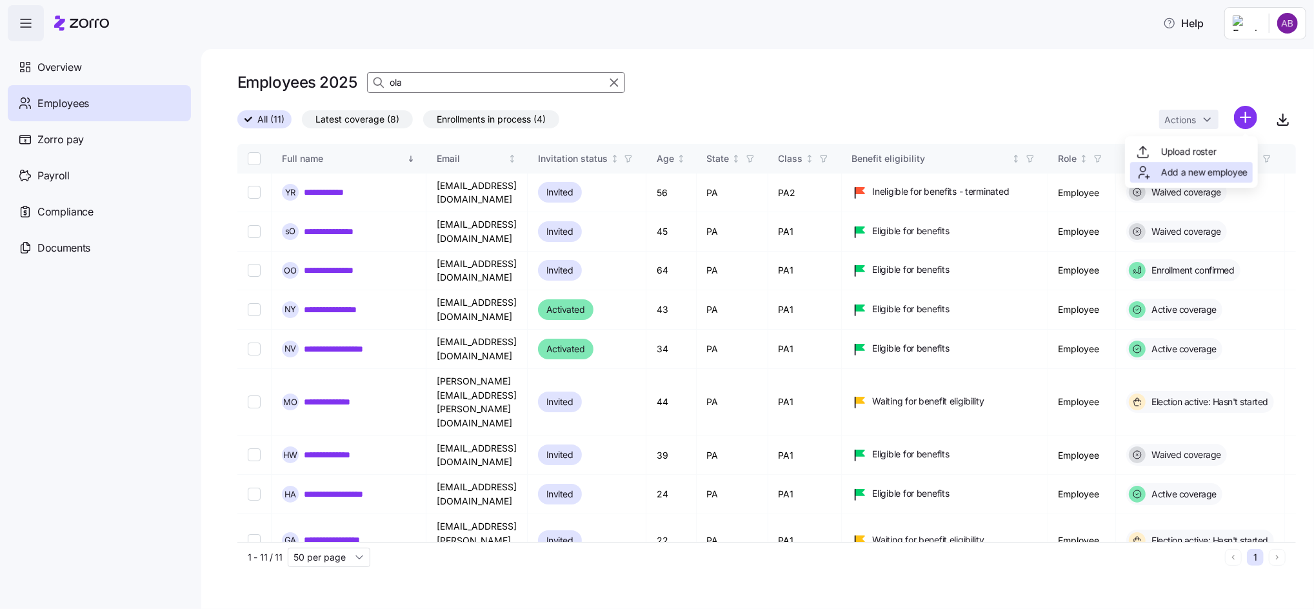
click at [1182, 172] on span "Add a new employee" at bounding box center [1204, 172] width 86 height 13
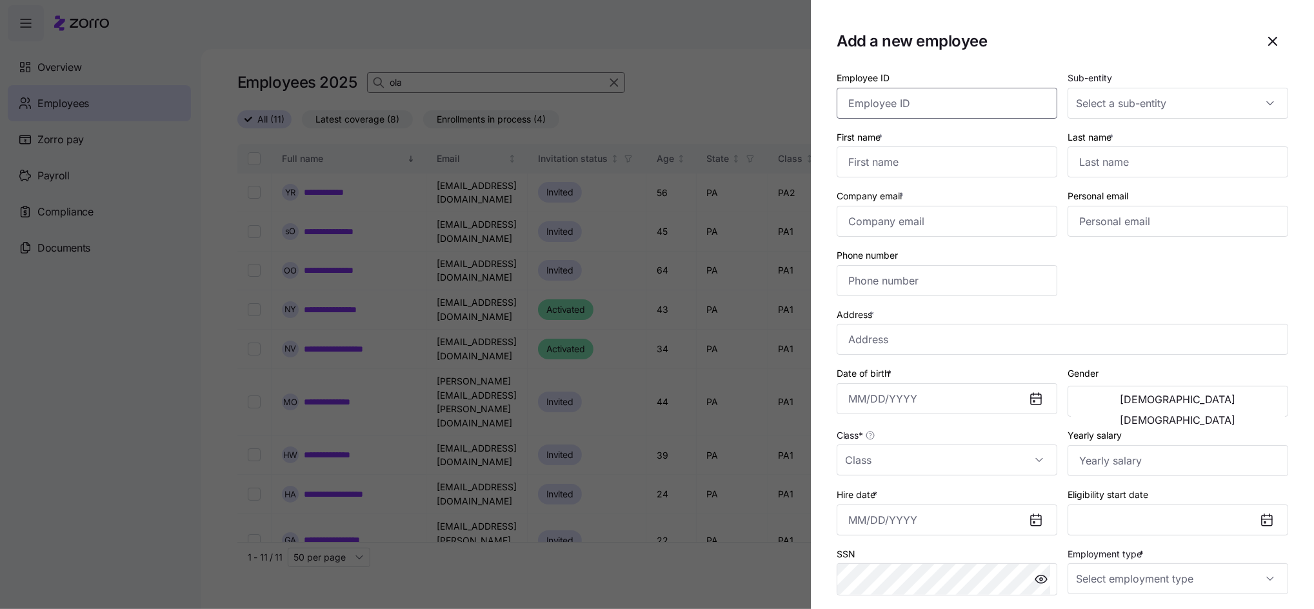
click at [863, 105] on input "Employee ID" at bounding box center [947, 103] width 221 height 31
type input "004304"
click at [927, 158] on input "First name *" at bounding box center [947, 161] width 221 height 31
type input "d"
type input "Dray"
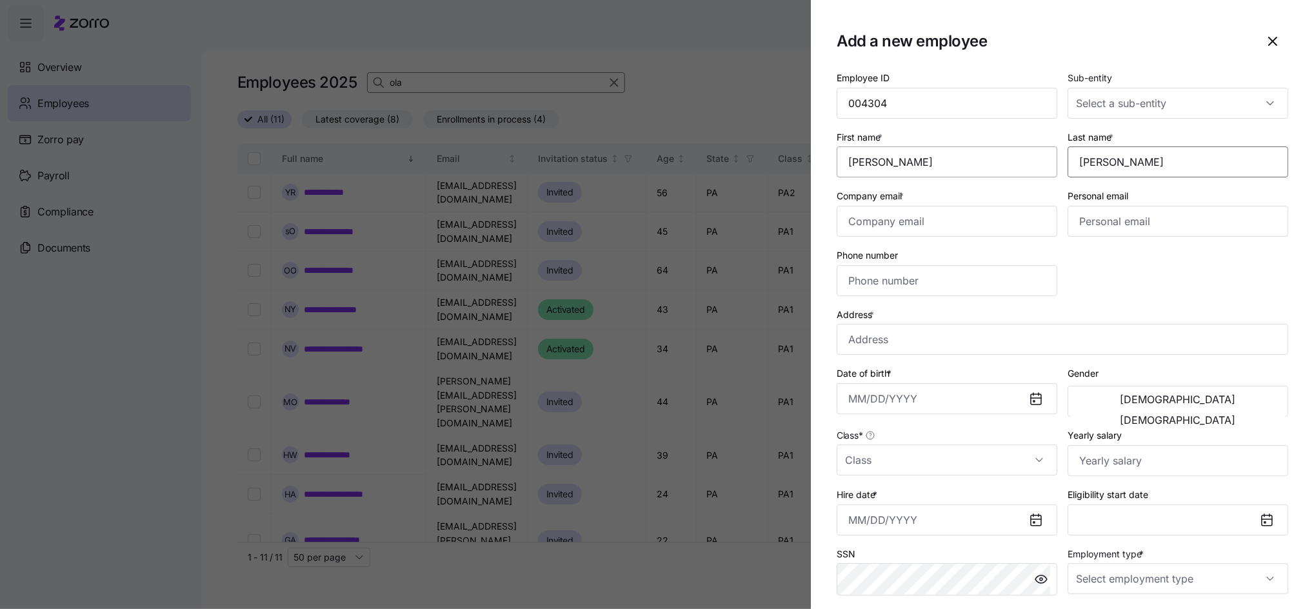
type input "Blackman"
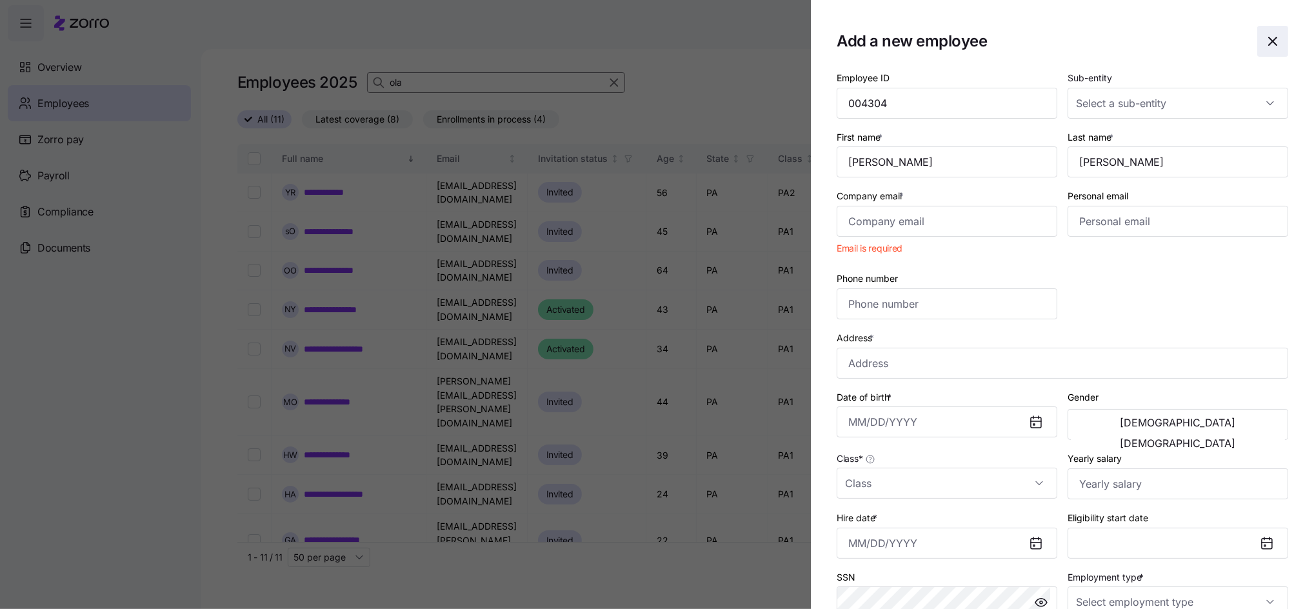
click at [1265, 41] on icon "button" at bounding box center [1272, 41] width 15 height 15
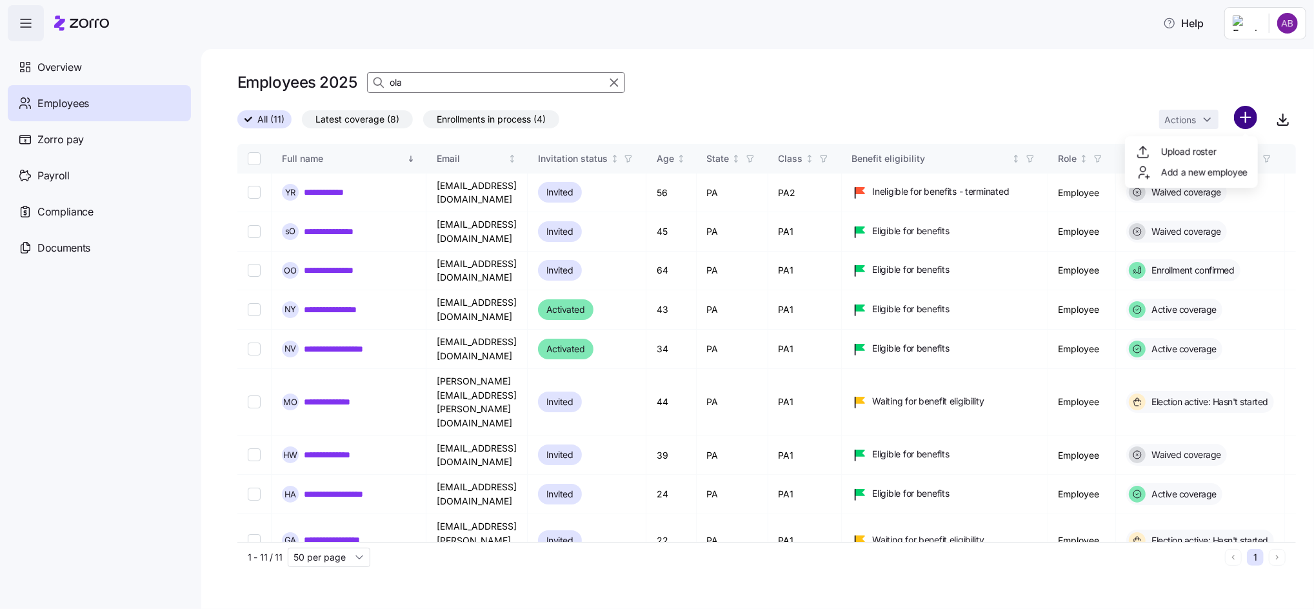
click at [1243, 121] on html "**********" at bounding box center [657, 300] width 1314 height 601
click at [1212, 170] on span "Add a new employee" at bounding box center [1204, 172] width 86 height 13
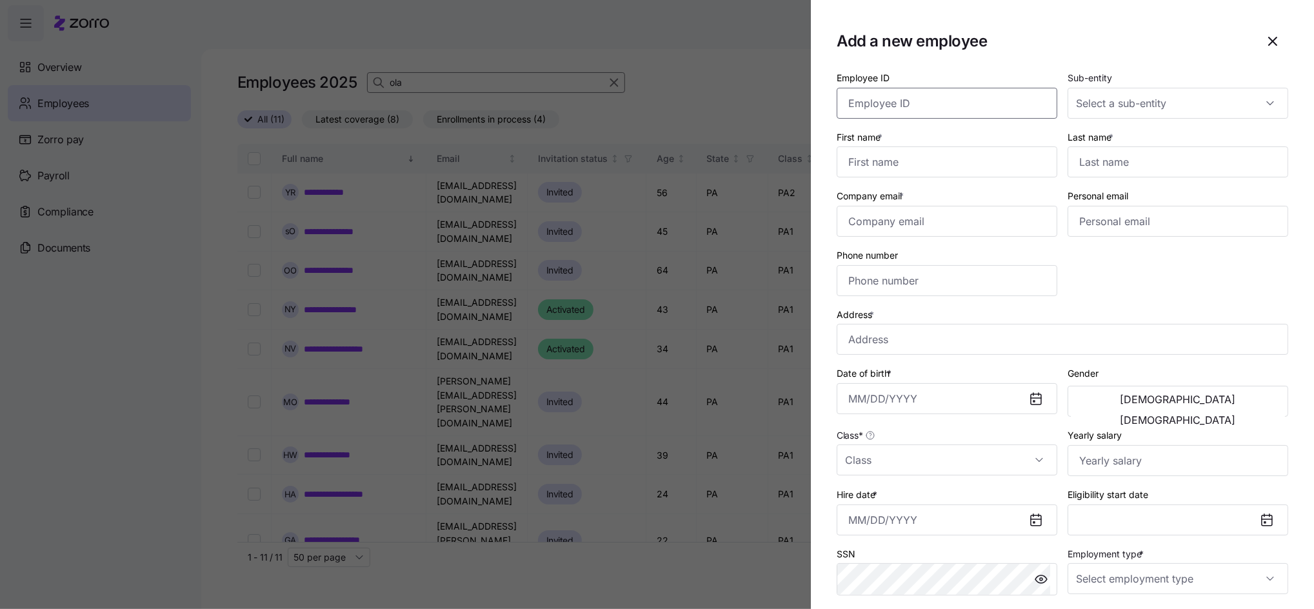
click at [945, 107] on input "Employee ID" at bounding box center [947, 103] width 221 height 31
type input "004302"
type input "Michael"
type input "Harris"
type input "michael.v.harris@invisionhs.org"
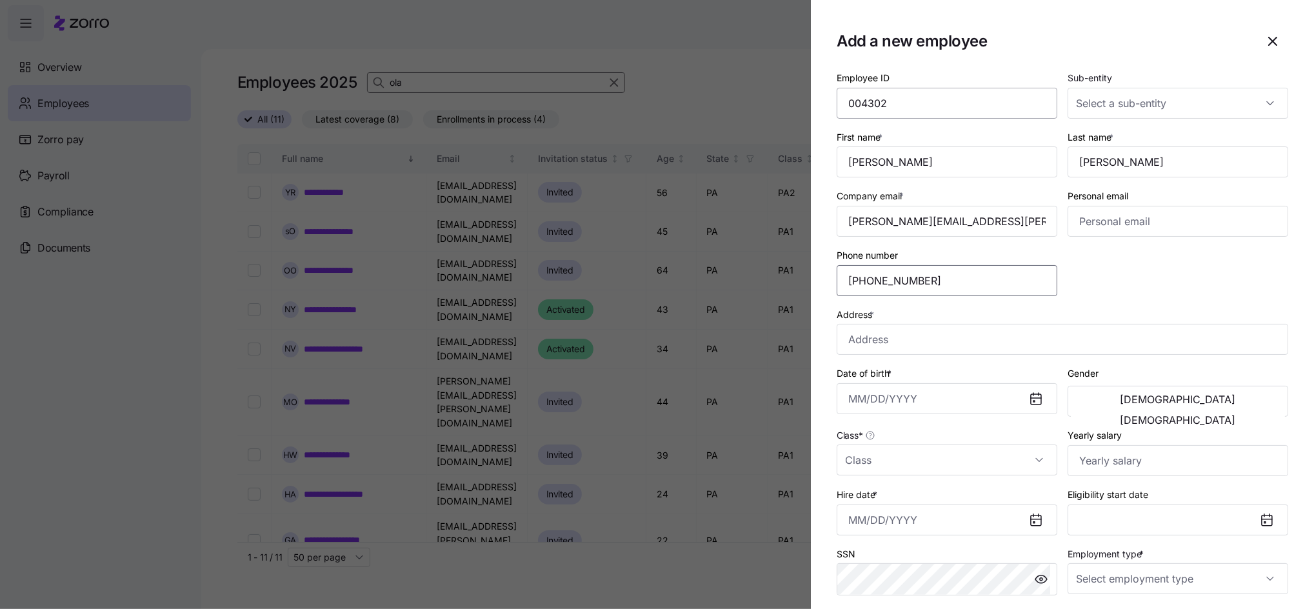
type input "(484) 878-1872"
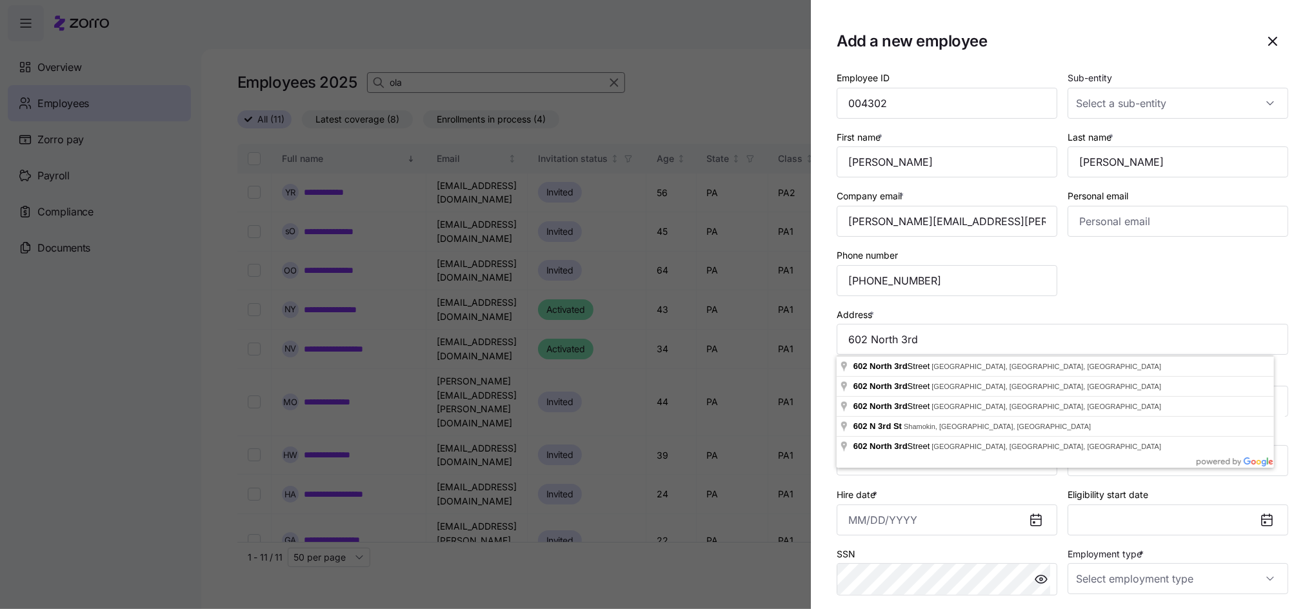
type input "602 N 3rd St, Reading, PA 19601, USA"
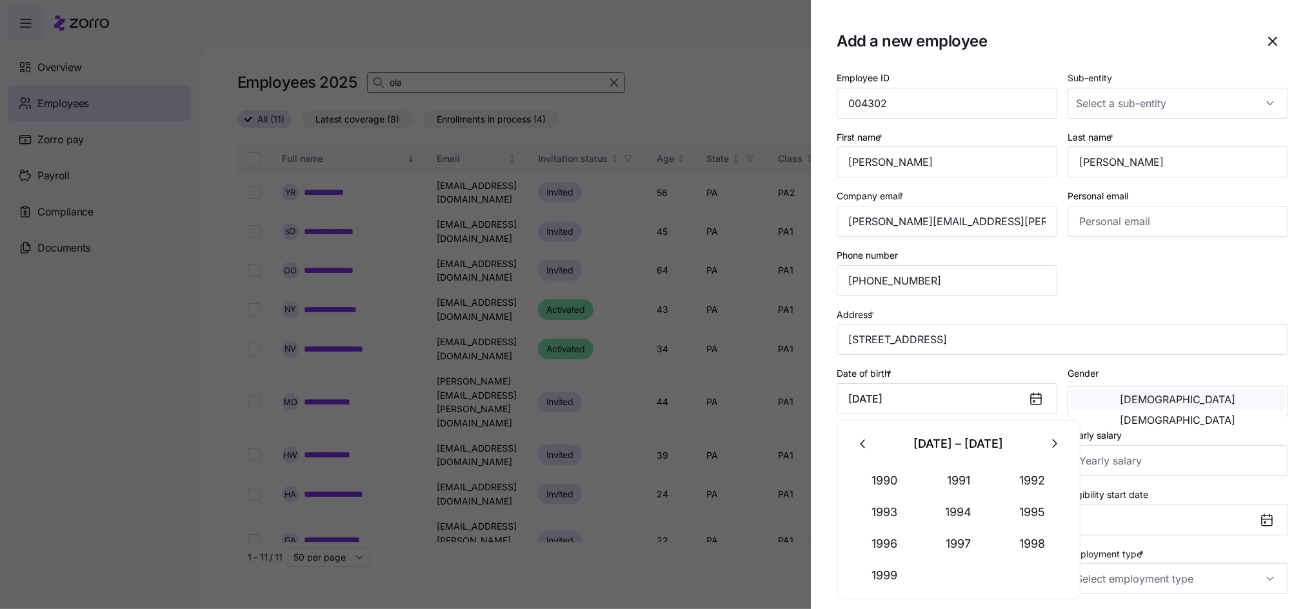
type input "April 28, 1991"
click at [1138, 406] on button "Male" at bounding box center [1178, 399] width 214 height 21
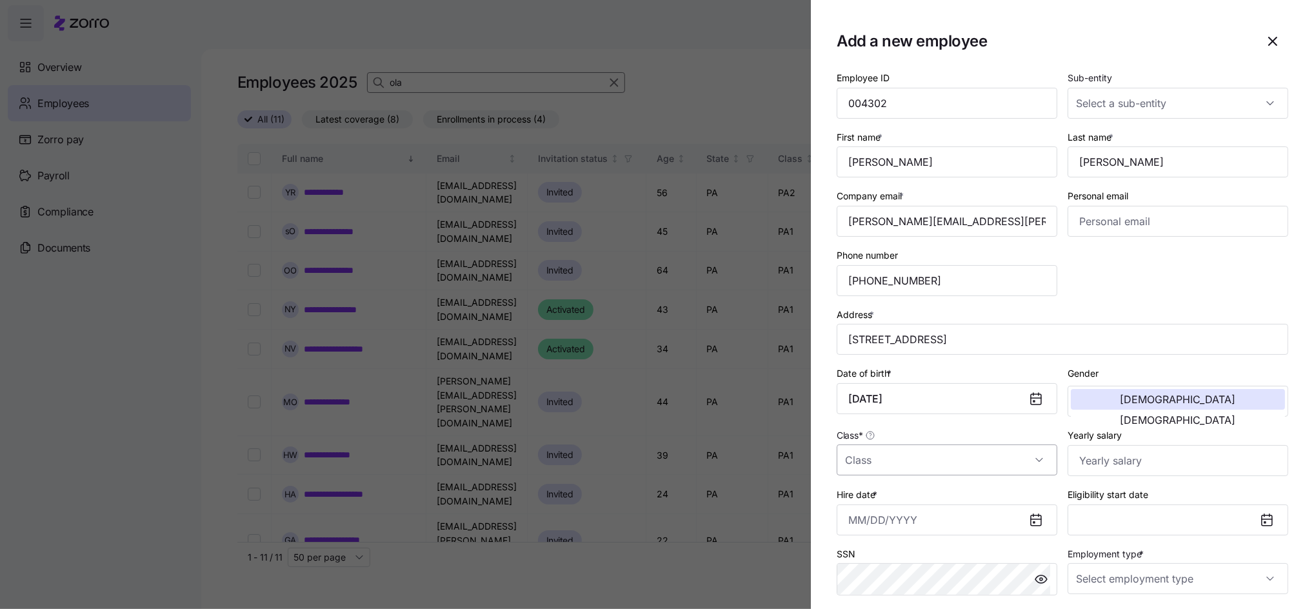
click at [874, 461] on input "Class *" at bounding box center [947, 460] width 221 height 31
click at [858, 394] on span "PA2" at bounding box center [860, 395] width 17 height 14
type input "PA2"
click at [1114, 470] on input "Yearly salary" at bounding box center [1178, 460] width 221 height 31
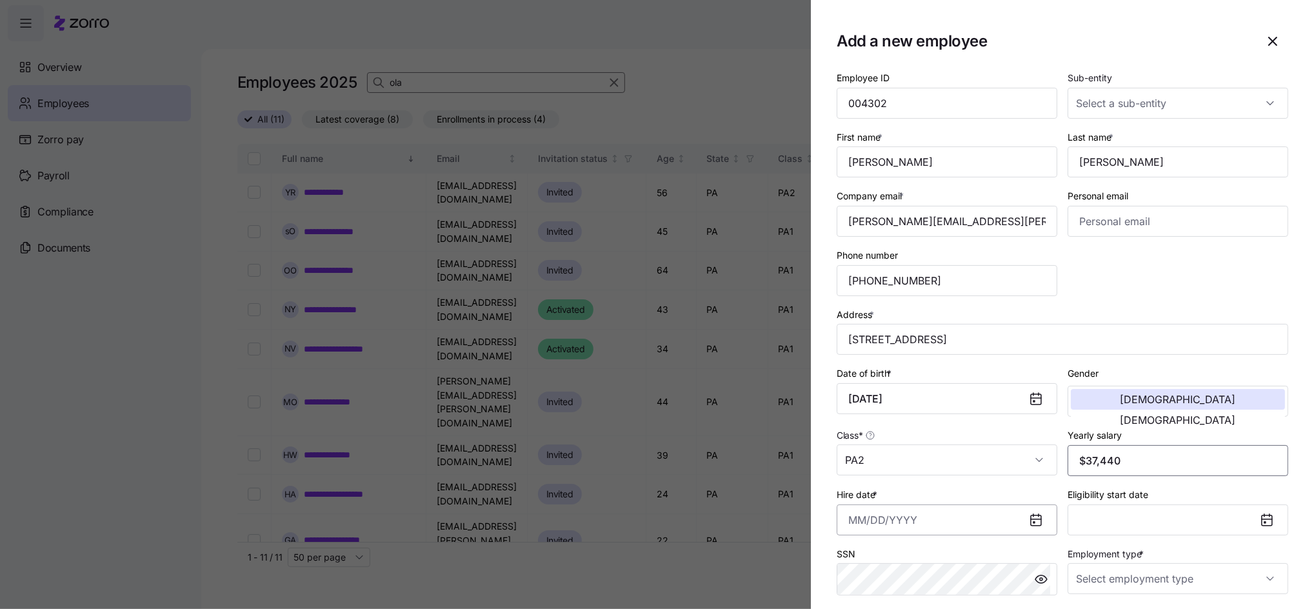
type input "$37,440"
click at [916, 517] on input "Hire date *" at bounding box center [947, 520] width 221 height 31
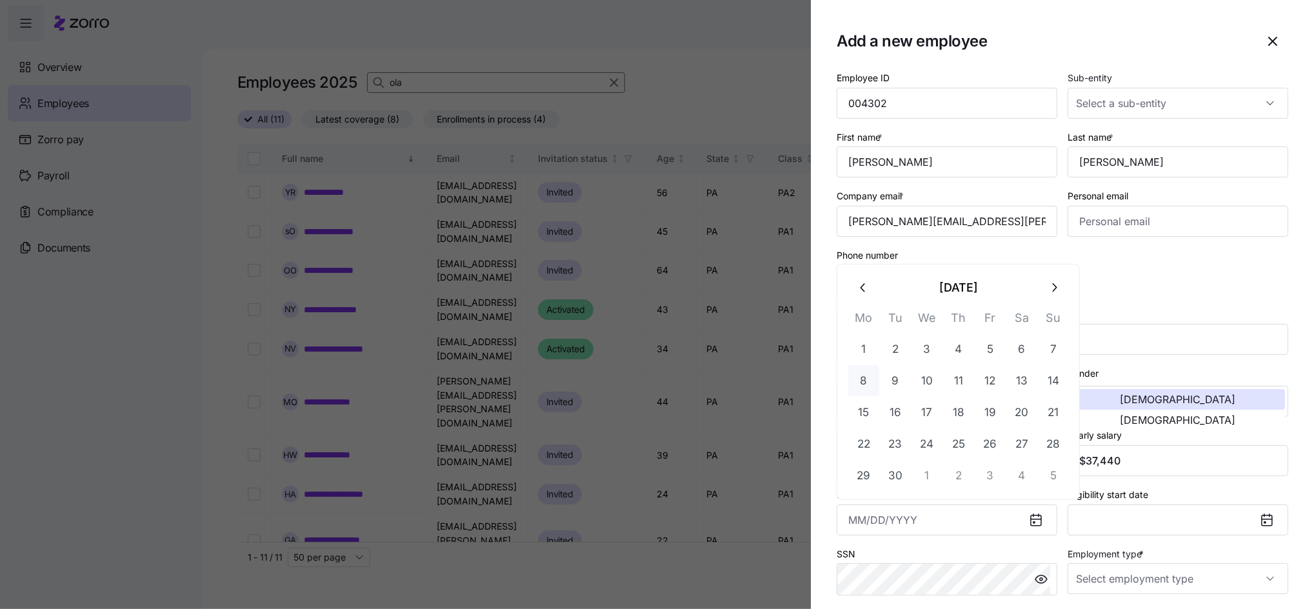
click at [863, 379] on button "8" at bounding box center [863, 380] width 31 height 31
type input "September 8, 2025"
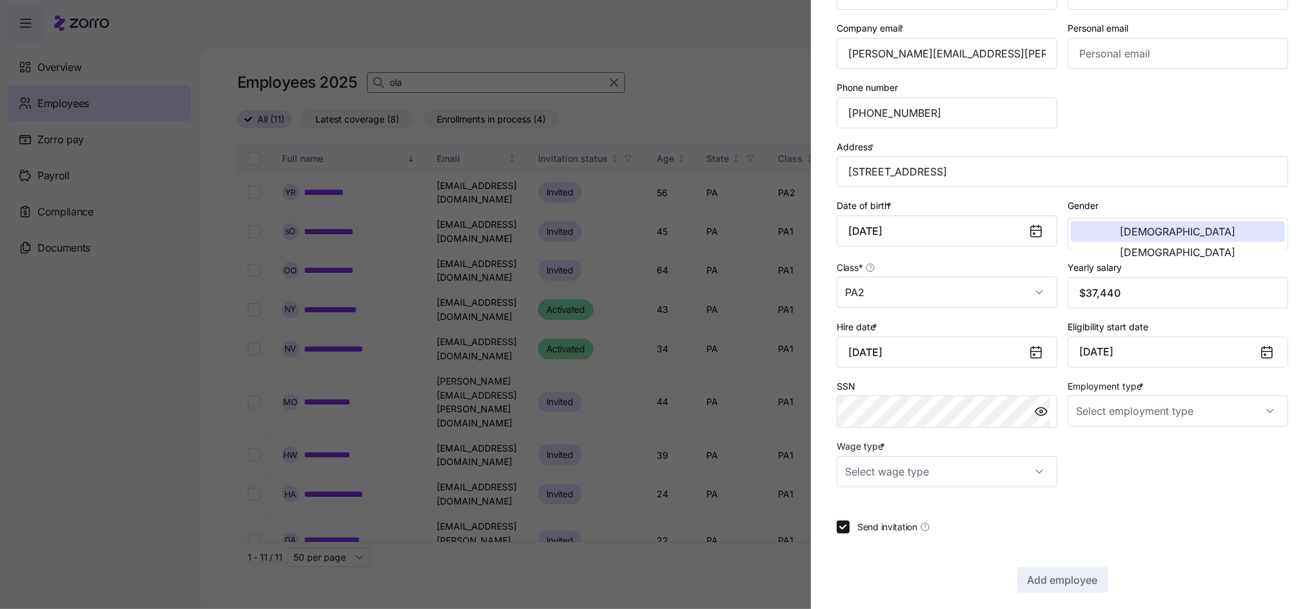
scroll to position [178, 0]
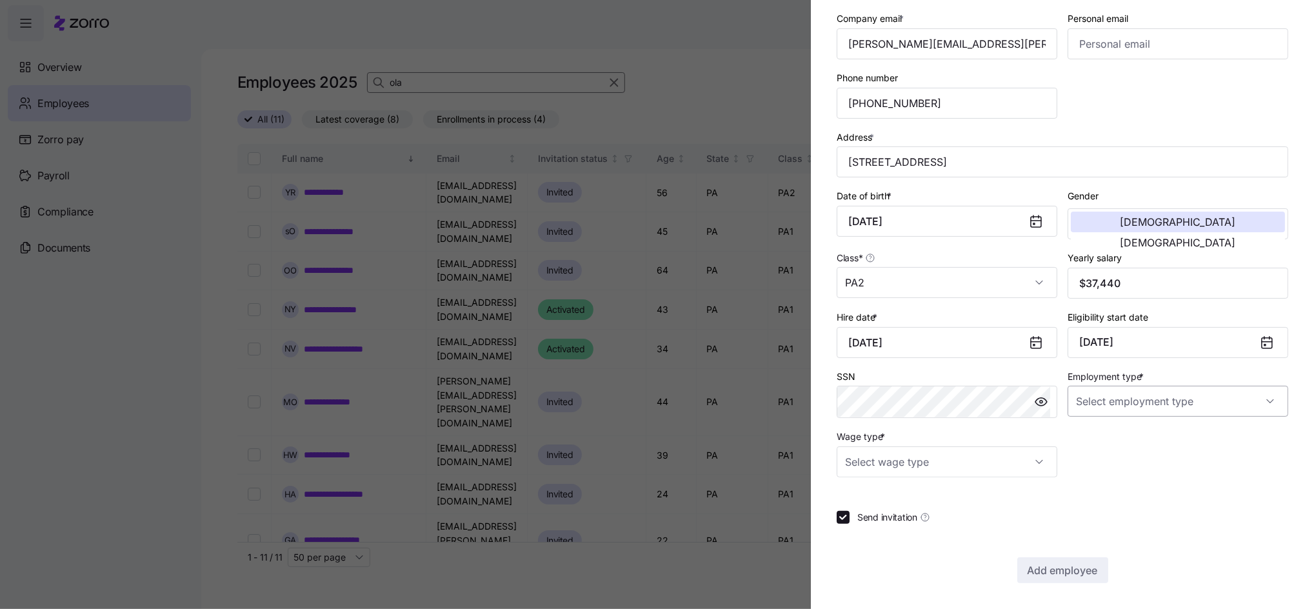
click at [1179, 408] on input "Employment type *" at bounding box center [1178, 401] width 221 height 31
click at [1093, 437] on span "Full Time" at bounding box center [1095, 441] width 37 height 14
type input "Full Time"
click at [988, 465] on input "Wage type *" at bounding box center [947, 461] width 221 height 31
click at [861, 525] on span "Hourly" at bounding box center [865, 528] width 27 height 14
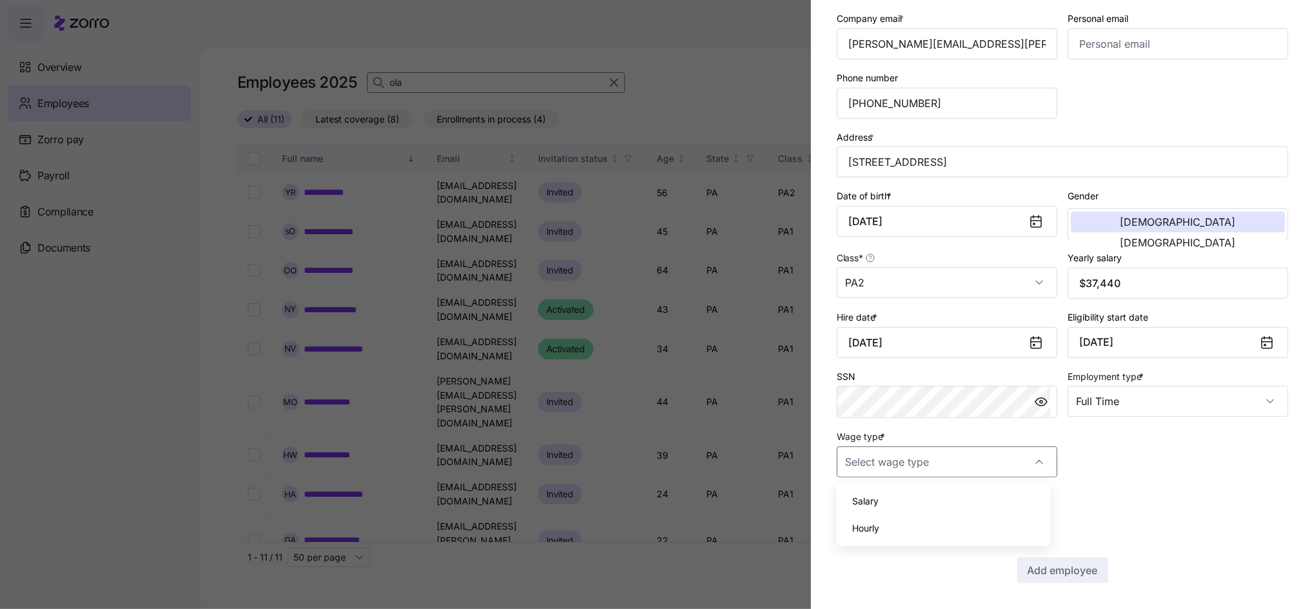
type input "Hourly"
click at [1064, 576] on span "Add employee" at bounding box center [1063, 570] width 70 height 15
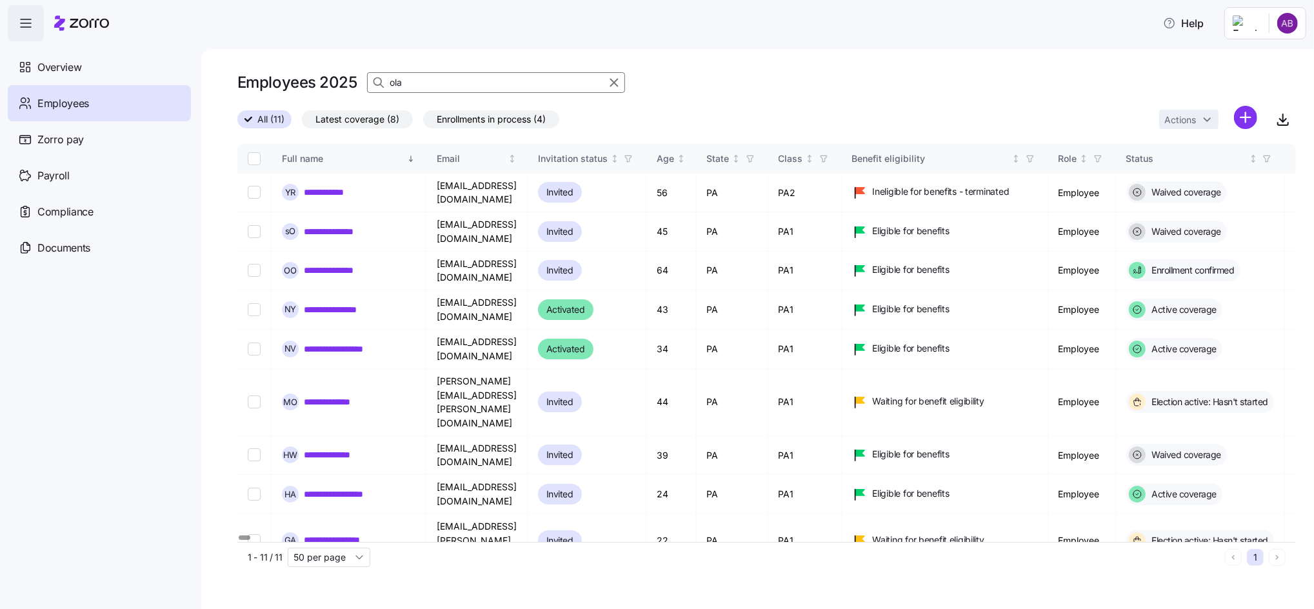
click at [1245, 118] on html "**********" at bounding box center [657, 300] width 1314 height 601
click at [1203, 168] on span "Add a new employee" at bounding box center [1204, 172] width 86 height 13
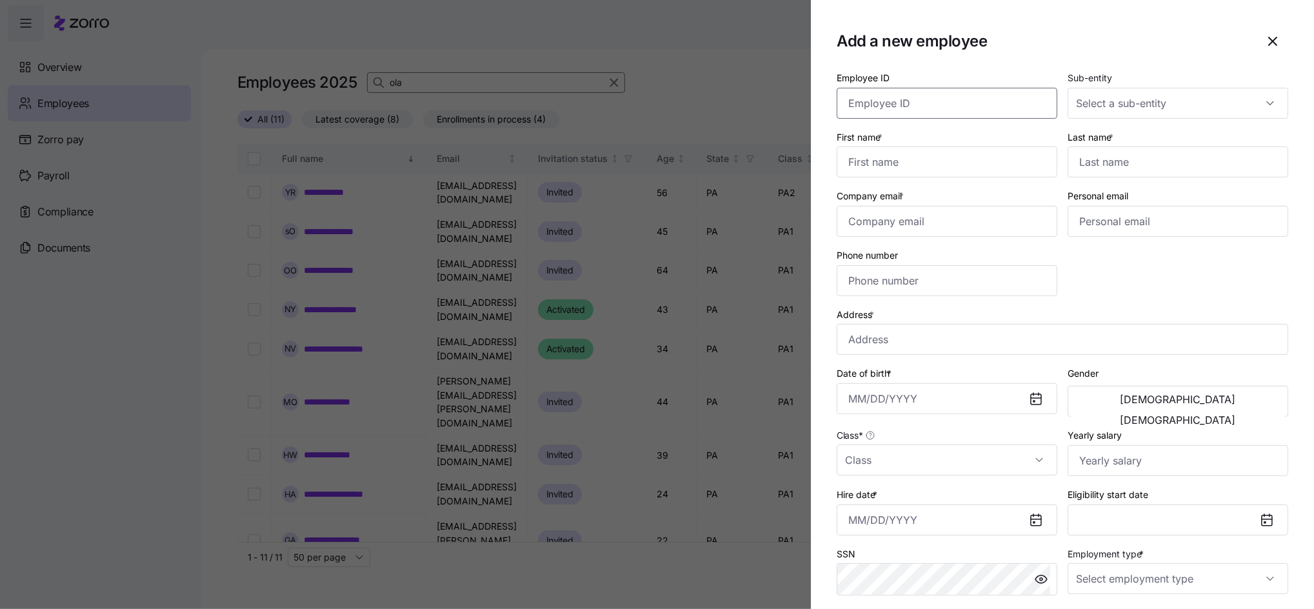
click at [922, 106] on input "Employee ID" at bounding box center [947, 103] width 221 height 31
type input "002562"
click at [901, 165] on input "First name *" at bounding box center [947, 161] width 221 height 31
type input "Toda"
type input "Teah"
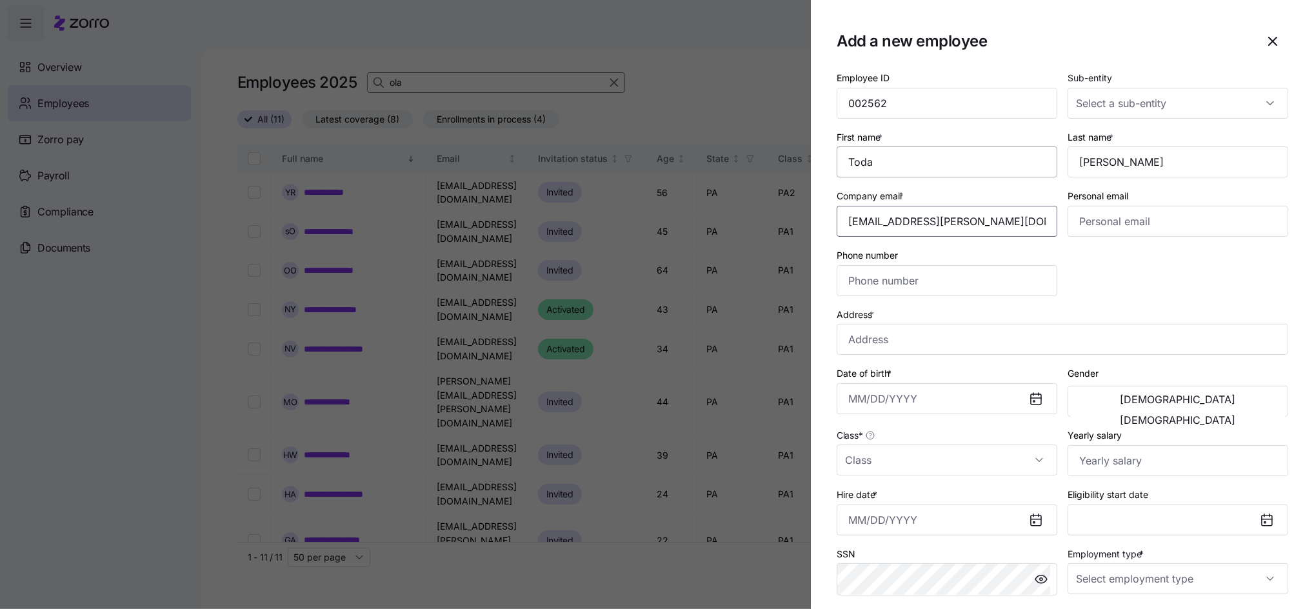
type input "toda.teah@invisionhs.org"
type input "(856) 213-7267"
click at [892, 343] on input "Address *" at bounding box center [1063, 339] width 452 height 31
type input "3709 10th St, Baltimore, MD 21225, USA"
click at [914, 394] on input "Date of birth *" at bounding box center [947, 398] width 221 height 31
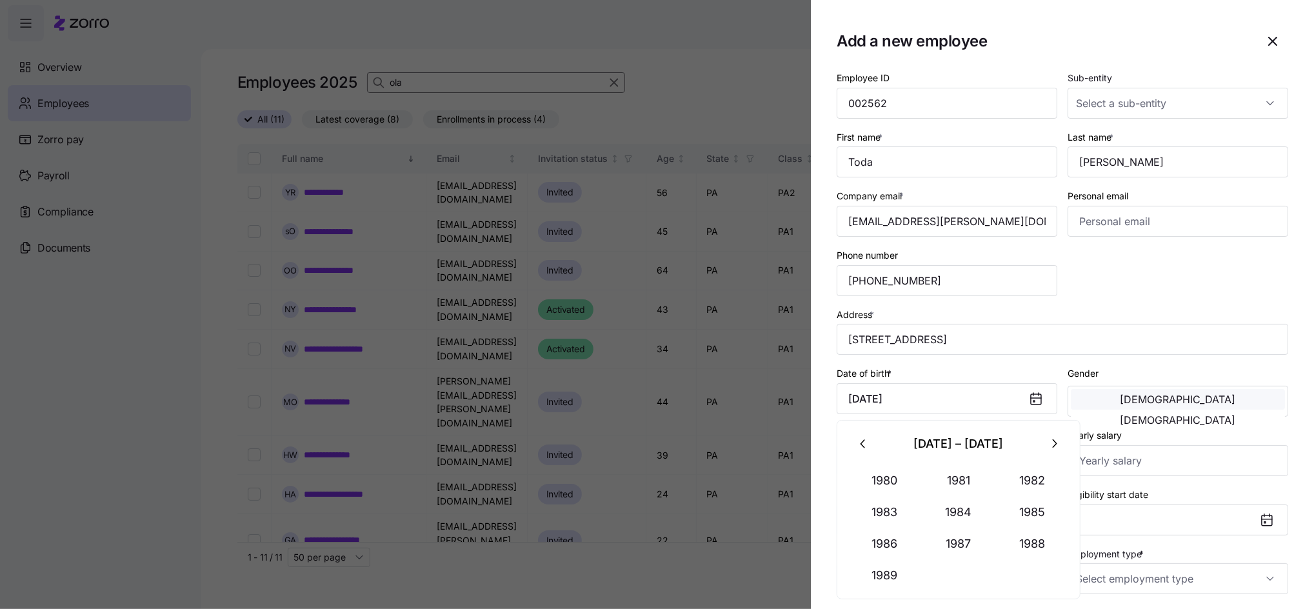
type input "April 1, 1984"
click at [1165, 409] on button "Male" at bounding box center [1178, 399] width 214 height 21
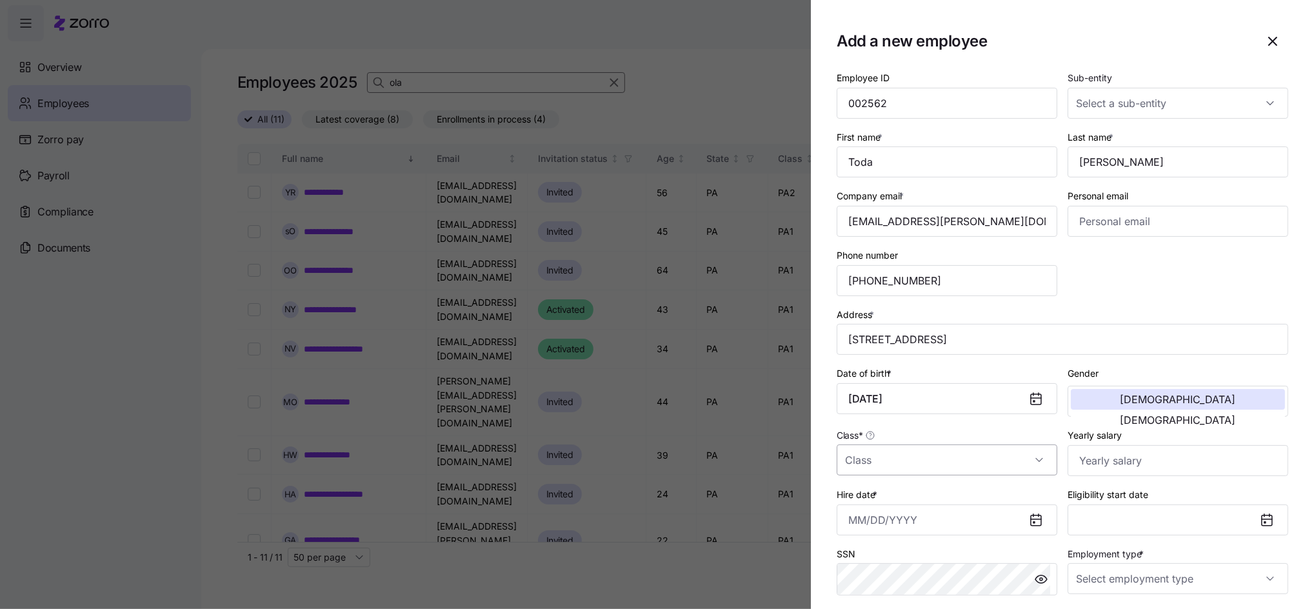
click at [969, 472] on input "Class *" at bounding box center [947, 460] width 221 height 31
click at [859, 343] on span "DE" at bounding box center [858, 341] width 12 height 14
type input "DE"
click at [1127, 474] on input "Yearly salary" at bounding box center [1178, 460] width 221 height 31
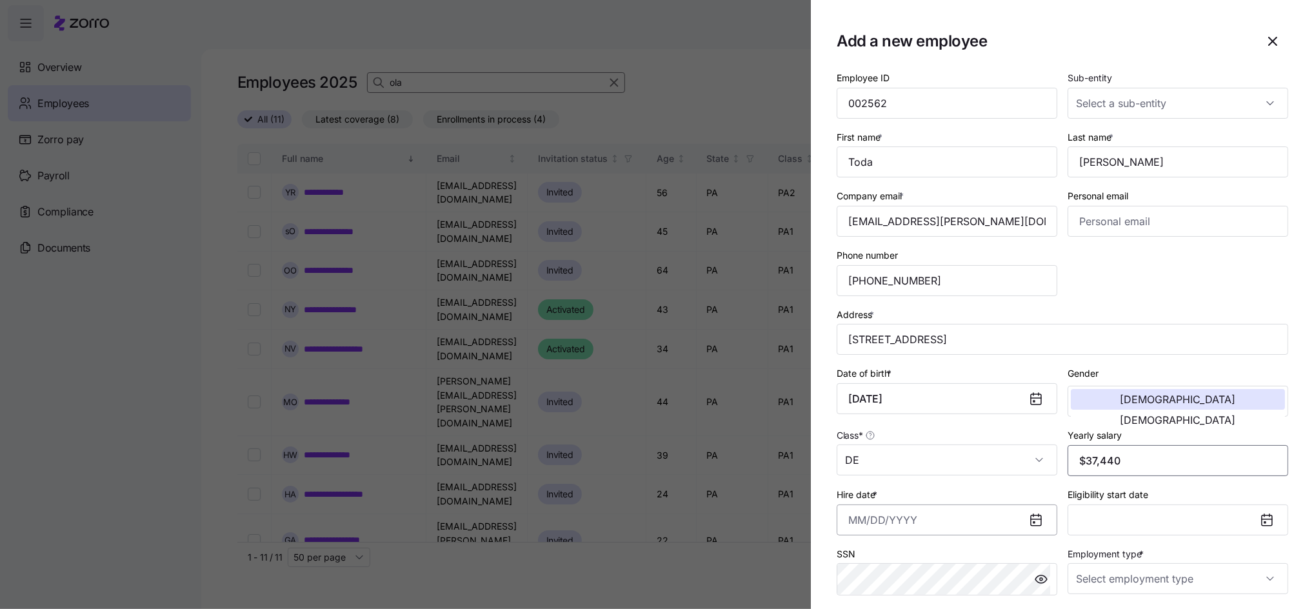
type input "$37,440"
click at [985, 530] on input "Hire date *" at bounding box center [947, 520] width 221 height 31
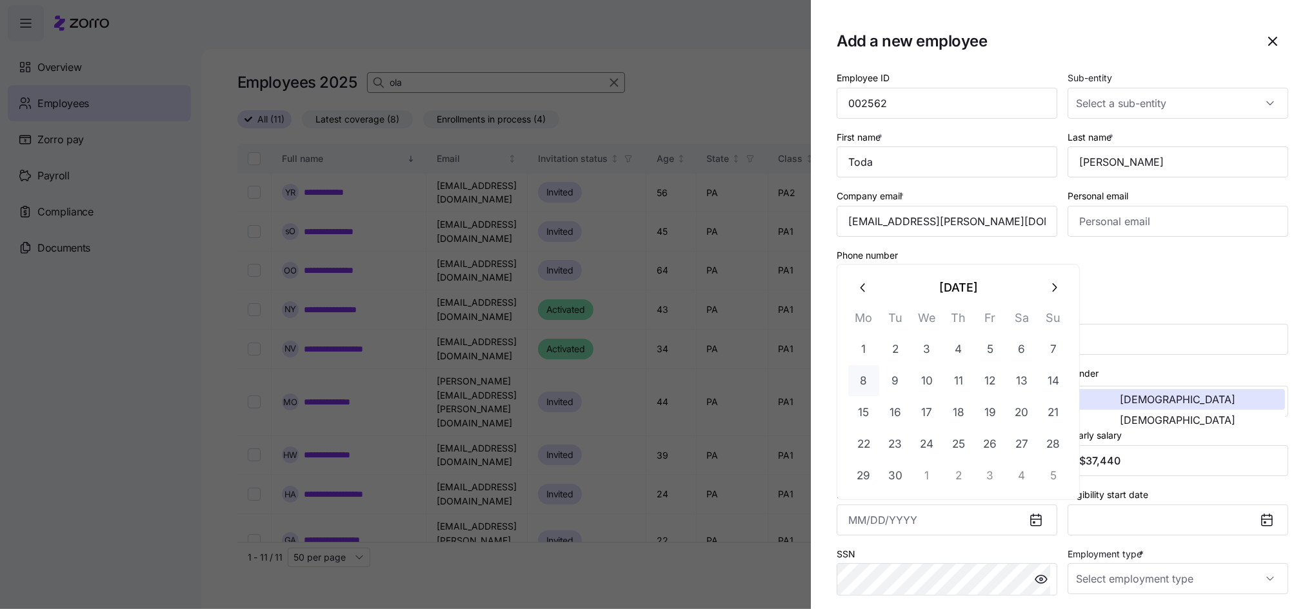
click at [864, 385] on button "8" at bounding box center [863, 380] width 31 height 31
type input "September 8, 2025"
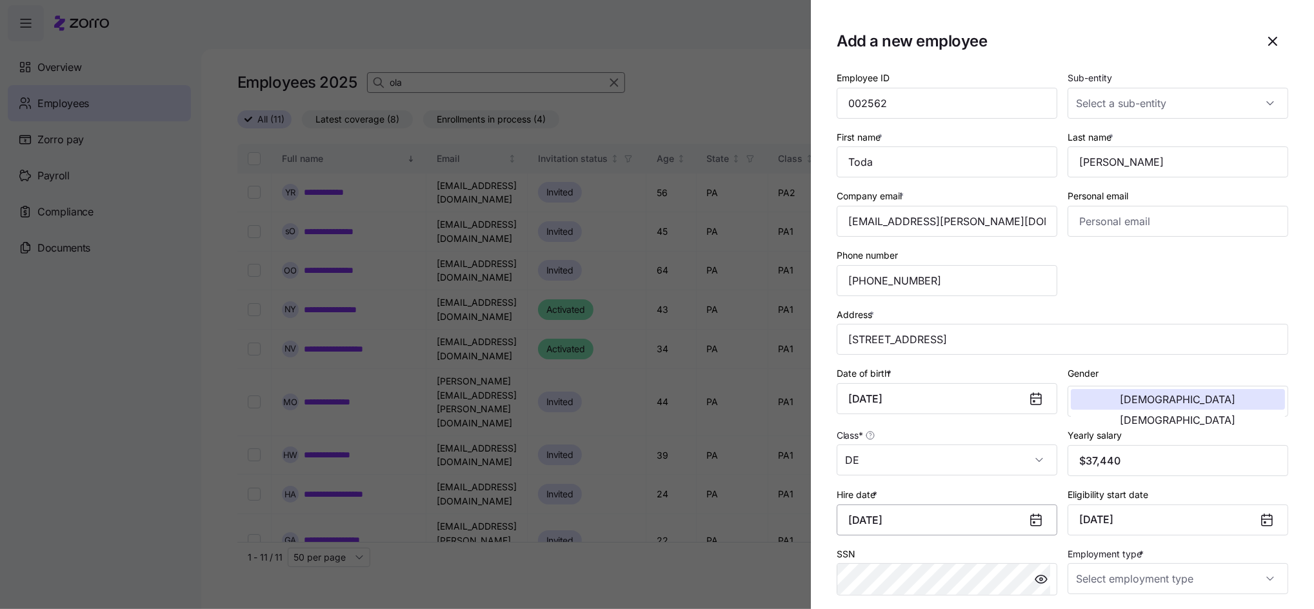
scroll to position [172, 0]
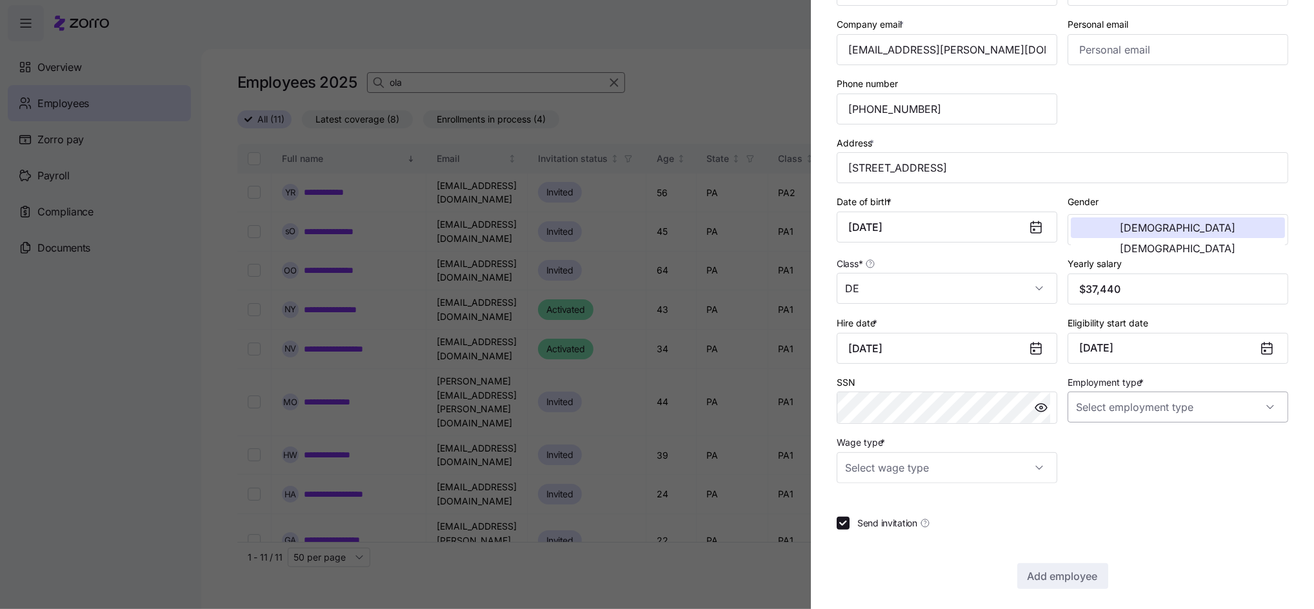
click at [1189, 408] on input "Employment type *" at bounding box center [1178, 407] width 221 height 31
click at [1088, 442] on span "Full Time" at bounding box center [1095, 447] width 37 height 14
type input "Full Time"
click at [993, 477] on input "Wage type *" at bounding box center [947, 467] width 221 height 31
click at [861, 534] on span "Hourly" at bounding box center [865, 534] width 27 height 14
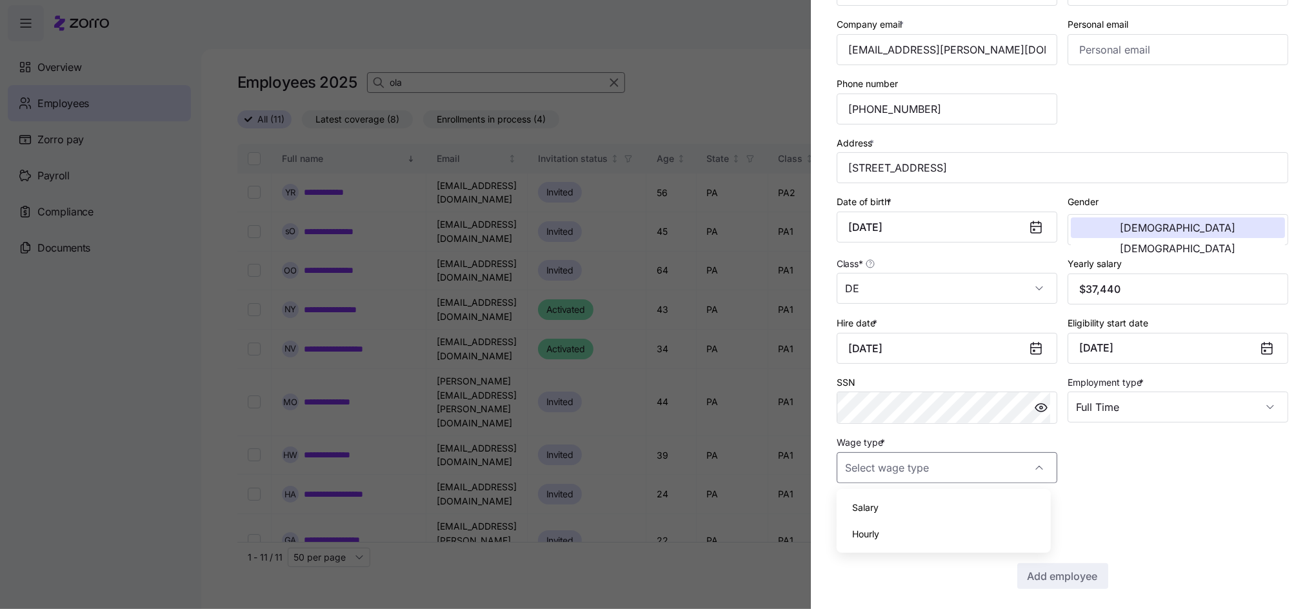
type input "Hourly"
click at [1045, 583] on span "Add employee" at bounding box center [1063, 575] width 70 height 15
